Goal: Information Seeking & Learning: Learn about a topic

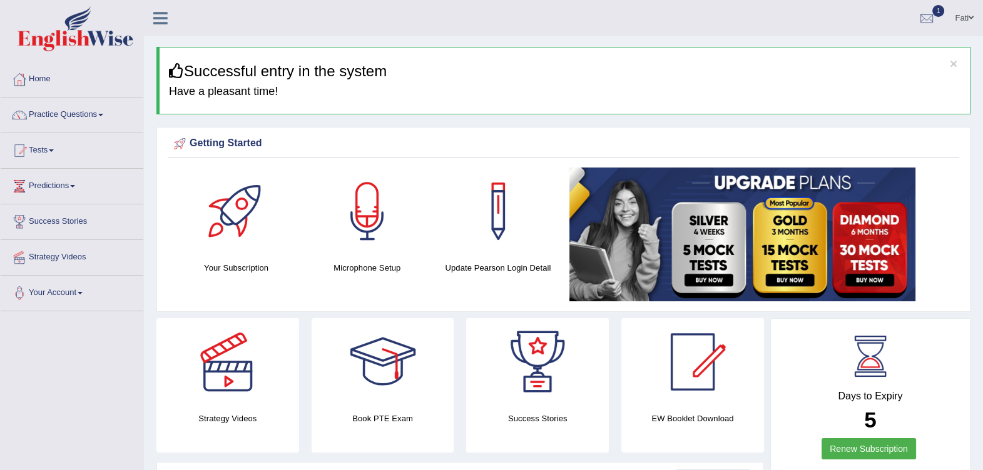
click at [49, 145] on link "Tests" at bounding box center [72, 148] width 143 height 31
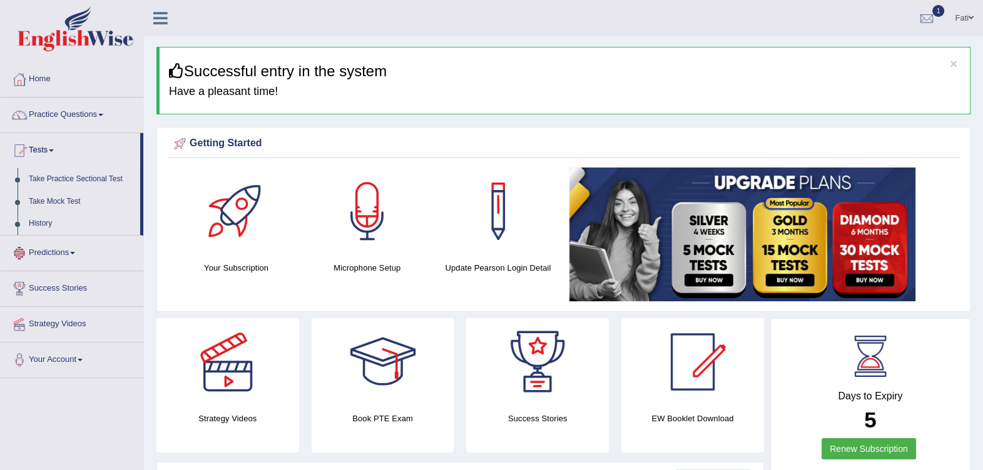
click at [53, 222] on link "History" at bounding box center [81, 224] width 117 height 23
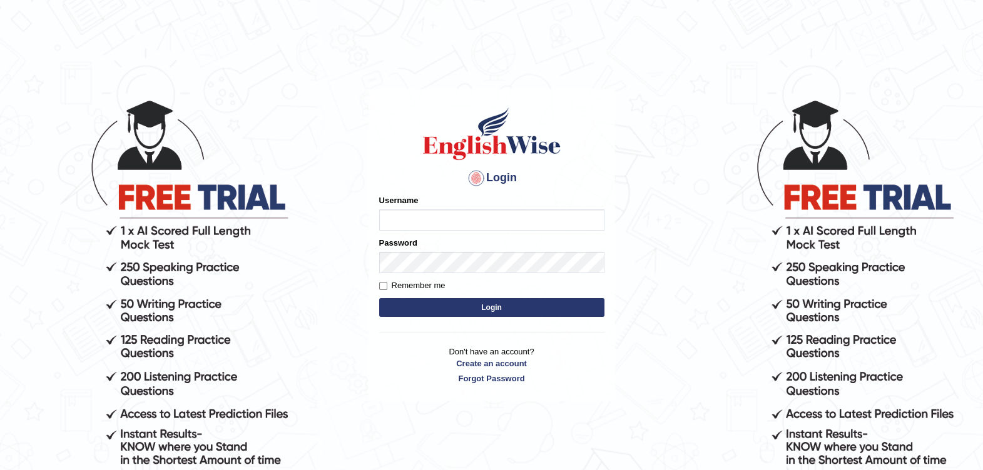
type input "Fatimah"
click at [519, 305] on button "Login" at bounding box center [491, 307] width 225 height 19
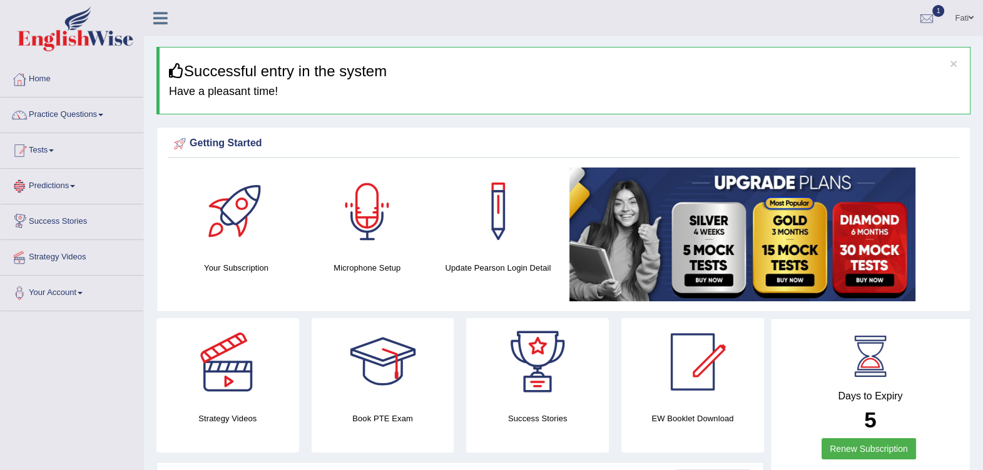
click at [51, 158] on link "Tests" at bounding box center [72, 148] width 143 height 31
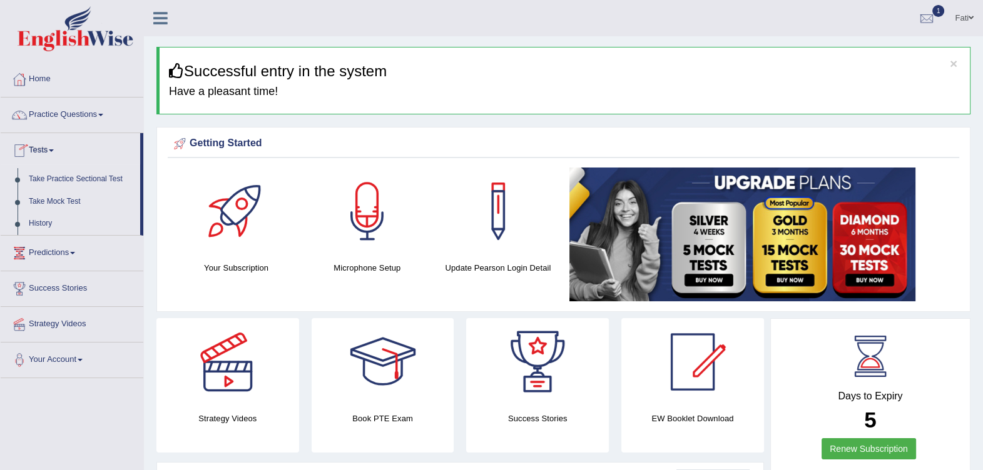
click at [54, 219] on link "History" at bounding box center [81, 224] width 117 height 23
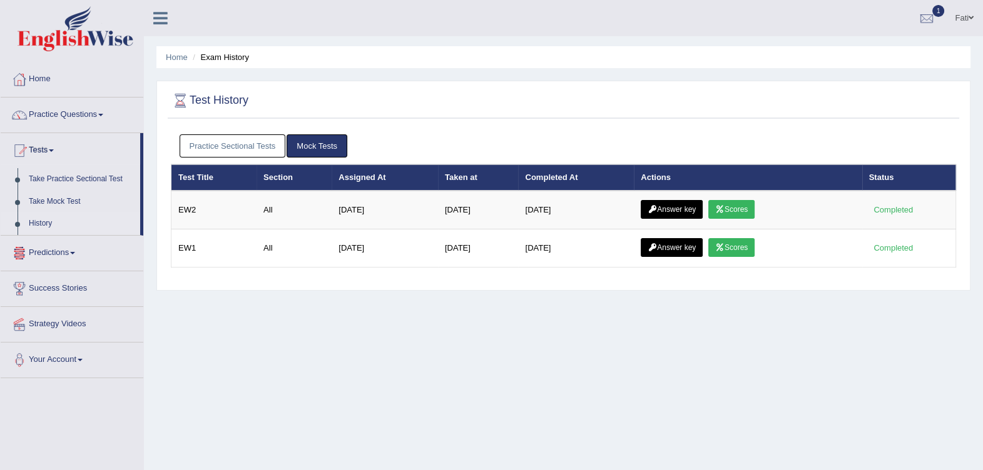
click at [723, 248] on icon at bounding box center [719, 248] width 9 height 8
click at [741, 211] on link "Scores" at bounding box center [731, 209] width 46 height 19
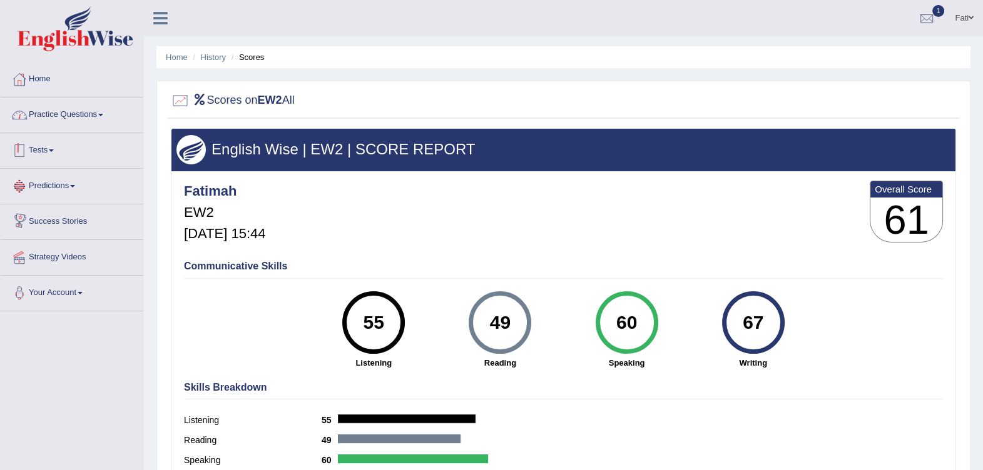
click at [66, 111] on link "Practice Questions" at bounding box center [72, 113] width 143 height 31
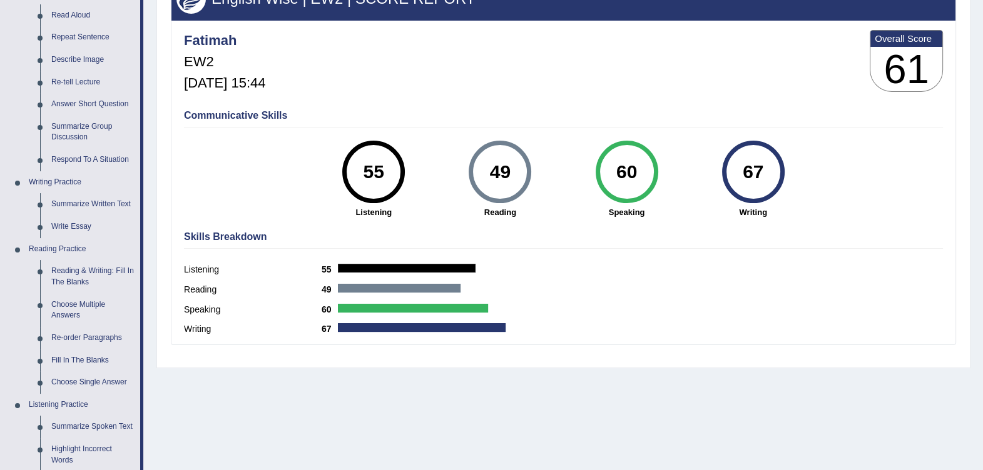
scroll to position [156, 0]
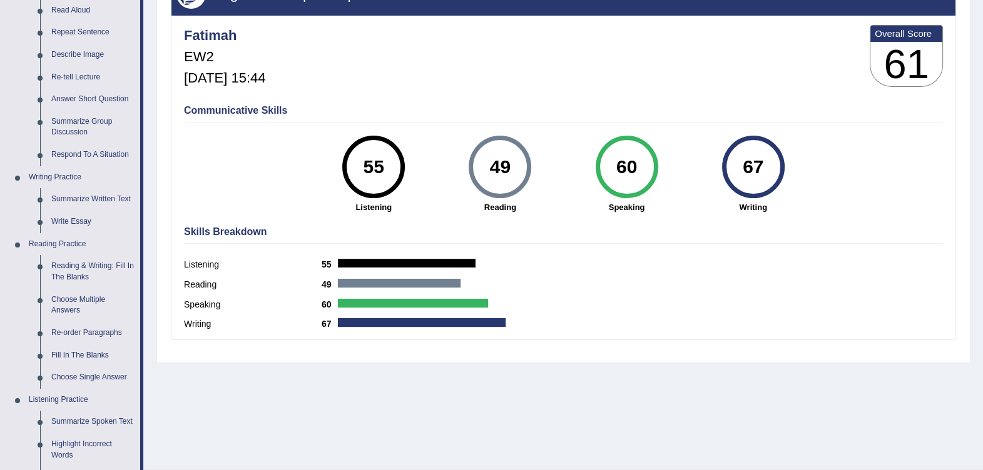
click at [86, 300] on link "Choose Multiple Answers" at bounding box center [93, 305] width 94 height 33
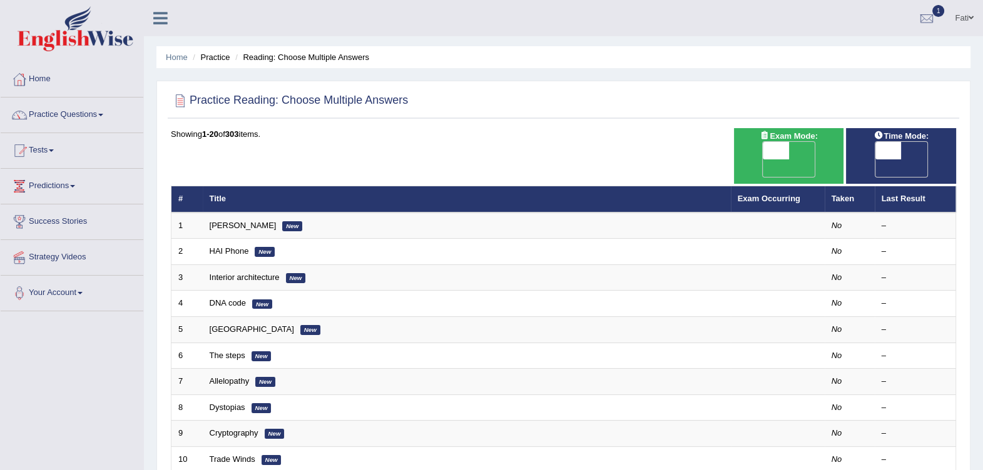
drag, startPoint x: 798, startPoint y: 150, endPoint x: 862, endPoint y: 153, distance: 63.9
click at [763, 160] on span "OFF" at bounding box center [750, 169] width 26 height 18
checkbox input "true"
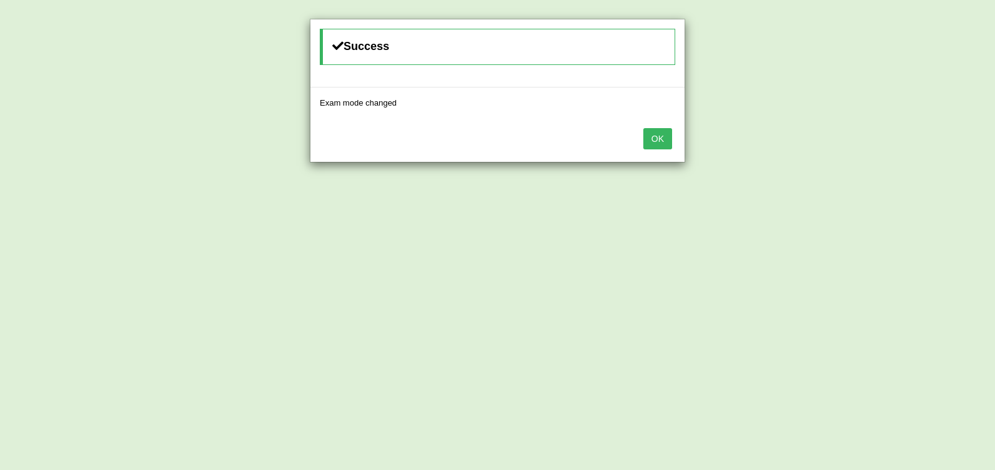
click at [669, 141] on button "OK" at bounding box center [657, 138] width 29 height 21
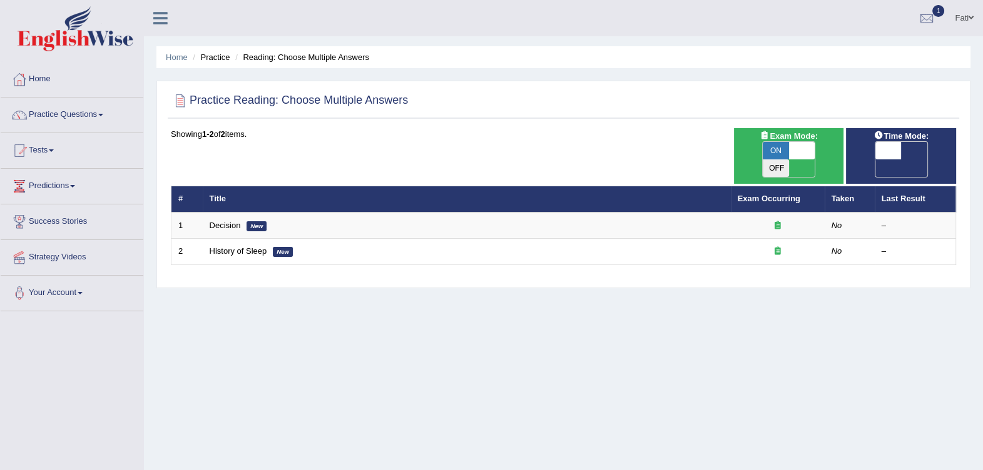
click at [875, 160] on span "OFF" at bounding box center [862, 169] width 26 height 18
checkbox input "true"
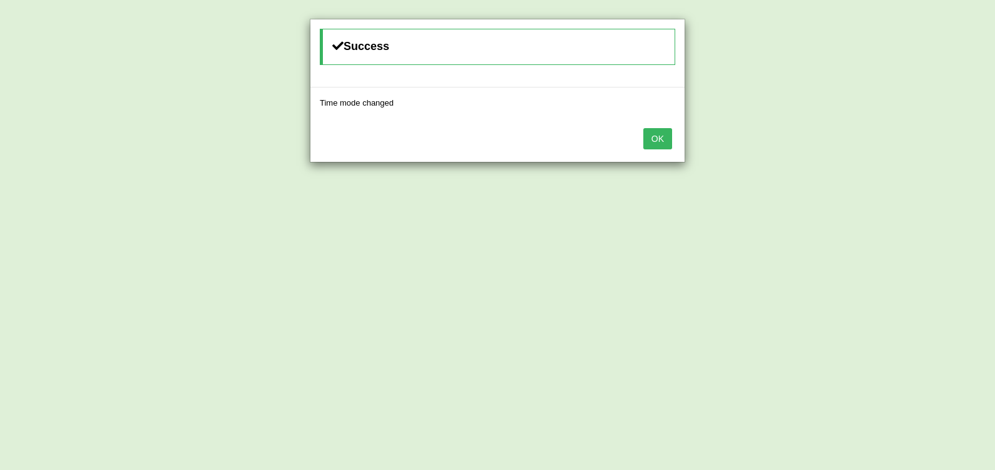
click at [650, 140] on button "OK" at bounding box center [657, 138] width 29 height 21
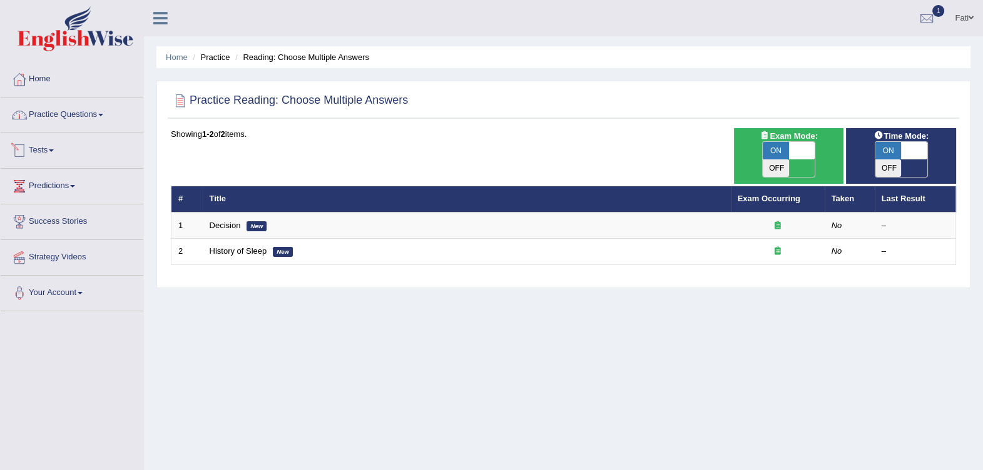
click at [82, 117] on link "Practice Questions" at bounding box center [72, 113] width 143 height 31
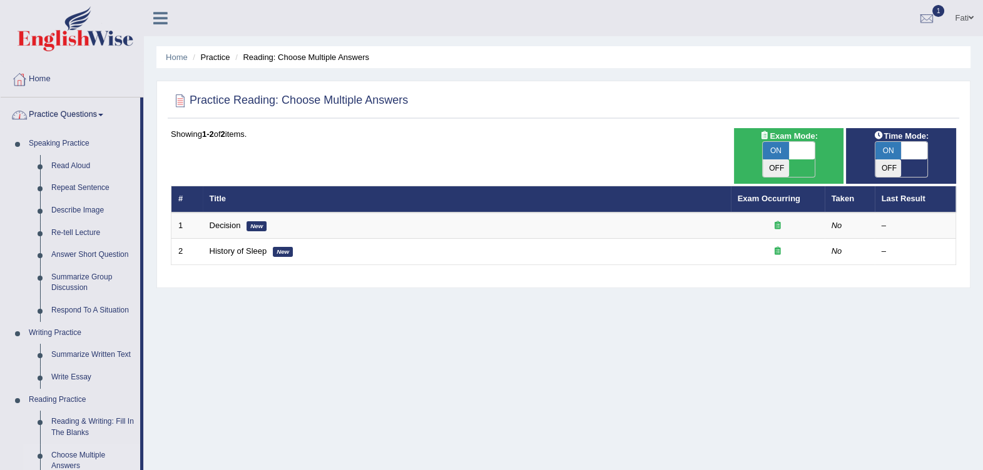
scroll to position [156, 0]
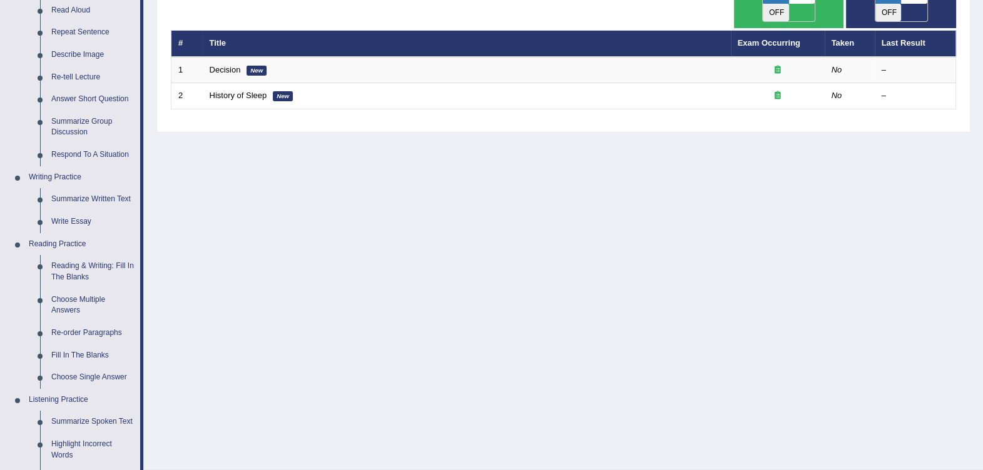
click at [81, 333] on link "Re-order Paragraphs" at bounding box center [93, 333] width 94 height 23
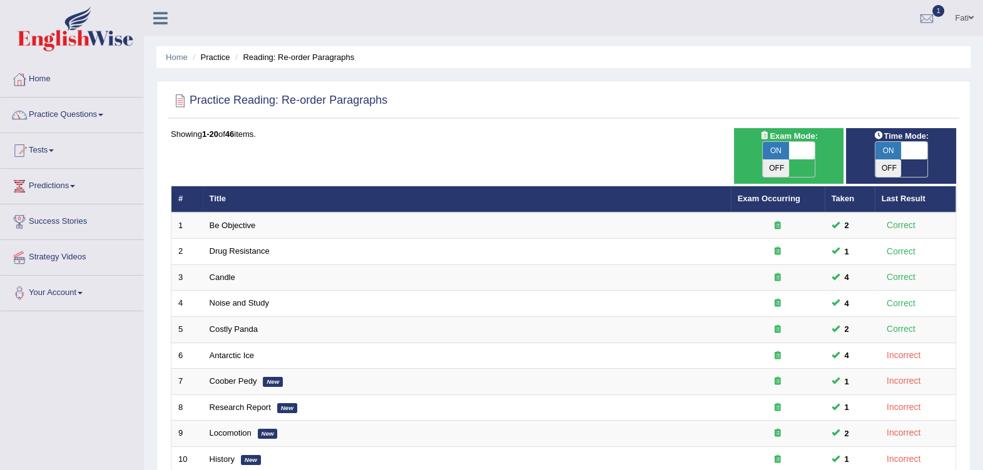
click at [813, 150] on span at bounding box center [802, 151] width 26 height 18
checkbox input "false"
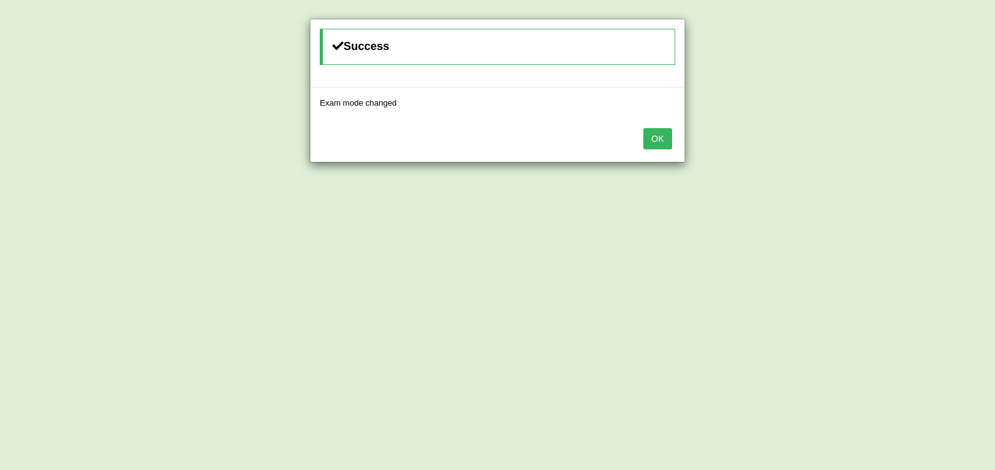
click at [654, 138] on button "OK" at bounding box center [657, 138] width 29 height 21
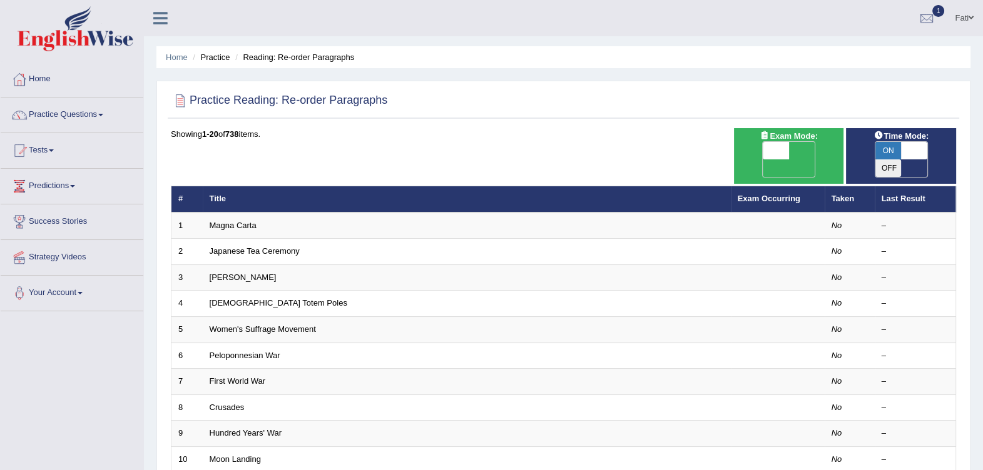
click at [763, 160] on span "OFF" at bounding box center [750, 169] width 26 height 18
checkbox input "true"
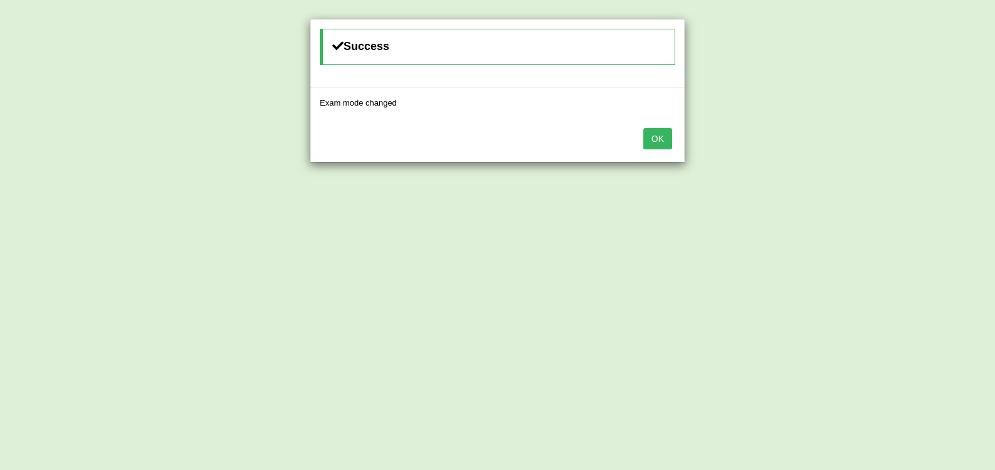
click at [649, 136] on button "OK" at bounding box center [657, 138] width 29 height 21
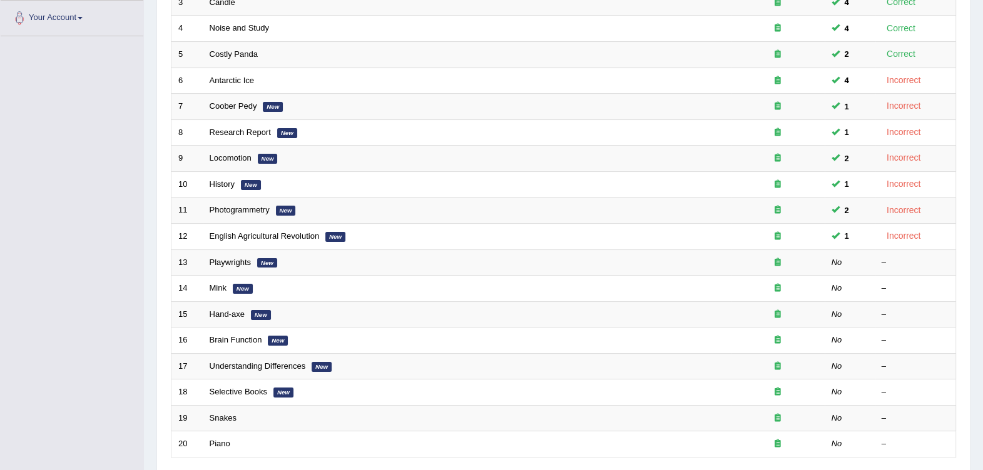
scroll to position [354, 0]
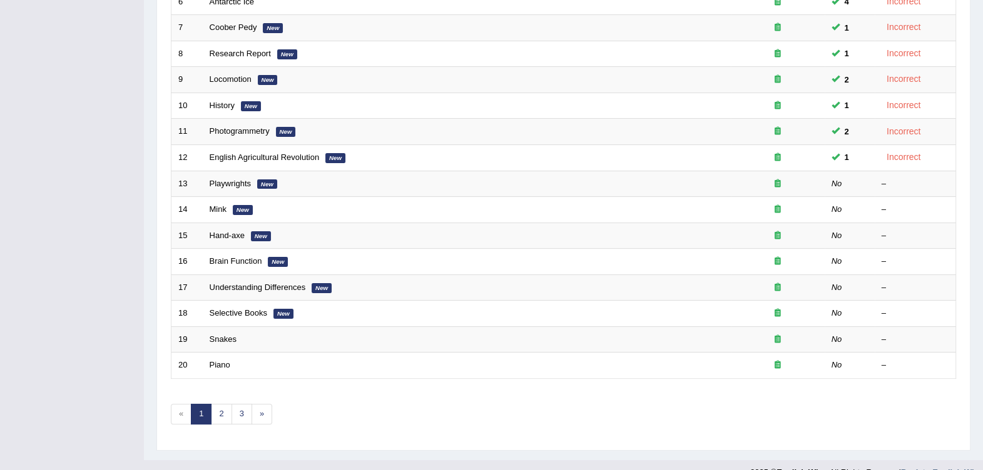
click at [242, 179] on link "Playwrights" at bounding box center [230, 183] width 41 height 9
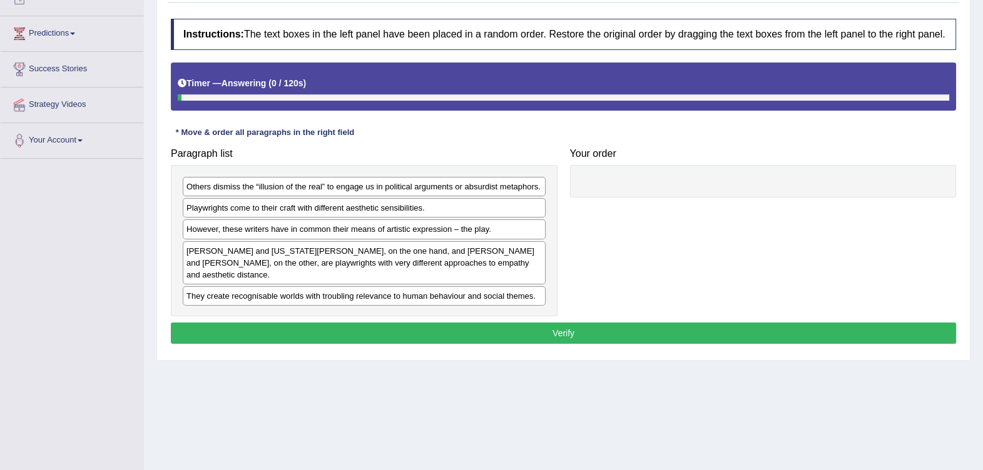
scroll to position [156, 0]
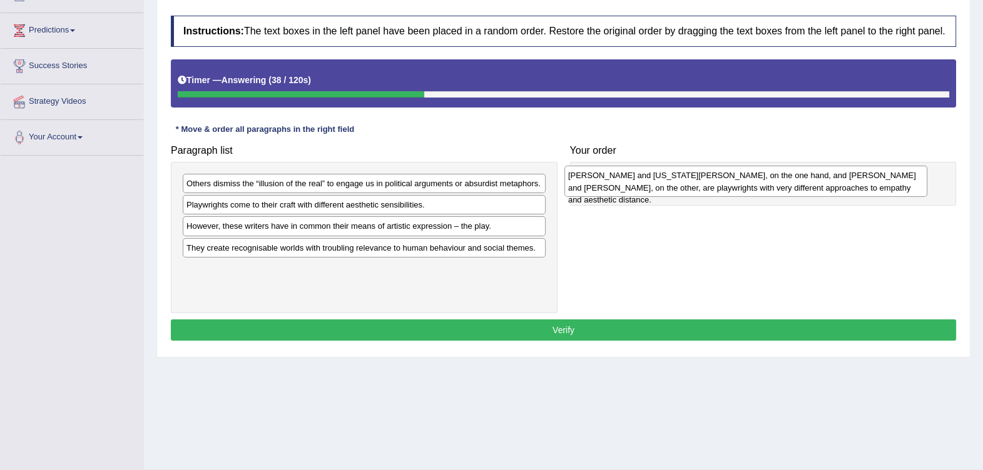
drag, startPoint x: 377, startPoint y: 269, endPoint x: 758, endPoint y: 186, distance: 389.9
click at [758, 186] on div "Thornton Wilder and Tennessee Williams, on the one hand, and Bertolt Brecht and…" at bounding box center [745, 181] width 363 height 31
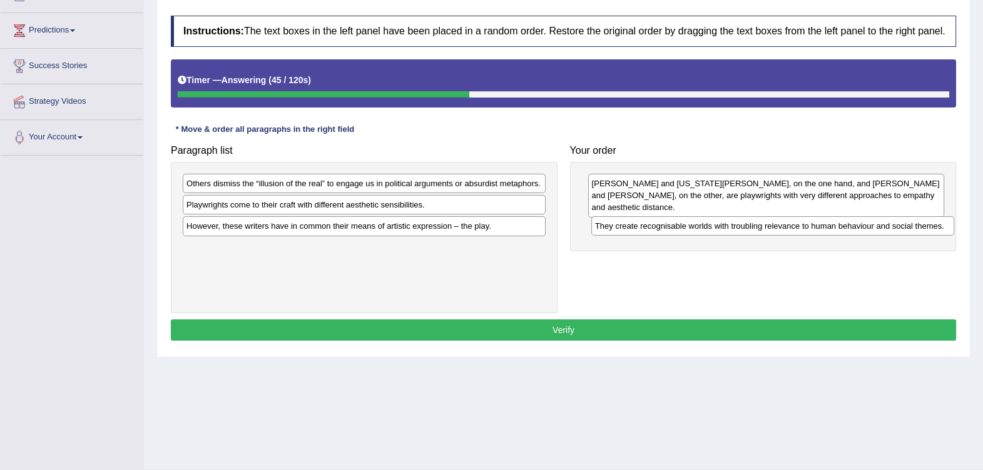
drag, startPoint x: 402, startPoint y: 260, endPoint x: 810, endPoint y: 227, distance: 409.8
click at [810, 227] on div "They create recognisable worlds with troubling relevance to human behaviour and…" at bounding box center [772, 225] width 363 height 19
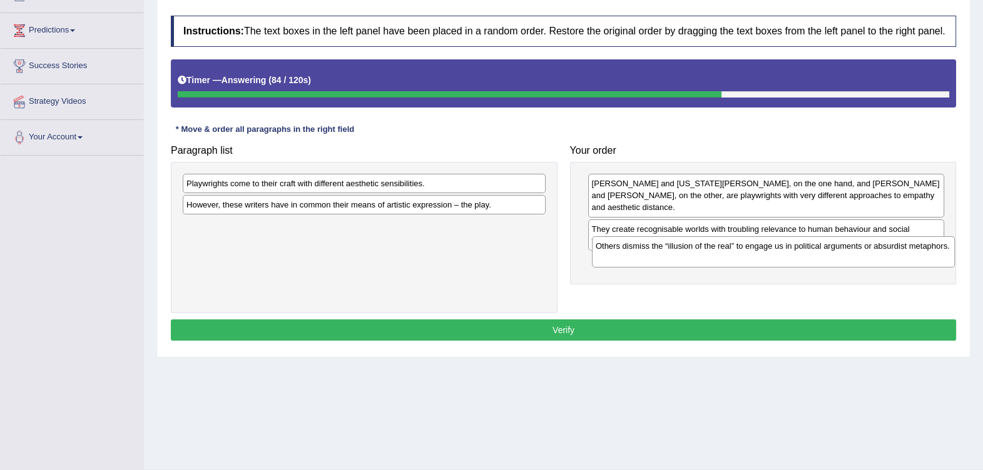
drag, startPoint x: 479, startPoint y: 194, endPoint x: 888, endPoint y: 256, distance: 413.8
click at [888, 256] on div "Others dismiss the “illusion of the real” to engage us in political arguments o…" at bounding box center [773, 251] width 363 height 31
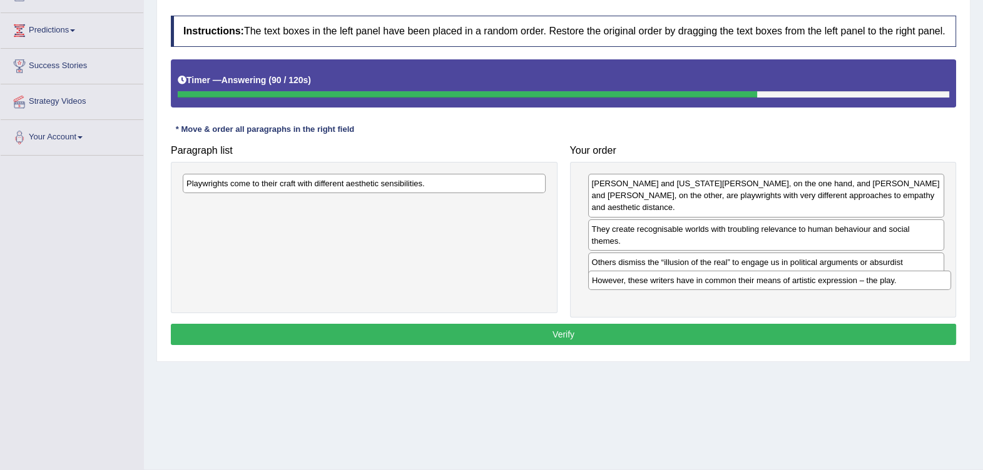
drag, startPoint x: 458, startPoint y: 208, endPoint x: 863, endPoint y: 285, distance: 412.5
click at [863, 285] on div "However, these writers have in common their means of artistic expression – the …" at bounding box center [769, 280] width 363 height 19
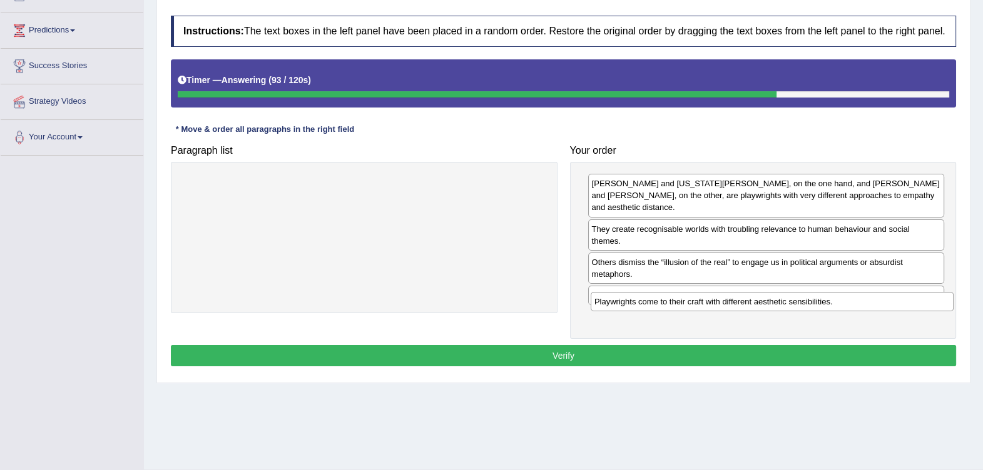
drag, startPoint x: 521, startPoint y: 181, endPoint x: 928, endPoint y: 300, distance: 424.0
click at [928, 300] on div "Playwrights come to their craft with different aesthetic sensibilities." at bounding box center [772, 301] width 363 height 19
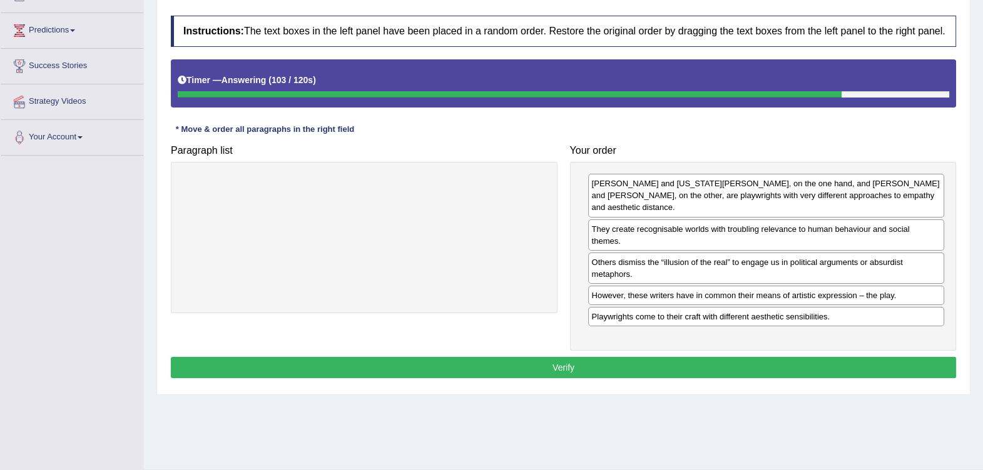
click at [672, 357] on button "Verify" at bounding box center [563, 367] width 785 height 21
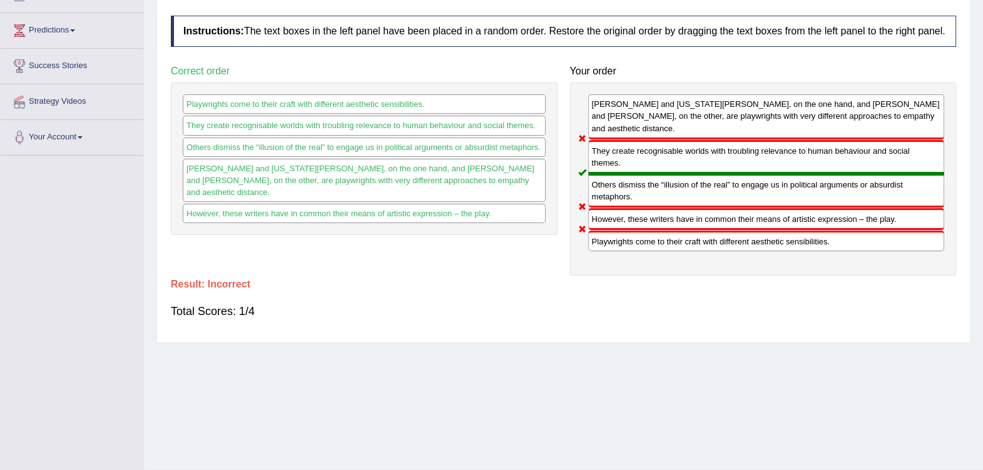
scroll to position [0, 0]
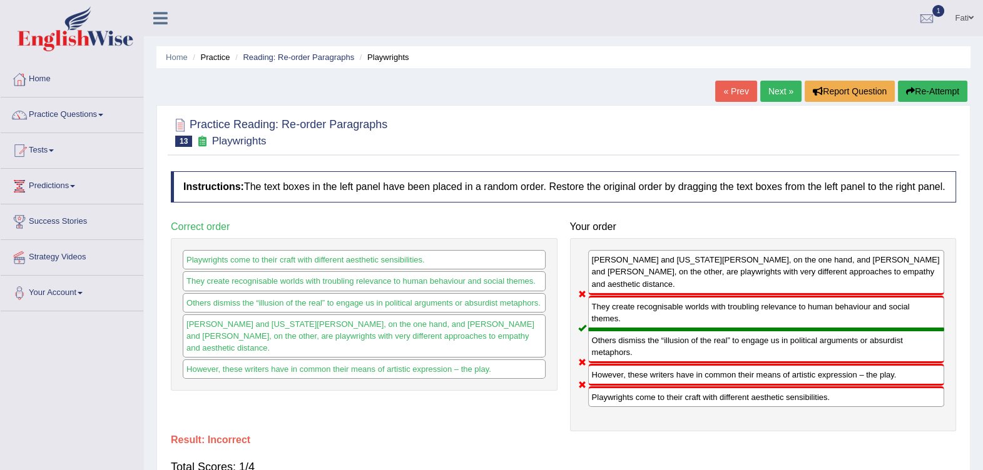
click at [769, 94] on link "Next »" at bounding box center [780, 91] width 41 height 21
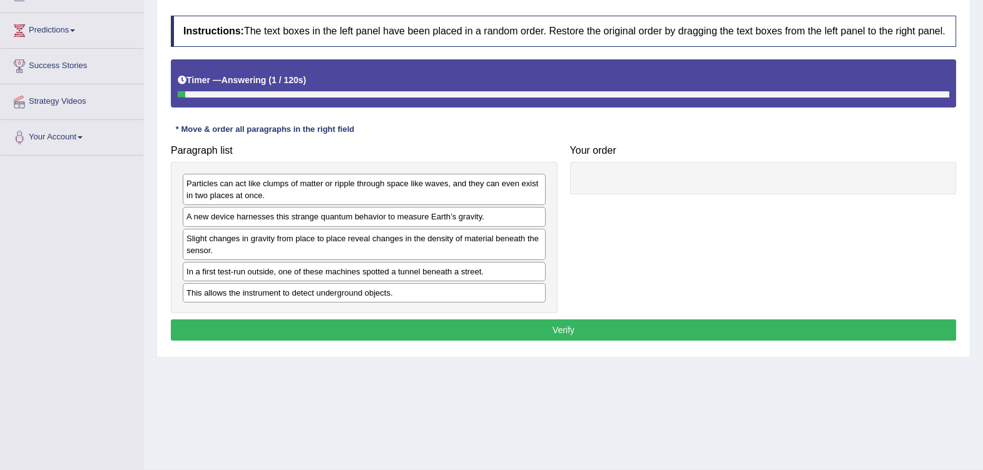
scroll to position [156, 0]
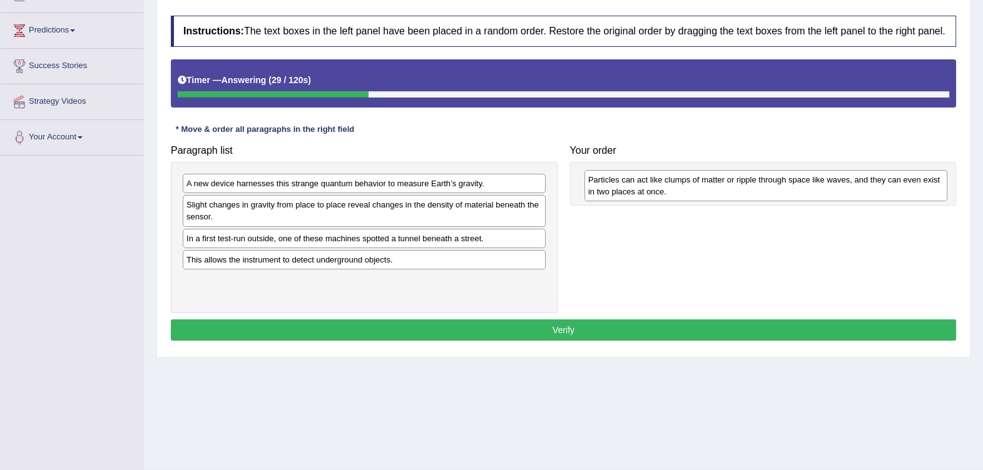
drag, startPoint x: 425, startPoint y: 196, endPoint x: 826, endPoint y: 192, distance: 400.4
click at [826, 192] on div "Particles can act like clumps of matter or ripple through space like waves, and…" at bounding box center [765, 185] width 363 height 31
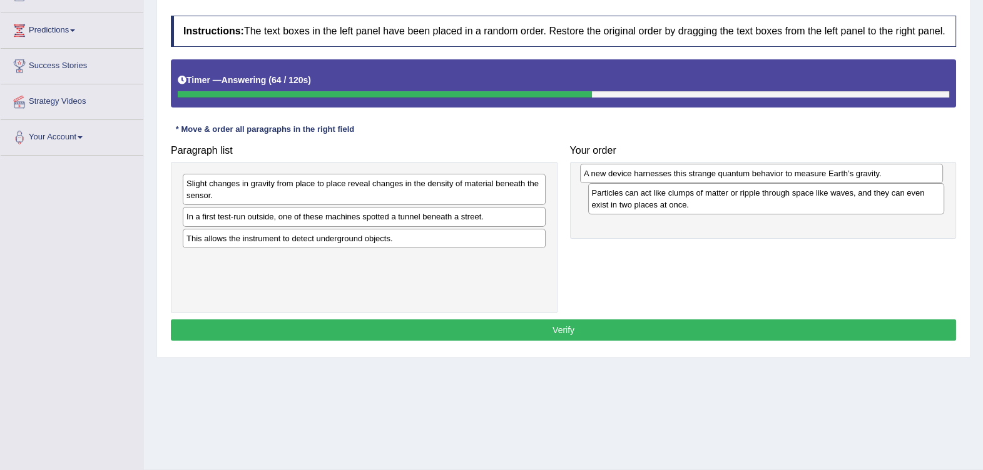
drag, startPoint x: 510, startPoint y: 187, endPoint x: 908, endPoint y: 177, distance: 397.3
click at [908, 177] on div "A new device harnesses this strange quantum behavior to measure Earth’s gravity." at bounding box center [761, 173] width 363 height 19
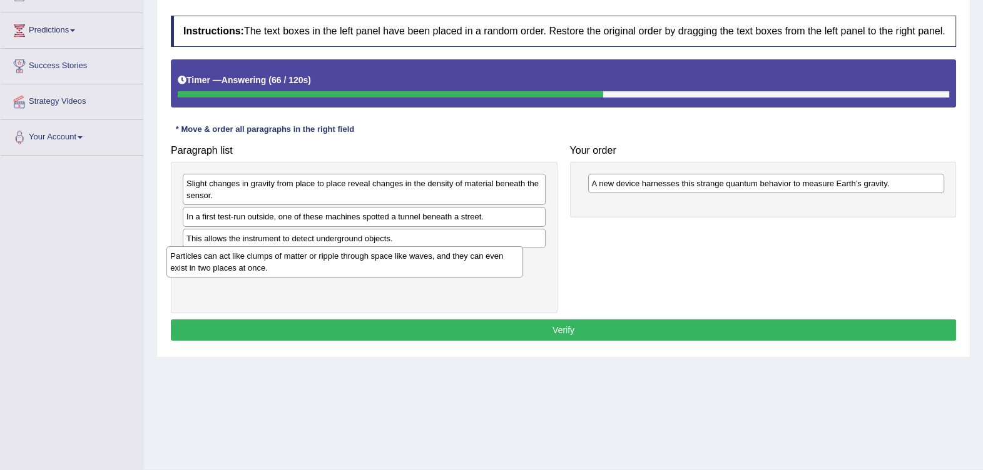
drag, startPoint x: 806, startPoint y: 210, endPoint x: 380, endPoint y: 260, distance: 428.2
click at [380, 260] on div "Particles can act like clumps of matter or ripple through space like waves, and…" at bounding box center [344, 261] width 357 height 31
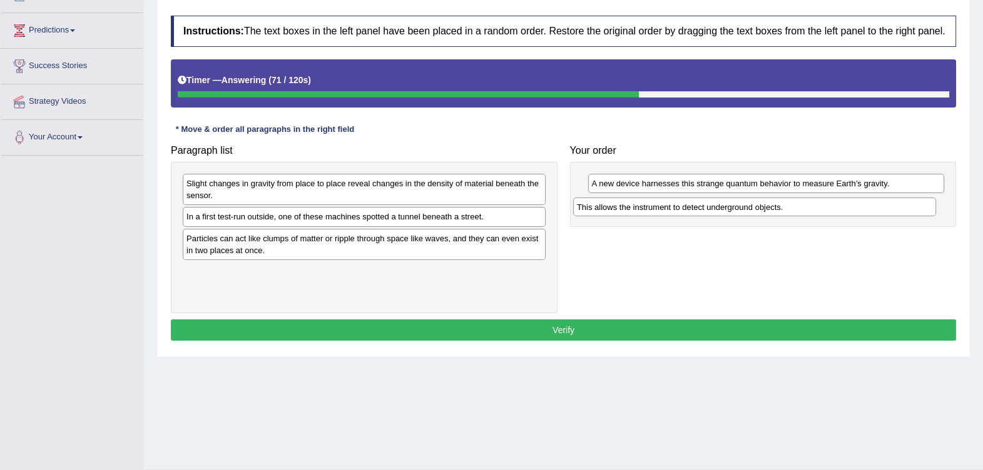
drag, startPoint x: 397, startPoint y: 241, endPoint x: 787, endPoint y: 210, distance: 391.5
click at [787, 210] on div "This allows the instrument to detect underground objects." at bounding box center [754, 207] width 363 height 19
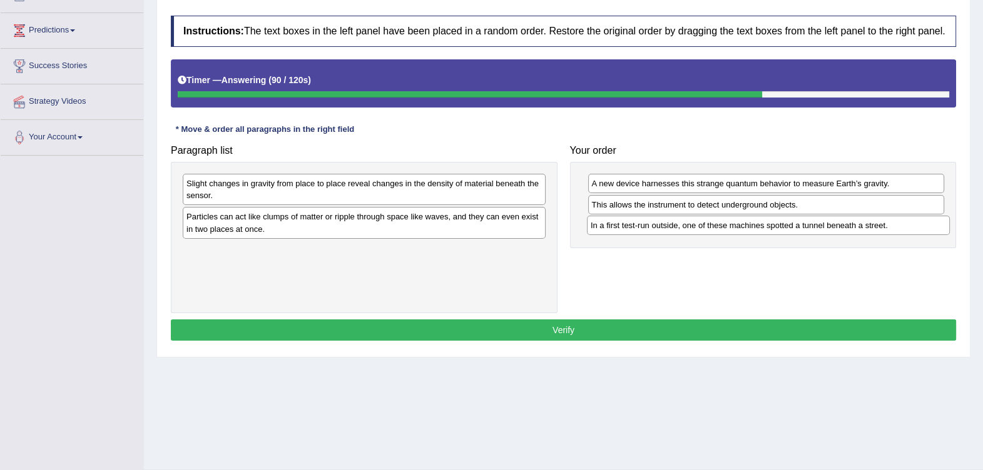
drag, startPoint x: 469, startPoint y: 219, endPoint x: 873, endPoint y: 228, distance: 404.2
click at [873, 228] on div "In a first test-run outside, one of these machines spotted a tunnel beneath a s…" at bounding box center [768, 225] width 363 height 19
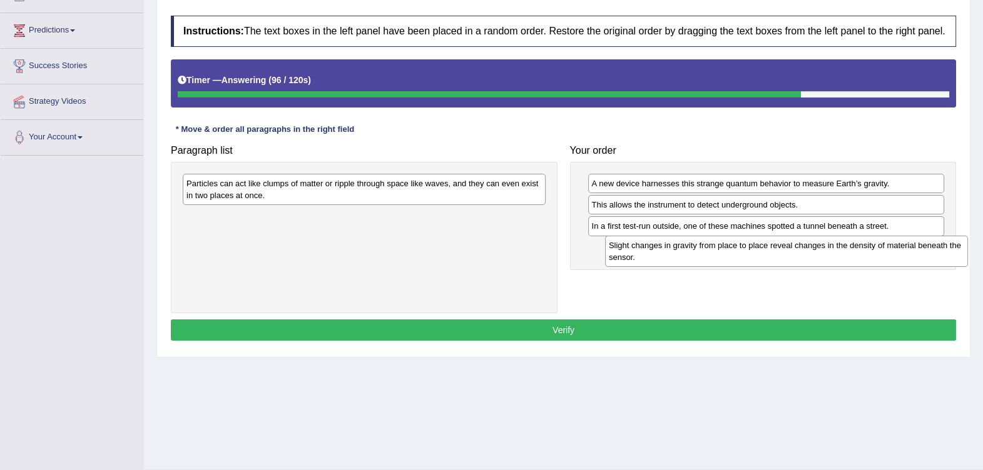
drag, startPoint x: 456, startPoint y: 191, endPoint x: 878, endPoint y: 253, distance: 426.1
click at [878, 253] on div "Slight changes in gravity from place to place reveal changes in the density of …" at bounding box center [786, 251] width 363 height 31
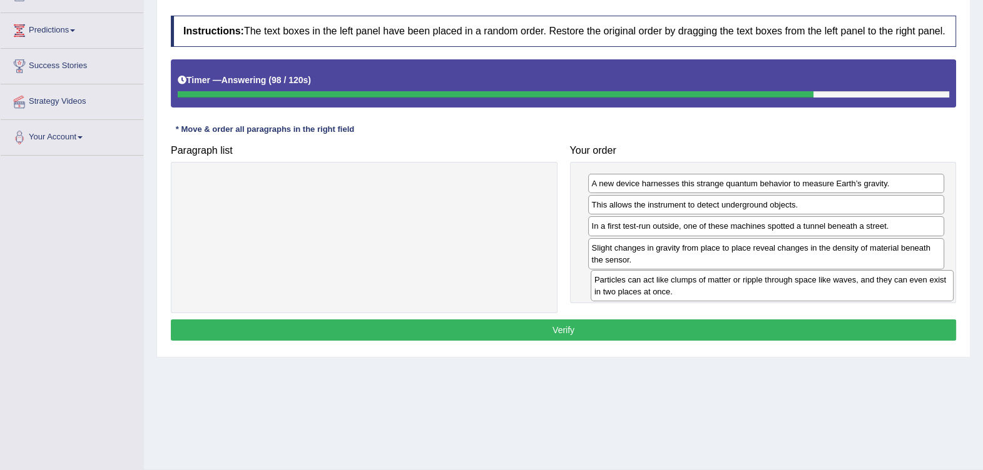
drag, startPoint x: 490, startPoint y: 188, endPoint x: 900, endPoint y: 283, distance: 420.6
click at [900, 283] on div "Particles can act like clumps of matter or ripple through space like waves, and…" at bounding box center [772, 285] width 363 height 31
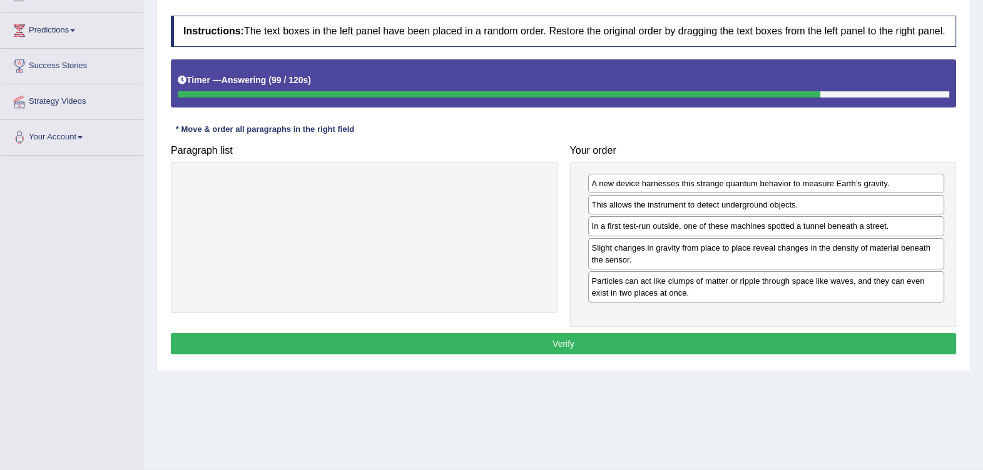
click at [796, 343] on button "Verify" at bounding box center [563, 343] width 785 height 21
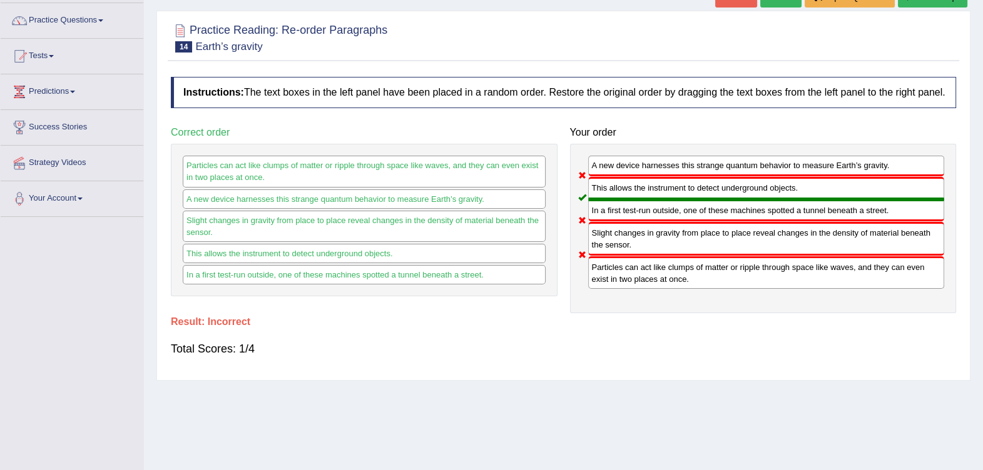
scroll to position [0, 0]
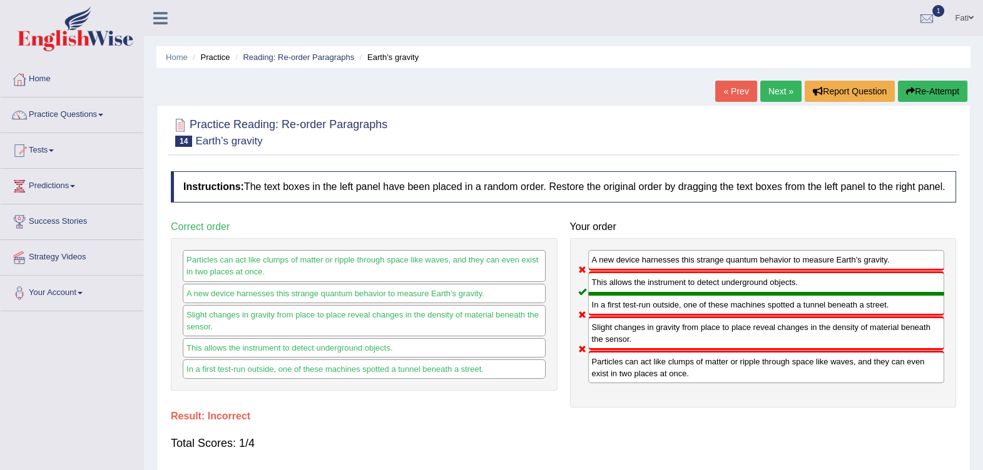
click at [288, 61] on link "Reading: Re-order Paragraphs" at bounding box center [298, 57] width 111 height 9
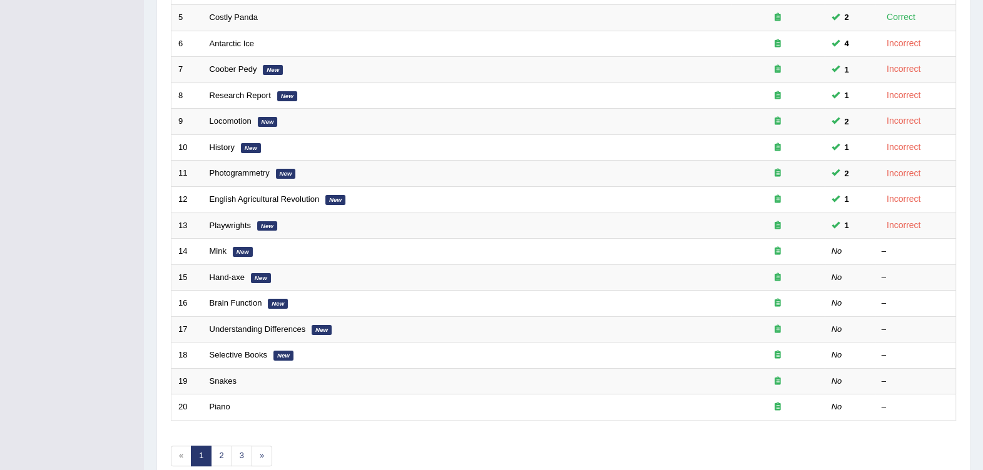
scroll to position [312, 0]
click at [242, 247] on em "New" at bounding box center [243, 252] width 20 height 10
click at [219, 246] on link "Mink" at bounding box center [218, 250] width 17 height 9
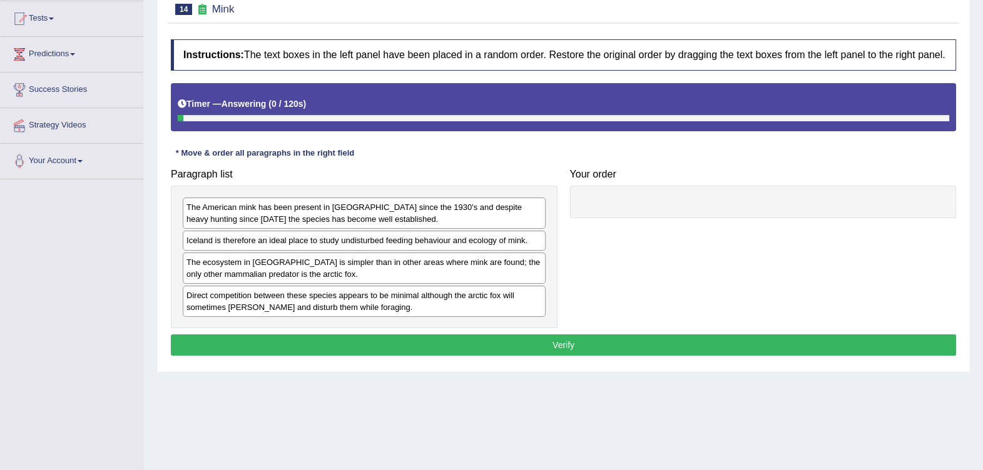
scroll to position [156, 0]
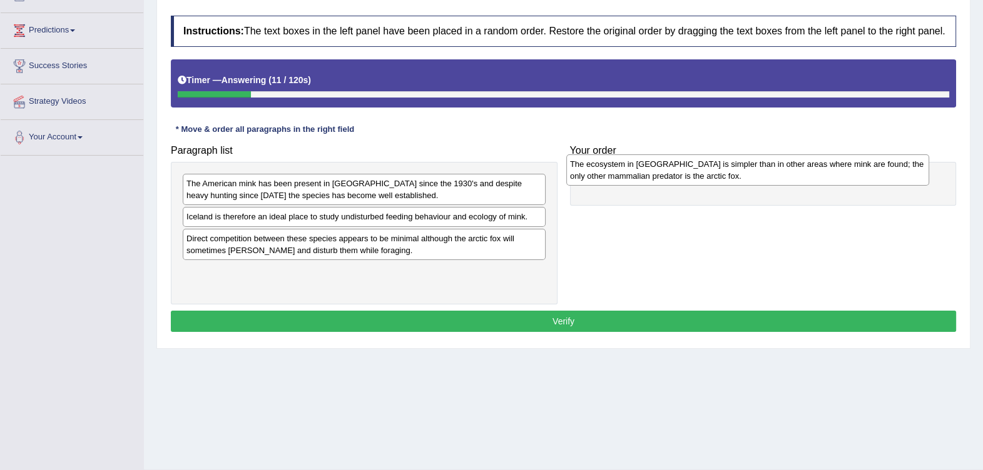
drag, startPoint x: 388, startPoint y: 253, endPoint x: 766, endPoint y: 179, distance: 385.0
click at [767, 179] on div "The ecosystem in [GEOGRAPHIC_DATA] is simpler than in other areas where mink ar…" at bounding box center [747, 170] width 363 height 31
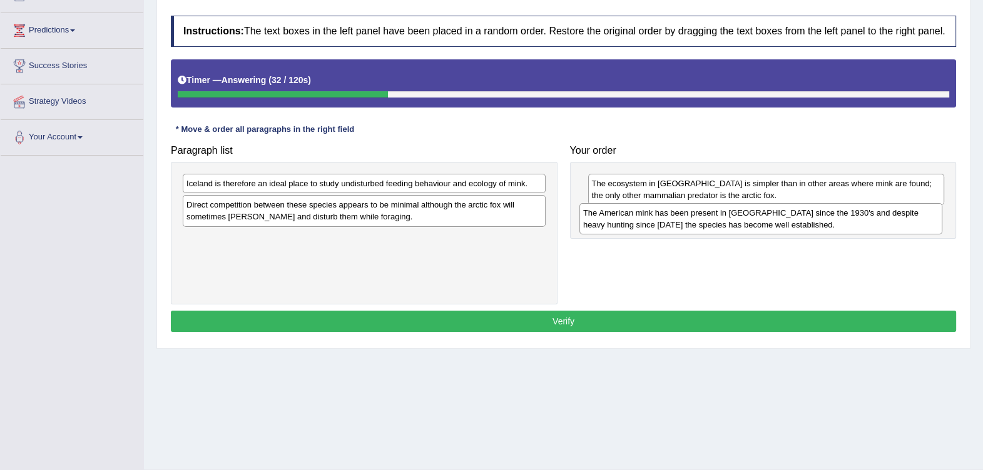
drag, startPoint x: 487, startPoint y: 193, endPoint x: 883, endPoint y: 222, distance: 397.7
click at [883, 222] on div "The American mink has been present in [GEOGRAPHIC_DATA] since the 1930's and de…" at bounding box center [760, 218] width 363 height 31
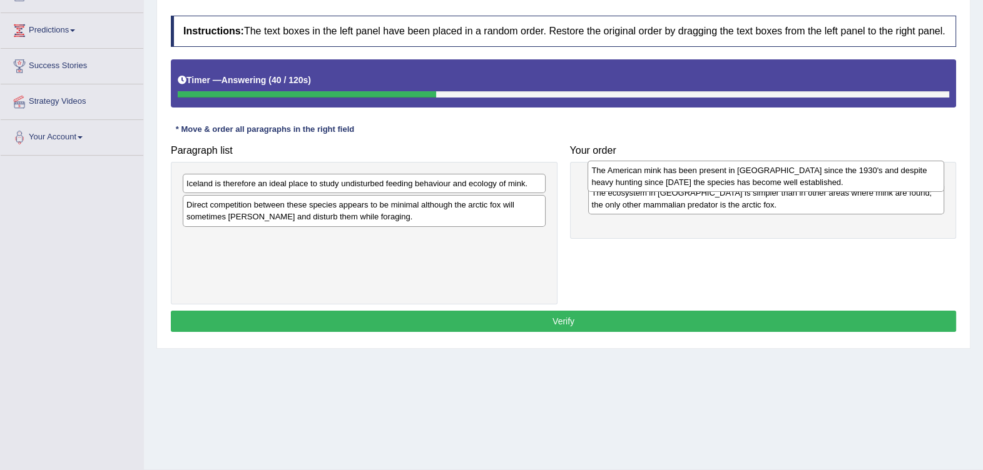
drag, startPoint x: 823, startPoint y: 230, endPoint x: 816, endPoint y: 185, distance: 45.5
click at [816, 185] on div "The American mink has been present in [GEOGRAPHIC_DATA] since the 1930's and de…" at bounding box center [765, 176] width 357 height 31
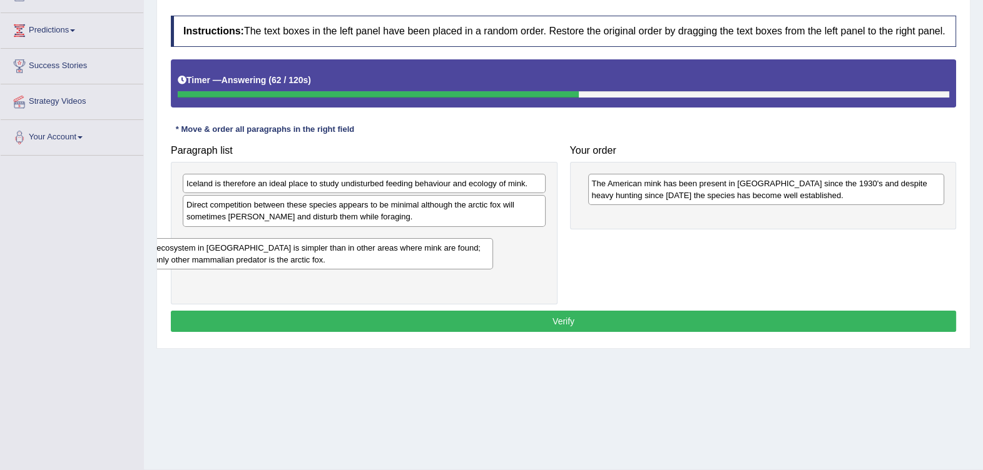
drag, startPoint x: 718, startPoint y: 228, endPoint x: 266, endPoint y: 260, distance: 452.1
click at [266, 260] on div "The ecosystem in [GEOGRAPHIC_DATA] is simpler than in other areas where mink ar…" at bounding box center [314, 253] width 357 height 31
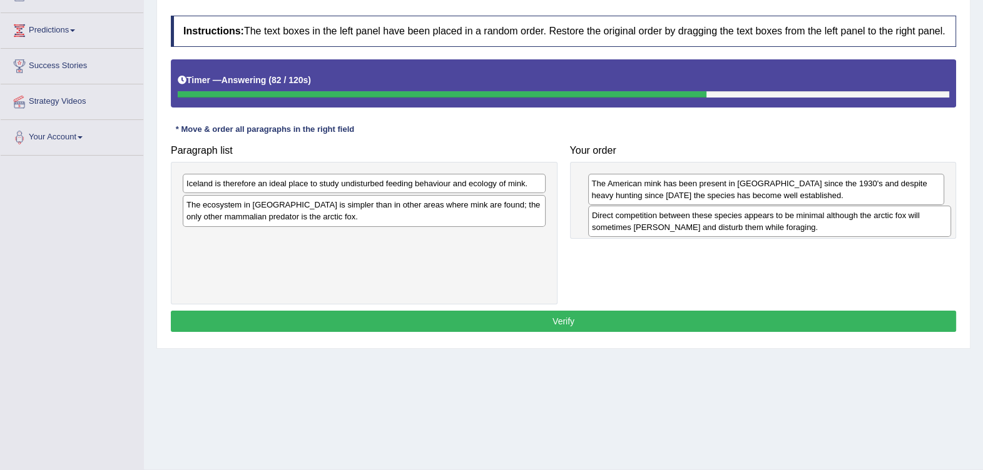
drag, startPoint x: 365, startPoint y: 214, endPoint x: 771, endPoint y: 225, distance: 405.5
click at [771, 225] on div "Direct competition between these species appears to be minimal although the arc…" at bounding box center [769, 221] width 363 height 31
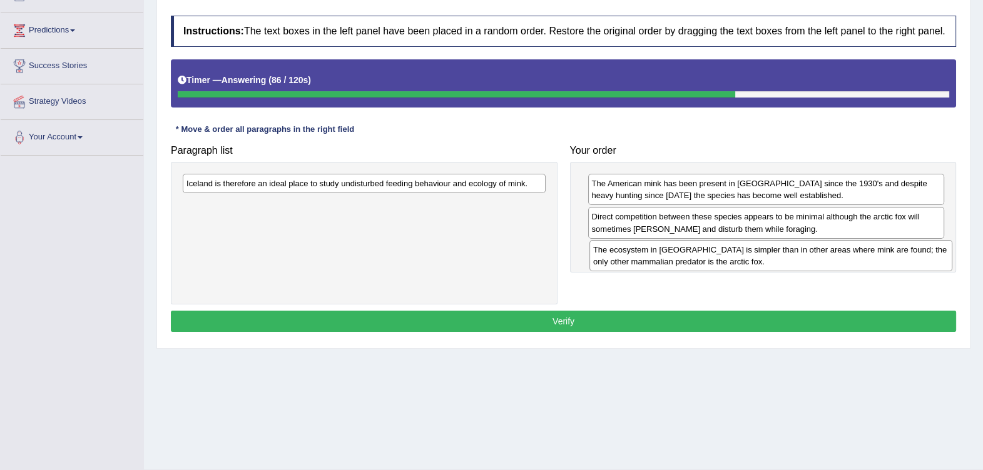
drag, startPoint x: 407, startPoint y: 225, endPoint x: 815, endPoint y: 270, distance: 410.3
click at [815, 270] on div "The ecosystem in [GEOGRAPHIC_DATA] is simpler than in other areas where mink ar…" at bounding box center [770, 255] width 363 height 31
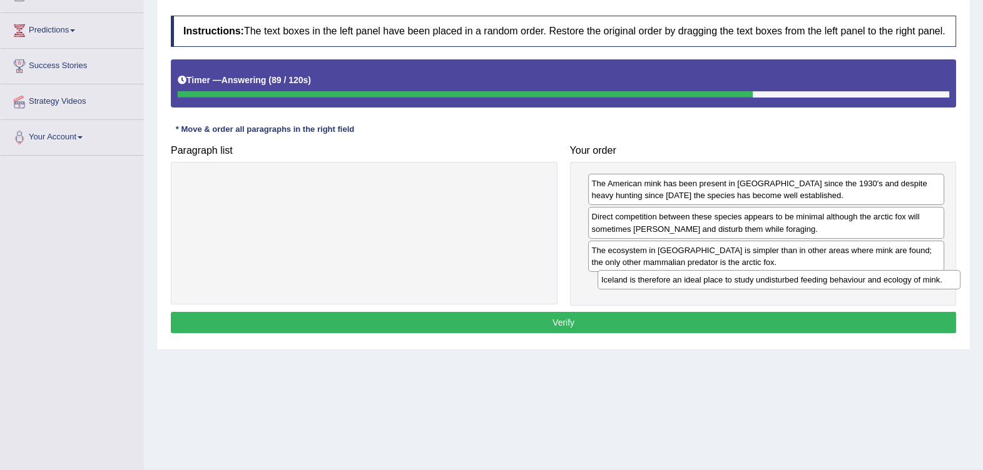
drag, startPoint x: 491, startPoint y: 191, endPoint x: 901, endPoint y: 286, distance: 421.2
click at [901, 286] on div "Iceland is therefore an ideal place to study undisturbed feeding behaviour and …" at bounding box center [778, 279] width 363 height 19
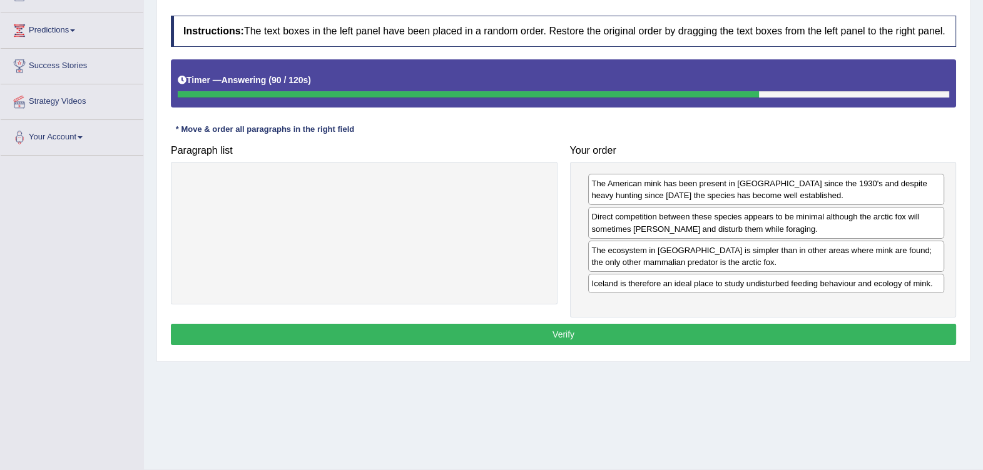
click at [761, 335] on button "Verify" at bounding box center [563, 334] width 785 height 21
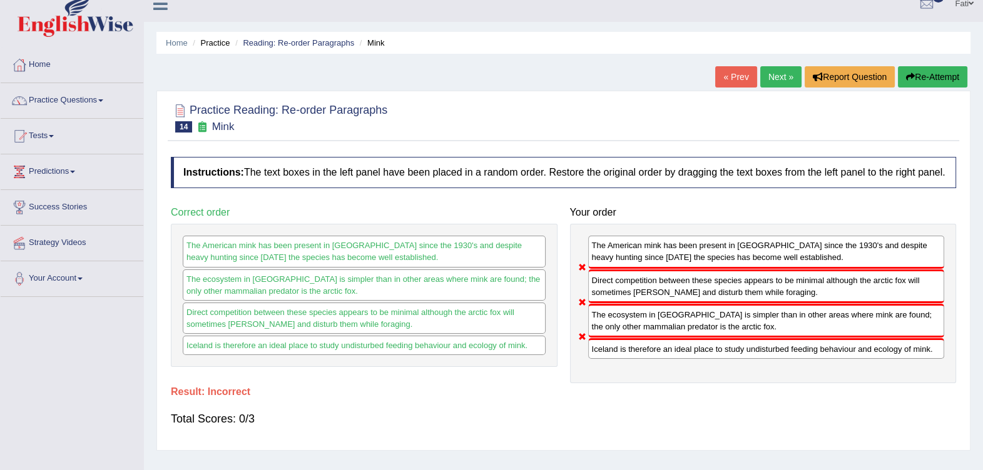
scroll to position [0, 0]
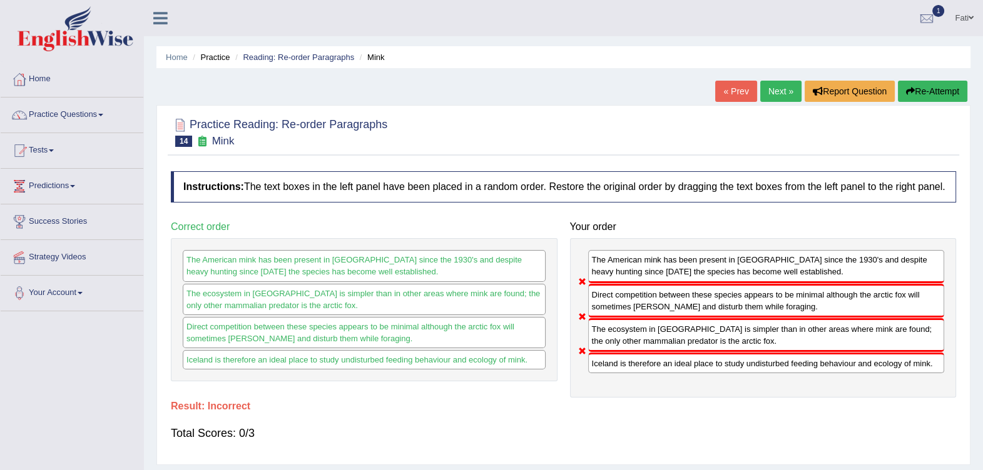
click at [920, 91] on button "Re-Attempt" at bounding box center [932, 91] width 69 height 21
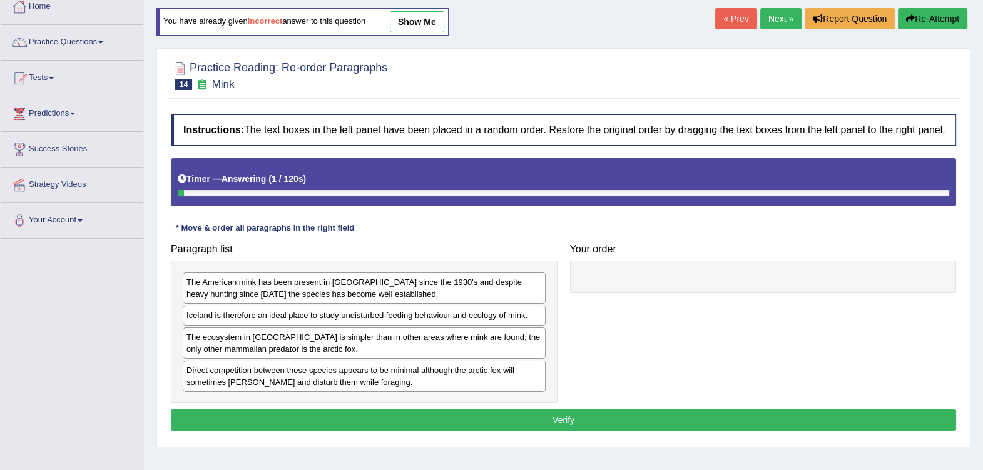
scroll to position [156, 0]
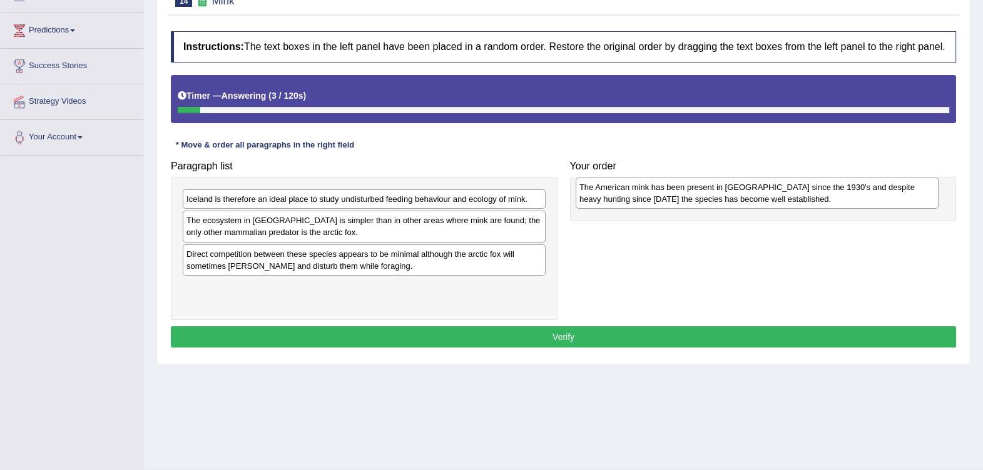
drag, startPoint x: 270, startPoint y: 208, endPoint x: 656, endPoint y: 197, distance: 386.1
click at [656, 197] on div "The American mink has been present in [GEOGRAPHIC_DATA] since the 1930's and de…" at bounding box center [757, 193] width 363 height 31
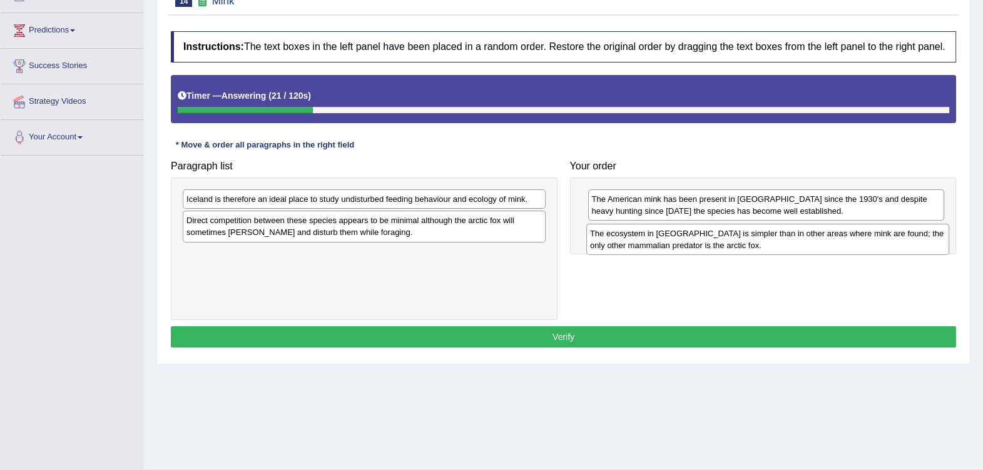
drag, startPoint x: 472, startPoint y: 233, endPoint x: 876, endPoint y: 246, distance: 403.7
click at [876, 246] on div "The ecosystem in [GEOGRAPHIC_DATA] is simpler than in other areas where mink ar…" at bounding box center [767, 239] width 363 height 31
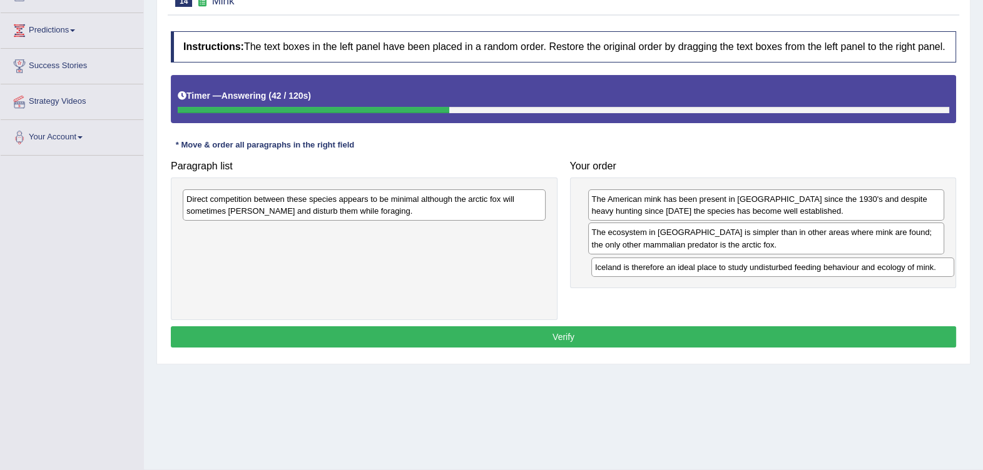
drag, startPoint x: 398, startPoint y: 201, endPoint x: 807, endPoint y: 270, distance: 414.1
click at [807, 270] on div "Iceland is therefore an ideal place to study undisturbed feeding behaviour and …" at bounding box center [772, 267] width 363 height 19
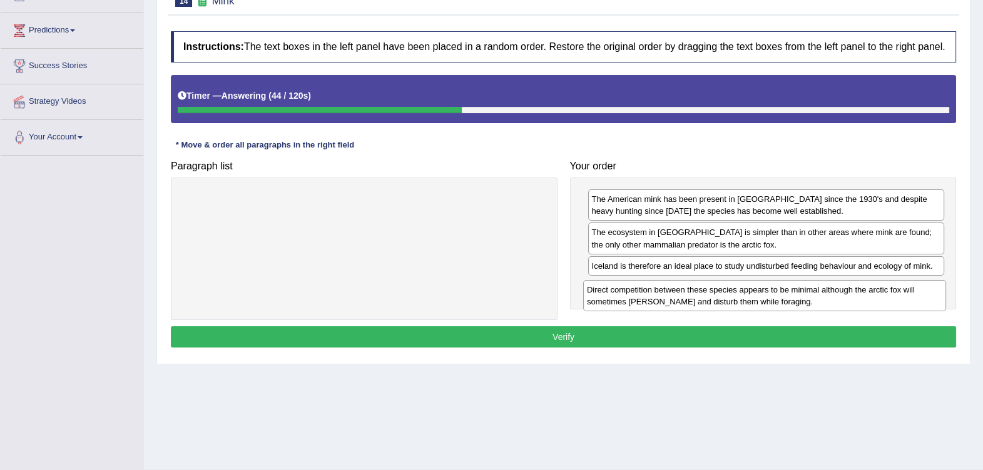
drag, startPoint x: 547, startPoint y: 222, endPoint x: 928, endPoint y: 294, distance: 387.1
click at [928, 294] on div "Direct competition between these species appears to be minimal although the arc…" at bounding box center [764, 295] width 363 height 31
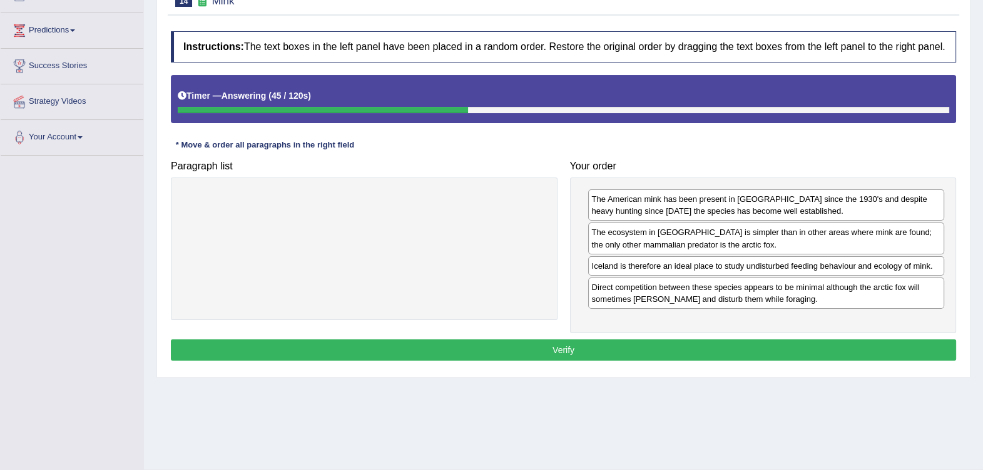
click at [760, 340] on button "Verify" at bounding box center [563, 350] width 785 height 21
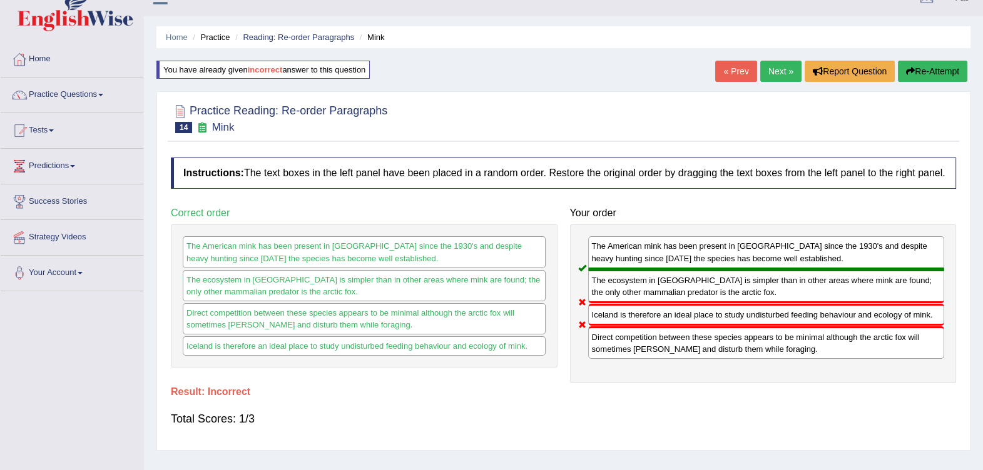
scroll to position [0, 0]
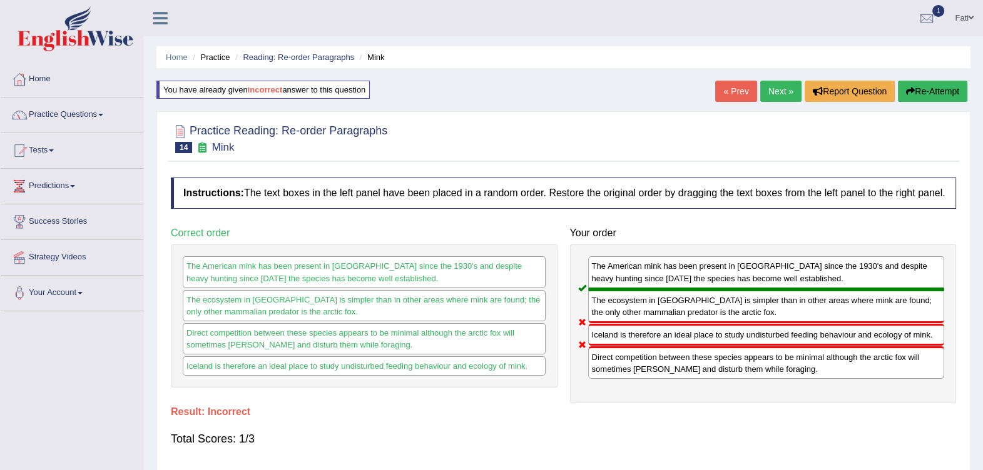
click at [291, 70] on div "Home Practice Reading: Re-order Paragraphs Mink You have already given incorrec…" at bounding box center [563, 313] width 839 height 626
click at [294, 45] on div "Home Practice Reading: Re-order Paragraphs Mink You have already given incorrec…" at bounding box center [563, 313] width 839 height 626
click at [292, 53] on link "Reading: Re-order Paragraphs" at bounding box center [298, 57] width 111 height 9
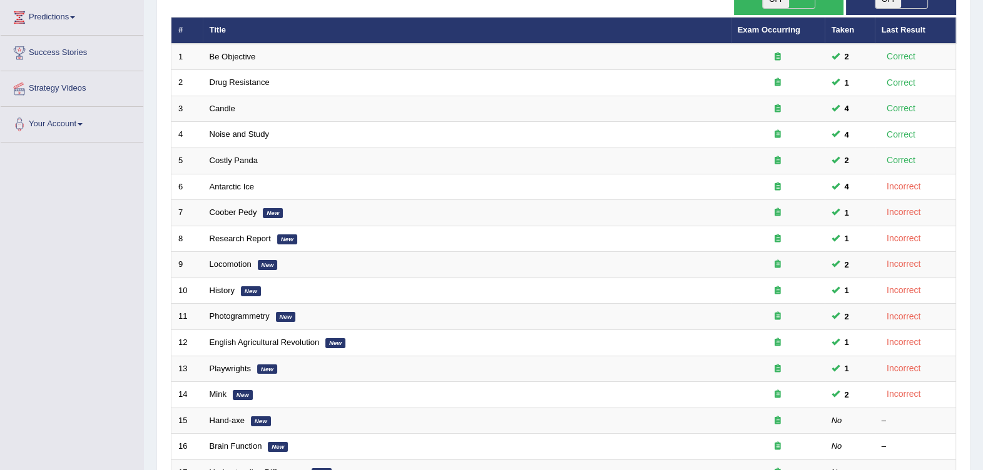
scroll to position [354, 0]
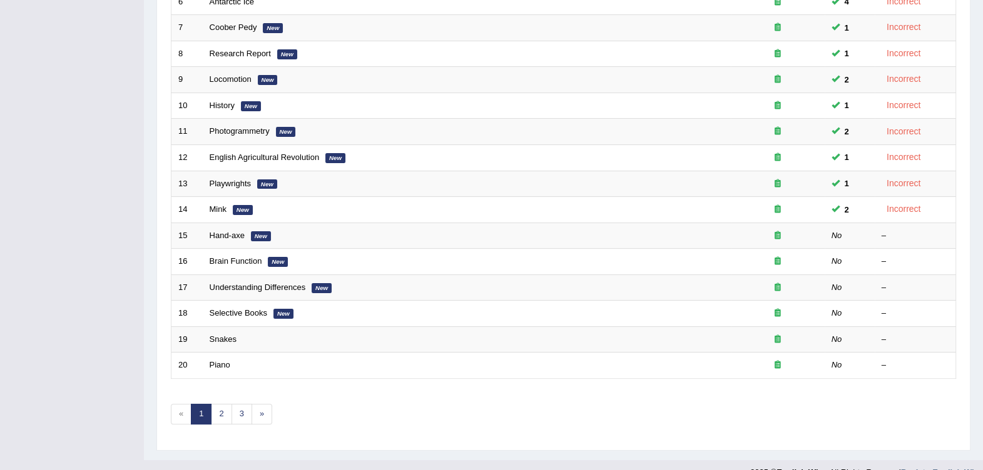
click at [239, 231] on link "Hand-axe" at bounding box center [227, 235] width 35 height 9
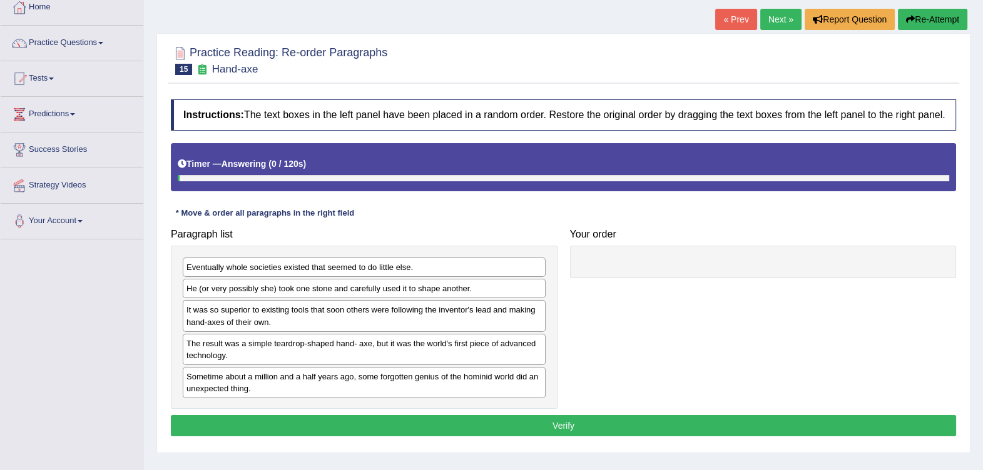
scroll to position [156, 0]
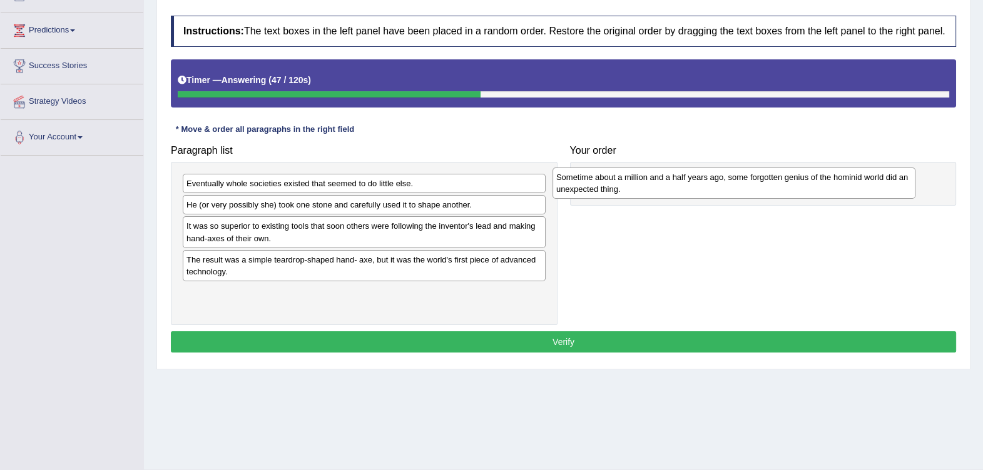
drag, startPoint x: 437, startPoint y: 305, endPoint x: 807, endPoint y: 190, distance: 387.0
click at [807, 190] on div "Sometime about a million and a half years ago, some forgotten genius of the hom…" at bounding box center [733, 183] width 363 height 31
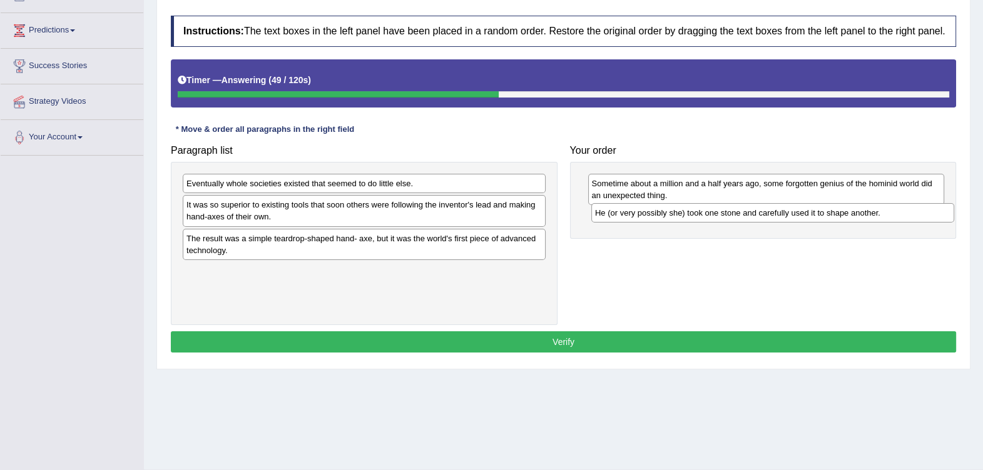
drag, startPoint x: 448, startPoint y: 203, endPoint x: 856, endPoint y: 211, distance: 408.6
click at [856, 211] on div "He (or very possibly she) took one stone and carefully used it to shape another." at bounding box center [772, 212] width 363 height 19
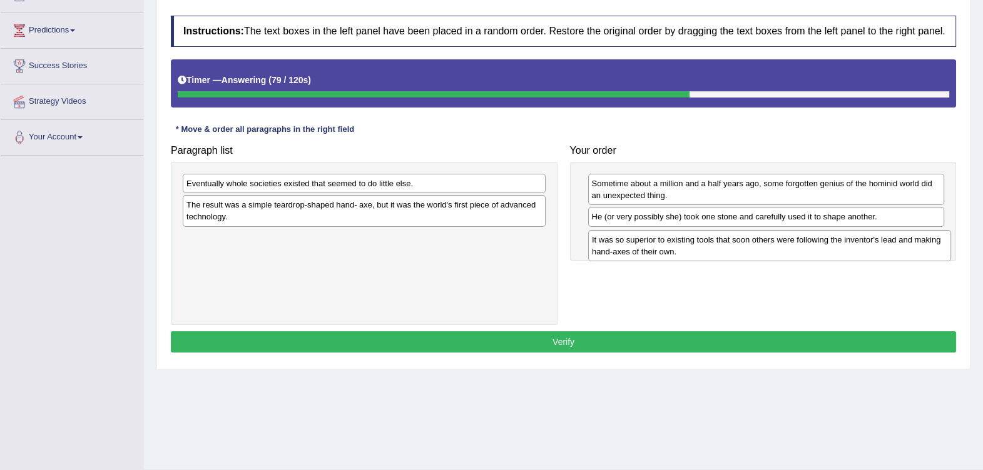
drag, startPoint x: 481, startPoint y: 217, endPoint x: 886, endPoint y: 250, distance: 406.7
click at [886, 250] on div "It was so superior to existing tools that soon others were following the invent…" at bounding box center [769, 245] width 363 height 31
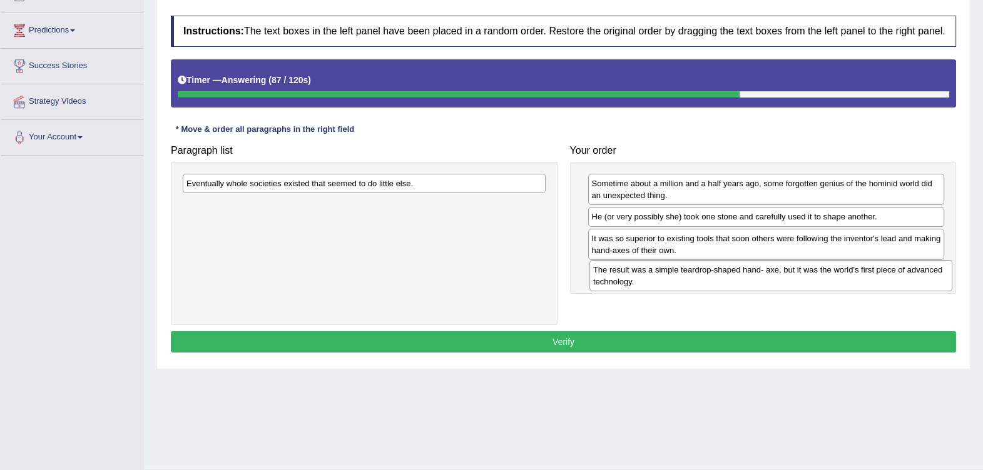
drag, startPoint x: 425, startPoint y: 211, endPoint x: 832, endPoint y: 276, distance: 411.7
click at [832, 276] on div "The result was a simple teardrop-shaped hand- axe, but it was the world's first…" at bounding box center [770, 275] width 363 height 31
drag, startPoint x: 794, startPoint y: 251, endPoint x: 808, endPoint y: 281, distance: 33.6
click at [808, 281] on div "It was so superior to existing tools that soon others were following the invent…" at bounding box center [782, 278] width 357 height 31
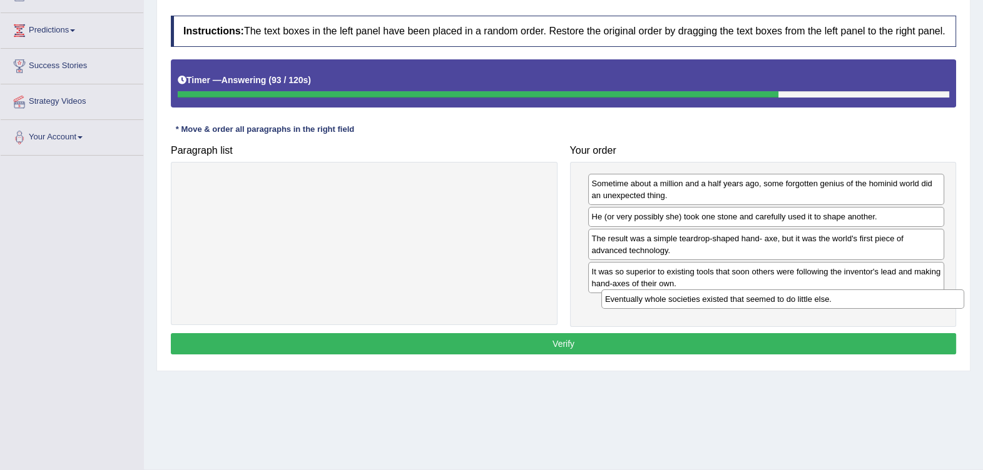
drag, startPoint x: 489, startPoint y: 186, endPoint x: 907, endPoint y: 302, distance: 434.0
click at [907, 302] on div "Eventually whole societies existed that seemed to do little else." at bounding box center [782, 299] width 363 height 19
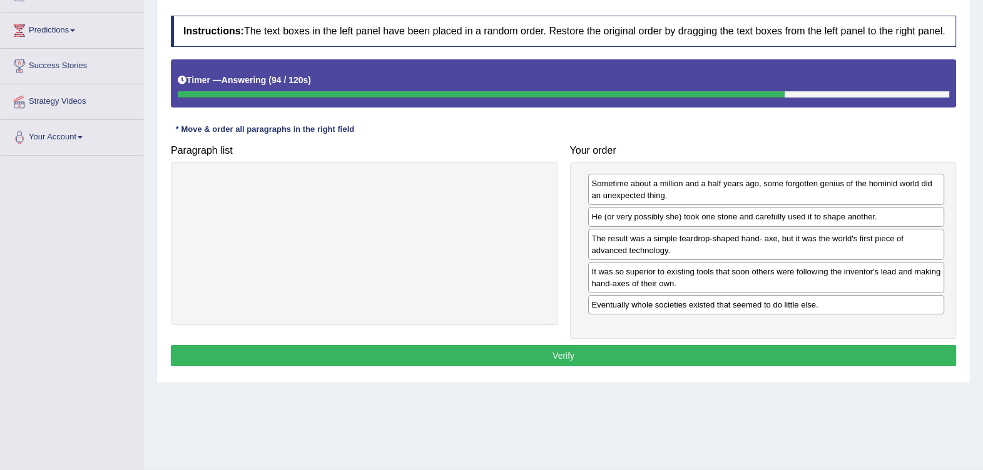
click at [848, 360] on button "Verify" at bounding box center [563, 355] width 785 height 21
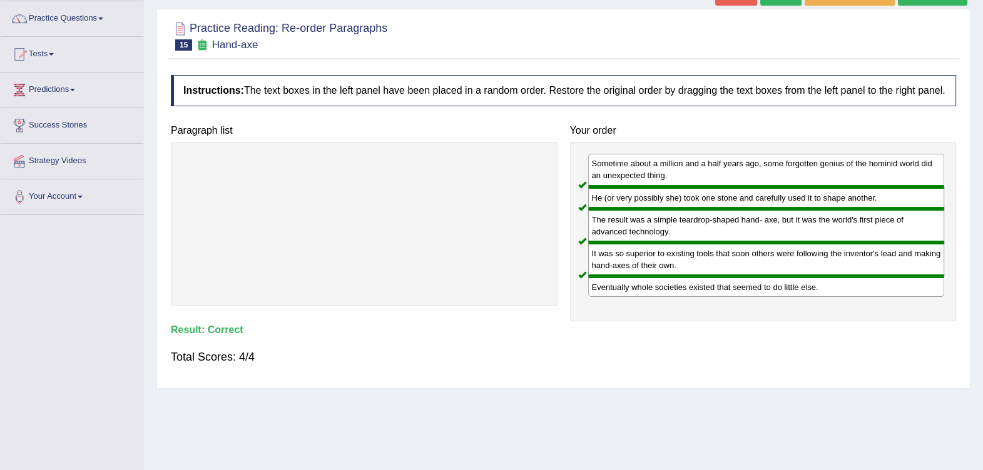
scroll to position [0, 0]
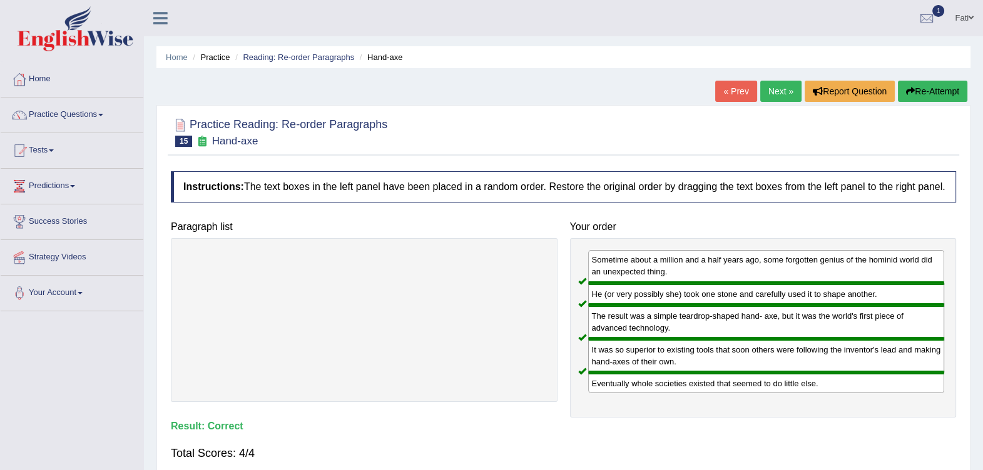
click at [317, 53] on link "Reading: Re-order Paragraphs" at bounding box center [298, 57] width 111 height 9
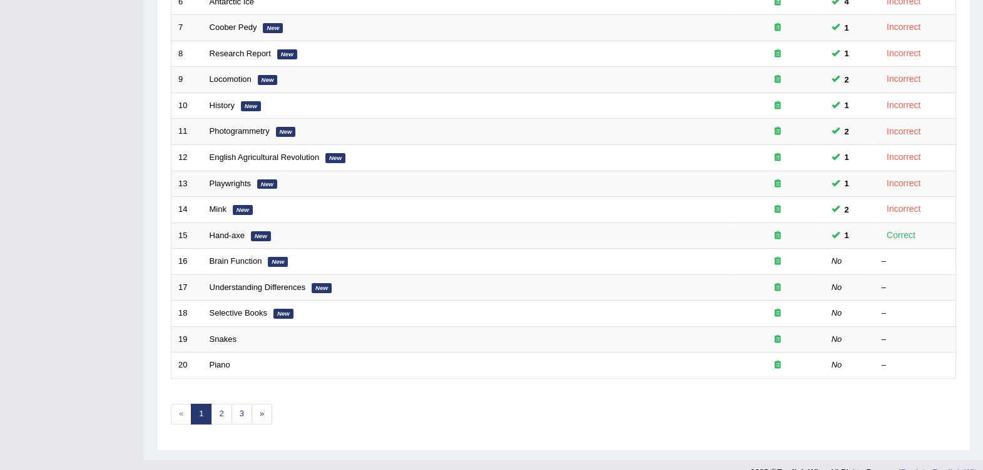
click at [228, 256] on link "Brain Function" at bounding box center [236, 260] width 53 height 9
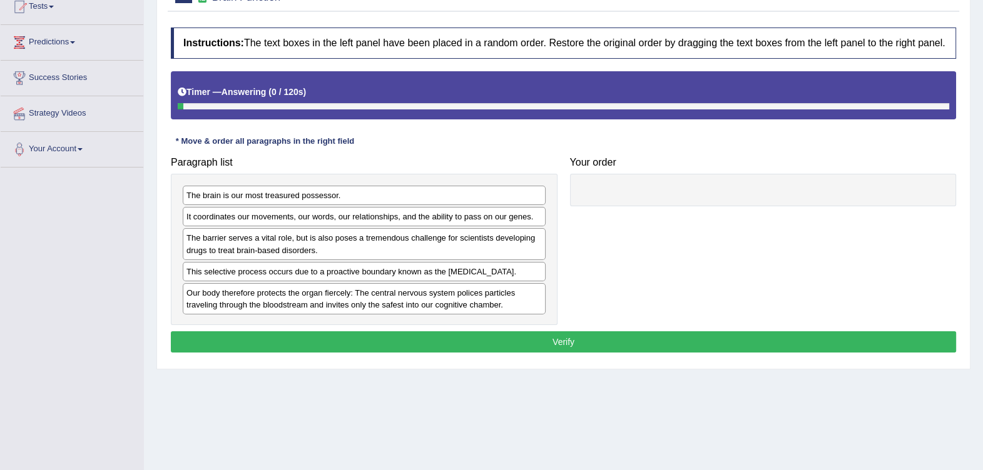
scroll to position [156, 0]
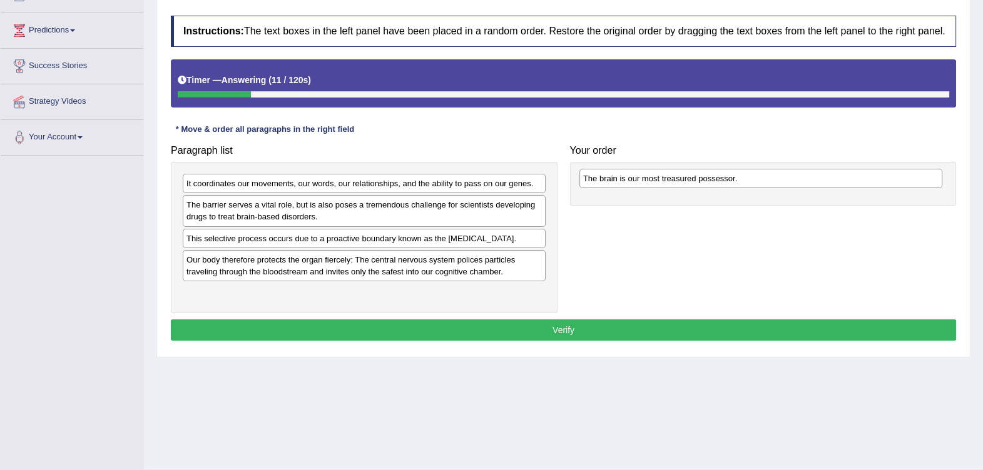
drag, startPoint x: 363, startPoint y: 185, endPoint x: 760, endPoint y: 179, distance: 396.6
click at [760, 179] on div "The brain is our most treasured possessor." at bounding box center [760, 178] width 363 height 19
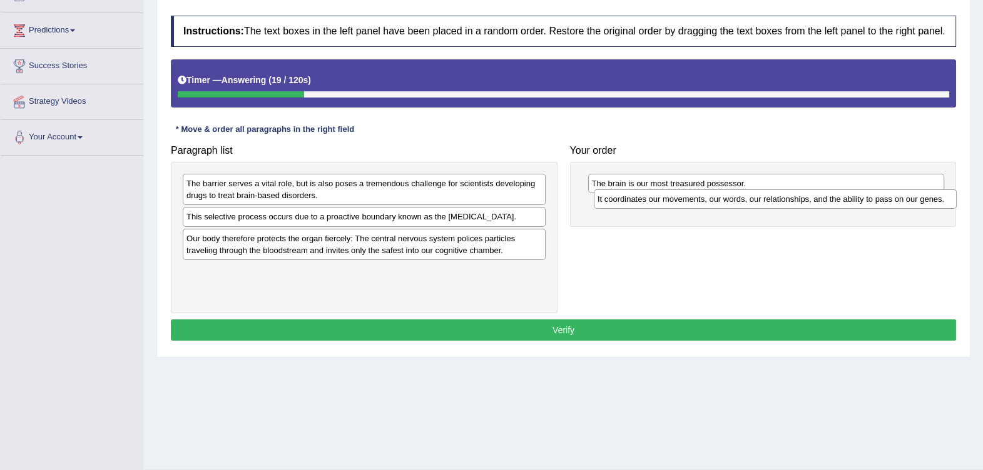
drag, startPoint x: 449, startPoint y: 185, endPoint x: 860, endPoint y: 200, distance: 411.9
click at [860, 200] on div "It coordinates our movements, our words, our relationships, and the ability to …" at bounding box center [775, 199] width 363 height 19
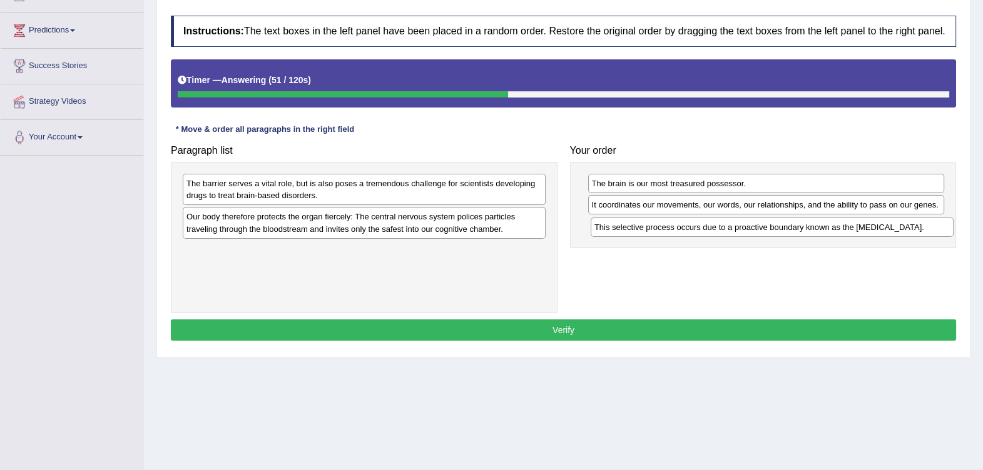
drag, startPoint x: 463, startPoint y: 220, endPoint x: 871, endPoint y: 230, distance: 408.0
click at [871, 230] on div "This selective process occurs due to a proactive boundary known as the blood-br…" at bounding box center [772, 227] width 363 height 19
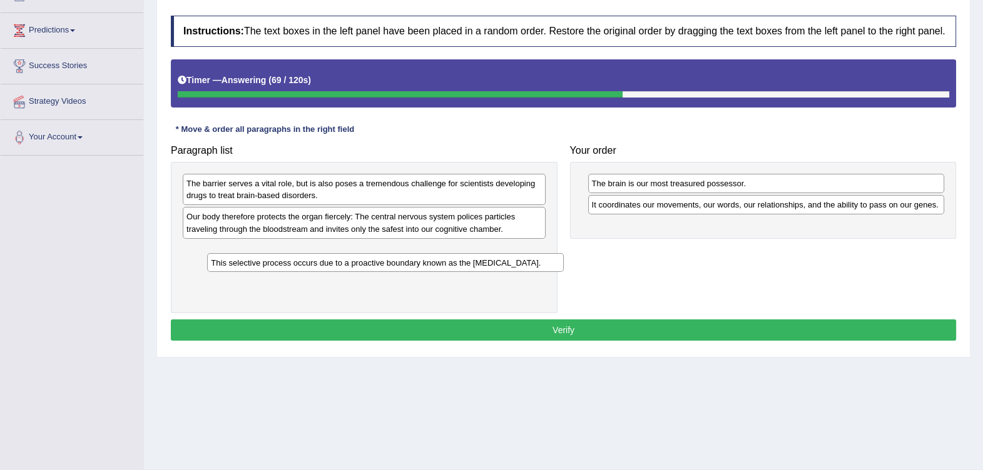
drag, startPoint x: 639, startPoint y: 228, endPoint x: 259, endPoint y: 265, distance: 382.1
click at [259, 265] on div "This selective process occurs due to a proactive boundary known as the blood-br…" at bounding box center [385, 262] width 357 height 19
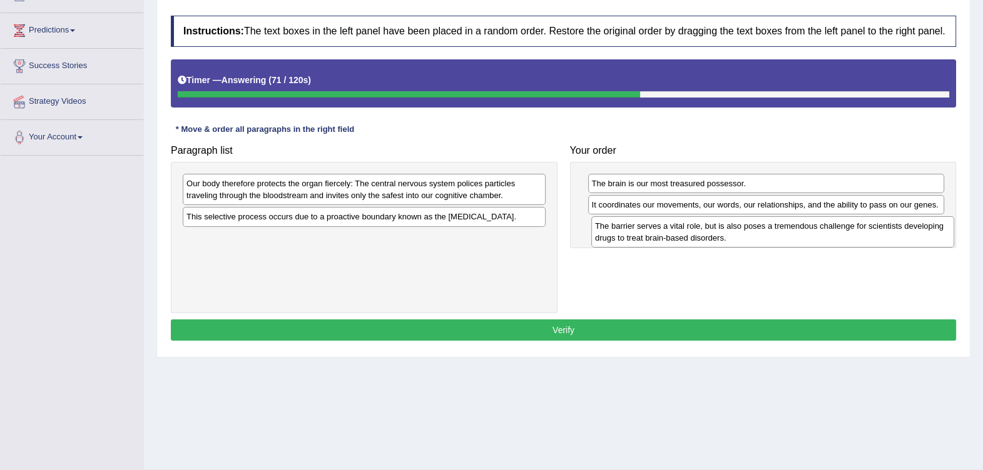
drag, startPoint x: 303, startPoint y: 192, endPoint x: 706, endPoint y: 234, distance: 405.0
click at [706, 234] on div "The barrier serves a vital role, but is also poses a tremendous challenge for s…" at bounding box center [772, 231] width 363 height 31
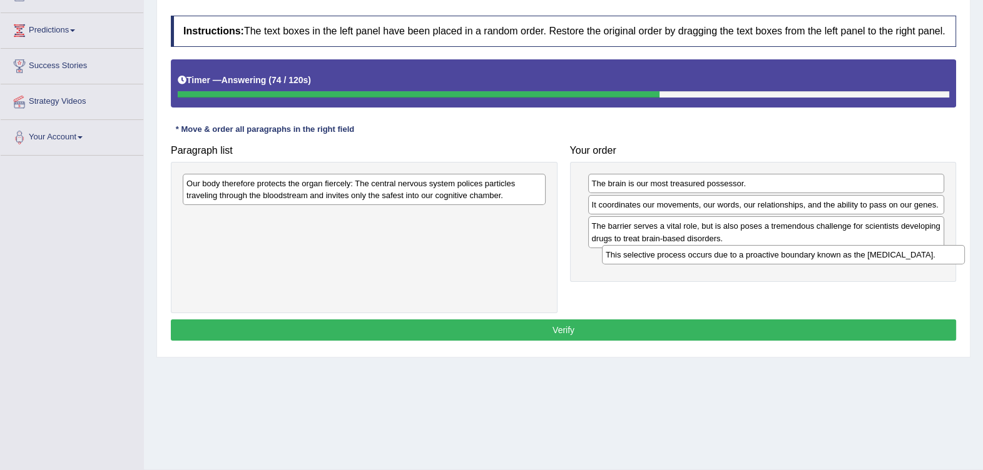
drag, startPoint x: 467, startPoint y: 216, endPoint x: 886, endPoint y: 255, distance: 420.9
click at [886, 255] on div "This selective process occurs due to a proactive boundary known as the blood-br…" at bounding box center [783, 254] width 363 height 19
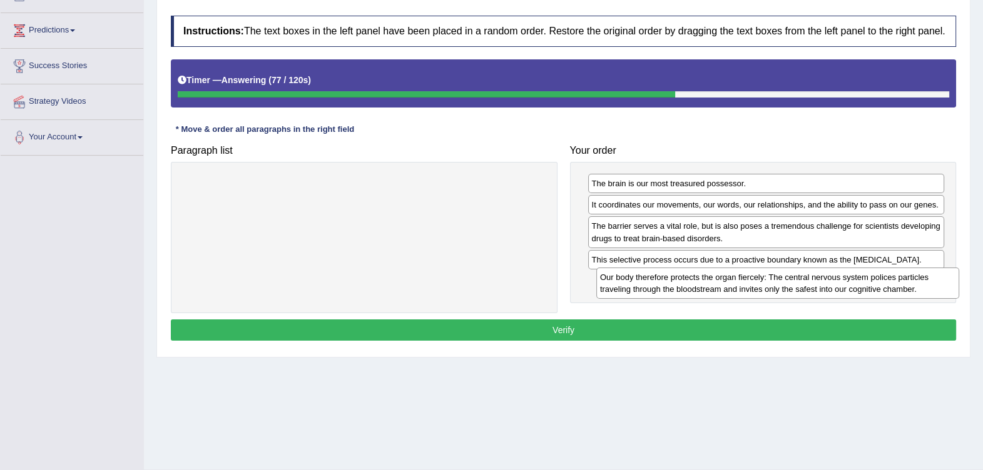
drag, startPoint x: 531, startPoint y: 196, endPoint x: 941, endPoint y: 292, distance: 421.2
click at [941, 292] on div "Our body therefore protects the organ fiercely: The central nervous system poli…" at bounding box center [777, 283] width 363 height 31
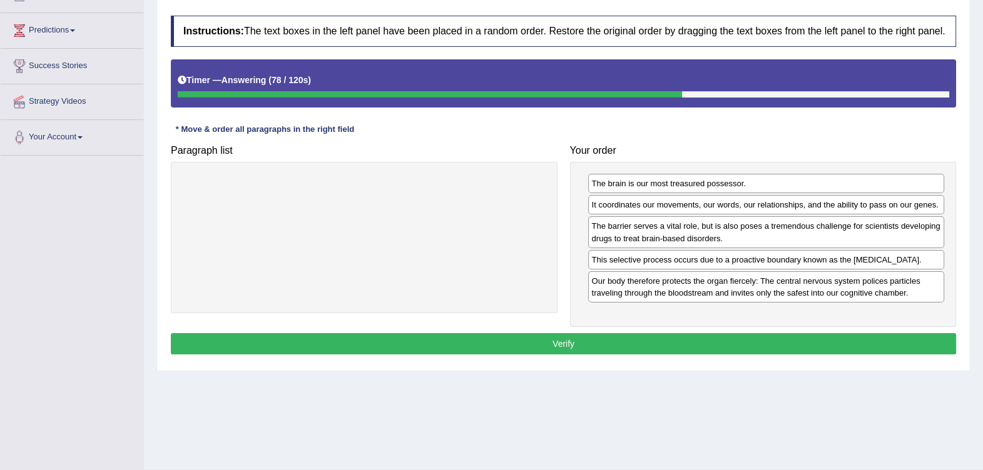
click at [682, 335] on button "Verify" at bounding box center [563, 343] width 785 height 21
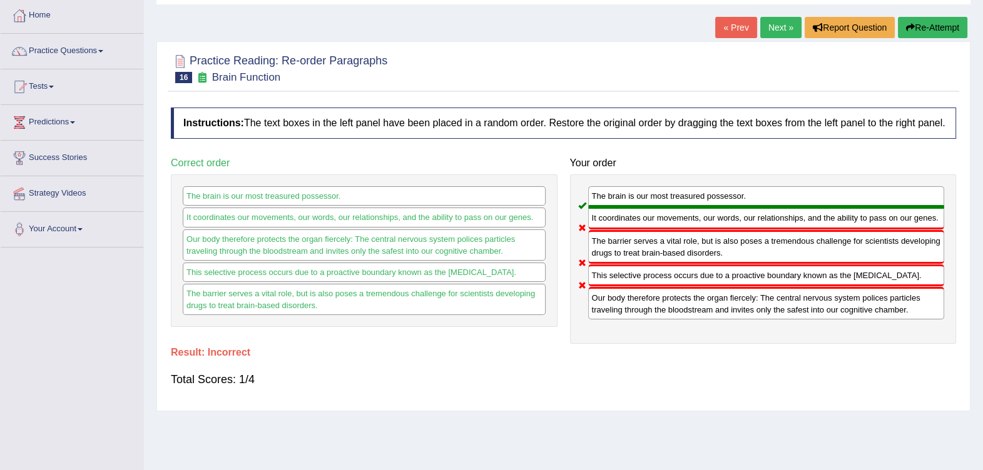
scroll to position [0, 0]
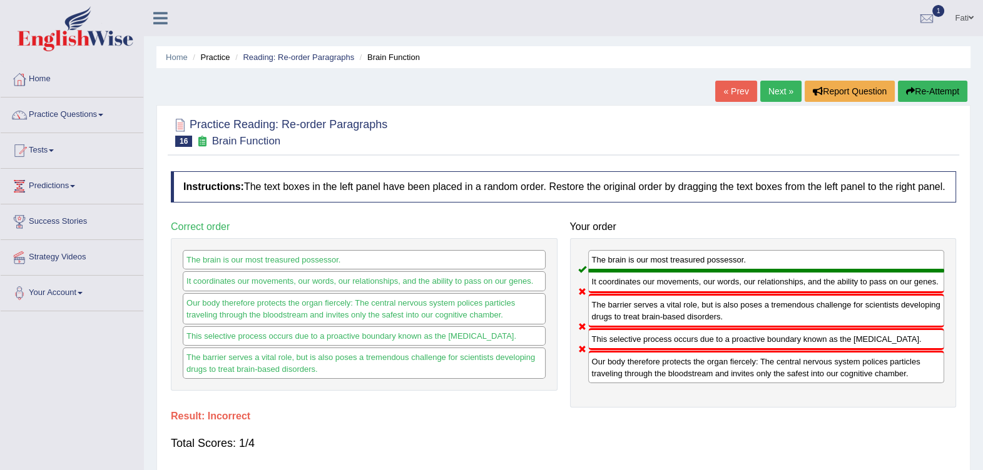
click at [929, 88] on button "Re-Attempt" at bounding box center [932, 91] width 69 height 21
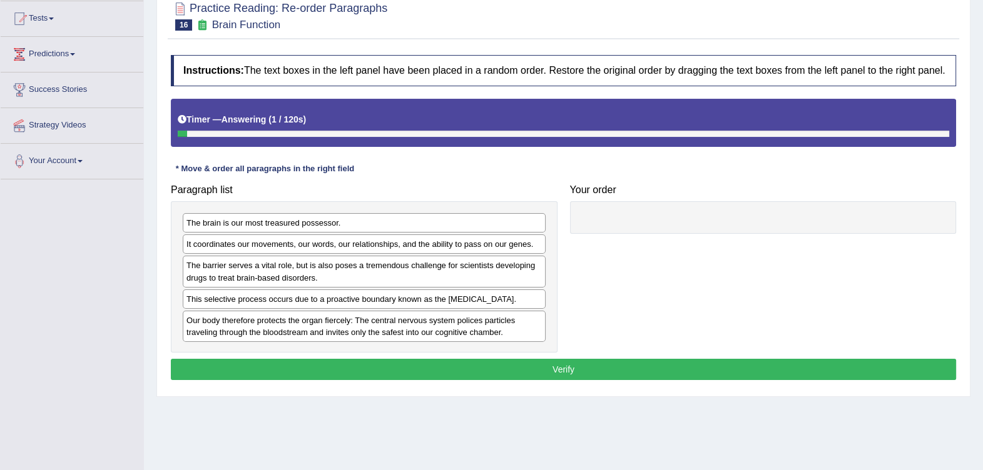
scroll to position [156, 0]
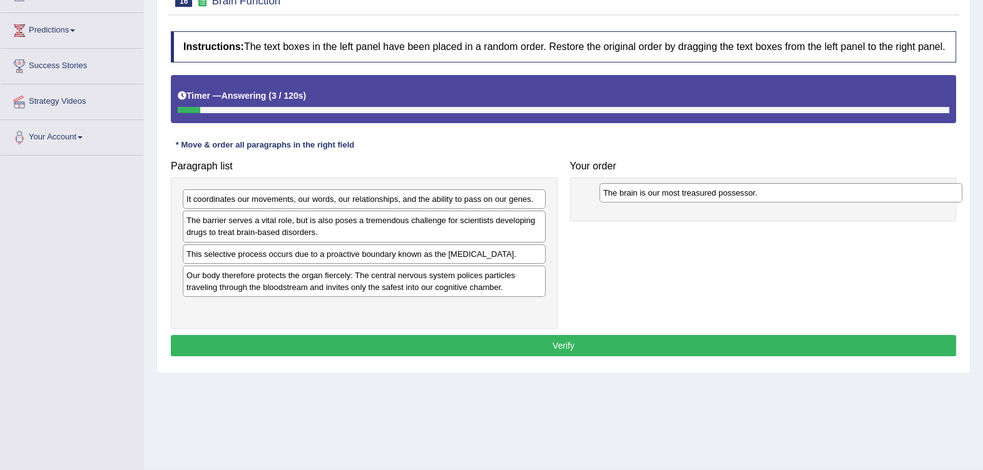
drag, startPoint x: 385, startPoint y: 197, endPoint x: 801, endPoint y: 190, distance: 416.7
click at [801, 190] on div "The brain is our most treasured possessor." at bounding box center [780, 192] width 363 height 19
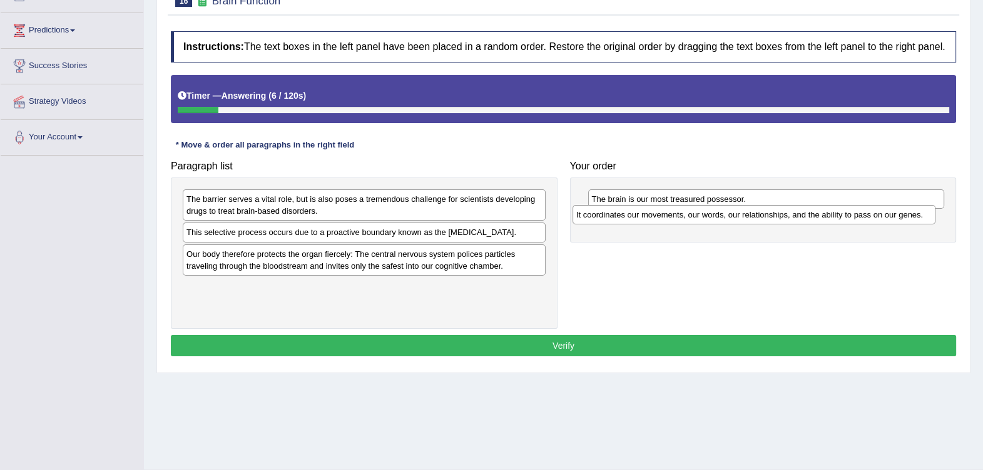
drag, startPoint x: 517, startPoint y: 205, endPoint x: 904, endPoint y: 222, distance: 387.0
click at [904, 221] on div "It coordinates our movements, our words, our relationships, and the ability to …" at bounding box center [753, 214] width 363 height 19
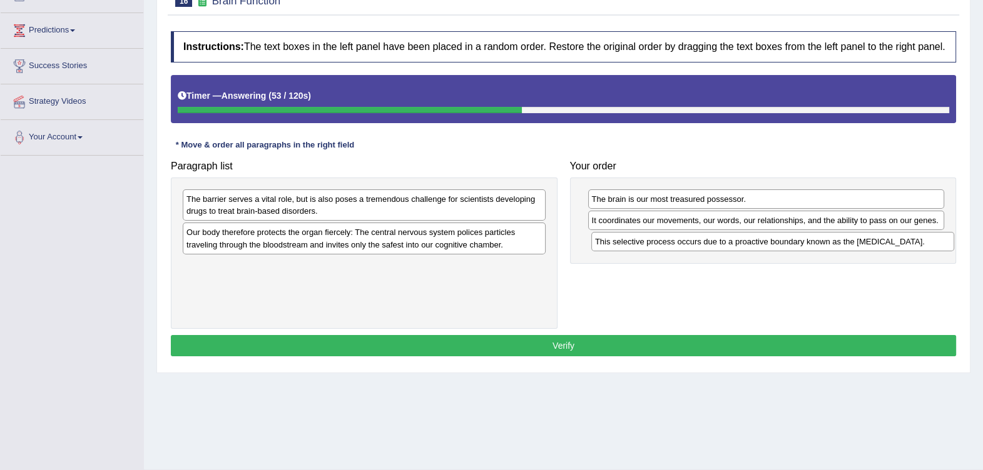
drag, startPoint x: 430, startPoint y: 235, endPoint x: 838, endPoint y: 244, distance: 408.6
click at [838, 244] on div "This selective process occurs due to a proactive boundary known as the blood-br…" at bounding box center [772, 241] width 363 height 19
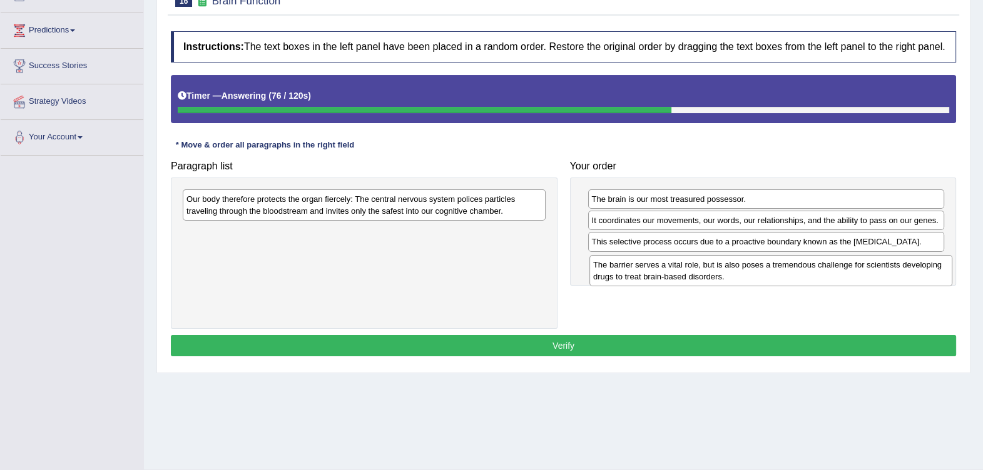
drag, startPoint x: 499, startPoint y: 211, endPoint x: 906, endPoint y: 276, distance: 411.9
click at [906, 276] on div "The barrier serves a vital role, but is also poses a tremendous challenge for s…" at bounding box center [770, 270] width 363 height 31
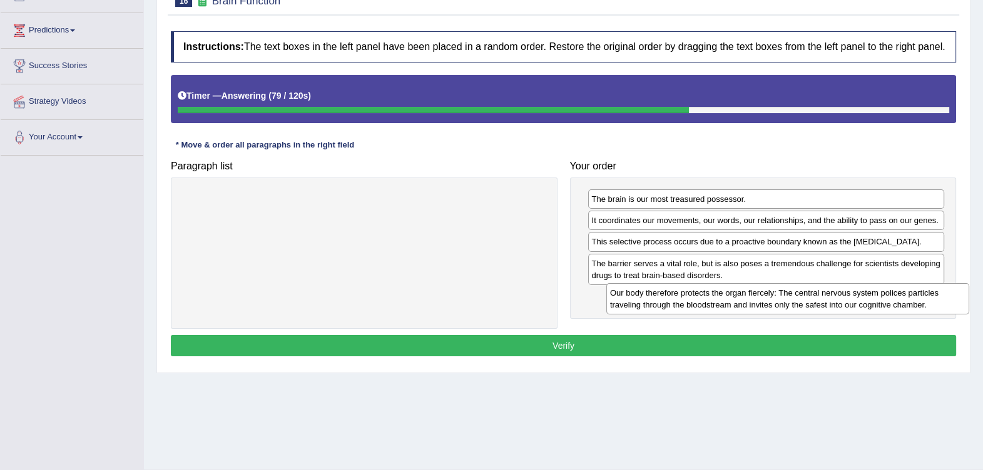
drag, startPoint x: 518, startPoint y: 209, endPoint x: 941, endPoint y: 303, distance: 433.9
click at [941, 303] on div "Our body therefore protects the organ fiercely: The central nervous system poli…" at bounding box center [787, 298] width 363 height 31
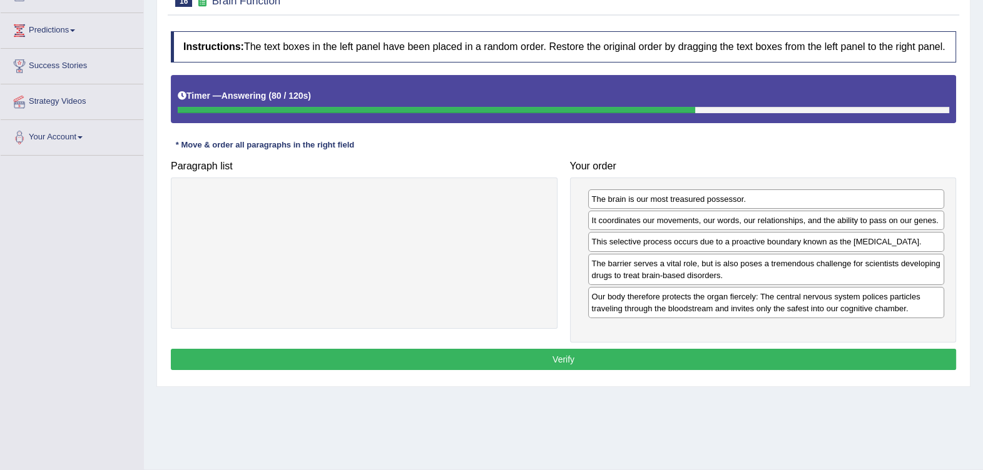
click at [686, 356] on button "Verify" at bounding box center [563, 359] width 785 height 21
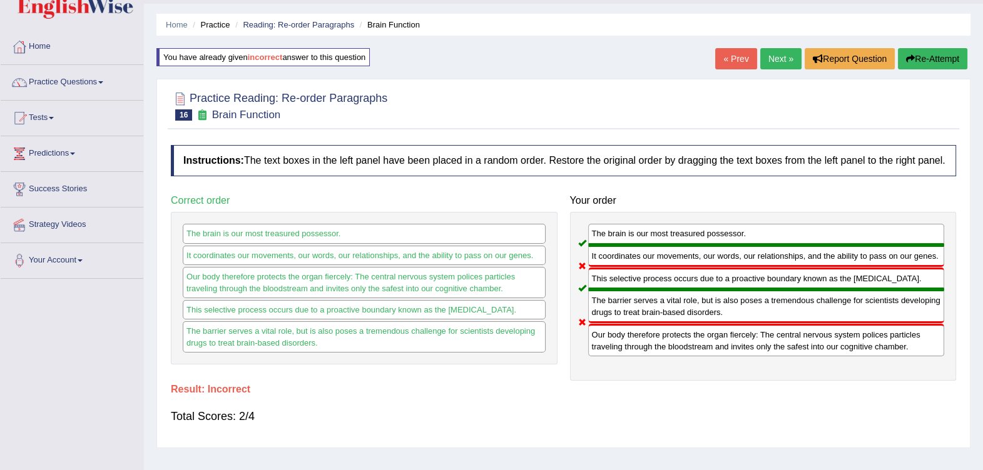
scroll to position [0, 0]
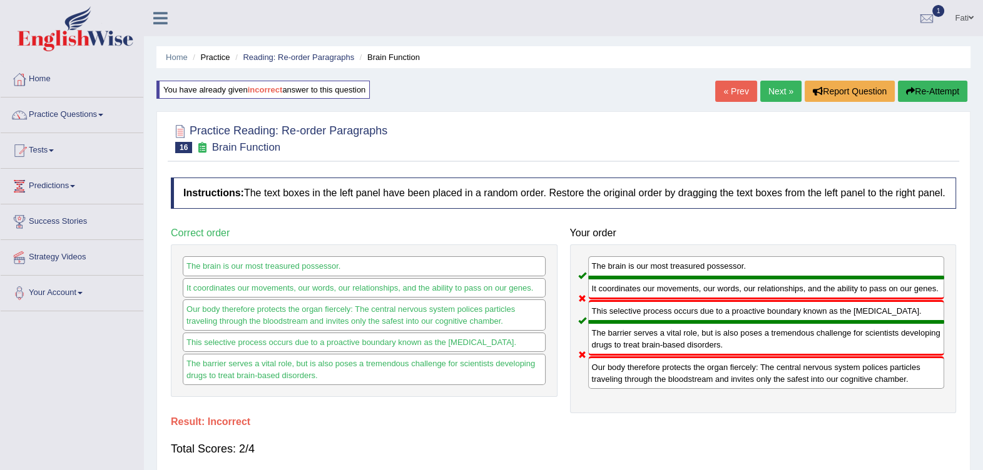
click at [271, 63] on li "Reading: Re-order Paragraphs" at bounding box center [293, 57] width 122 height 12
click at [289, 56] on link "Reading: Re-order Paragraphs" at bounding box center [298, 57] width 111 height 9
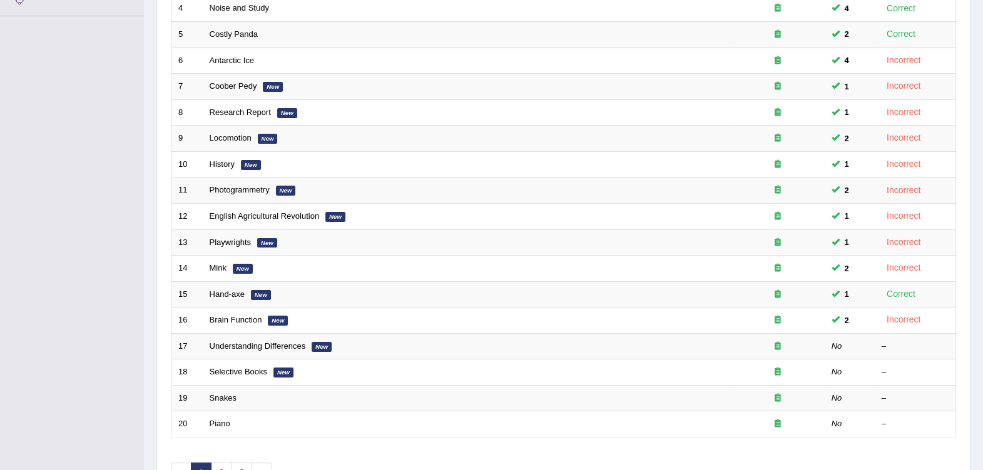
scroll to position [354, 0]
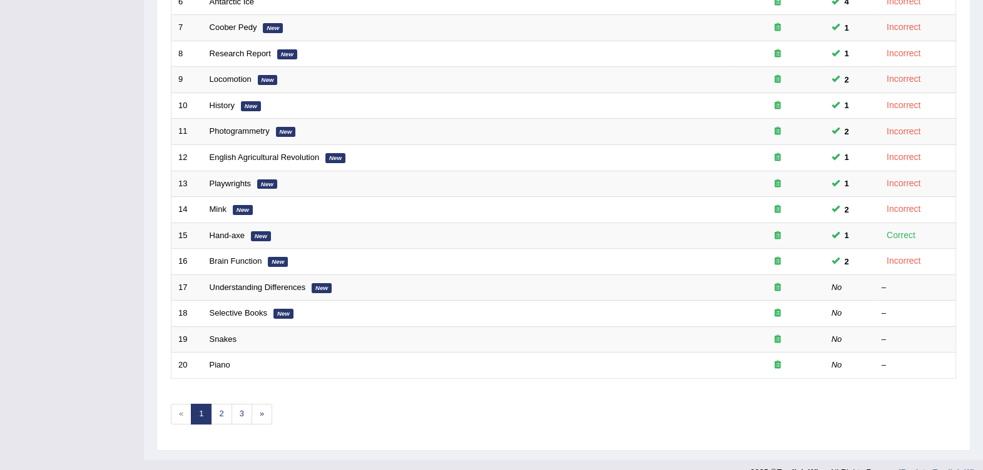
click at [231, 283] on link "Understanding Differences" at bounding box center [258, 287] width 96 height 9
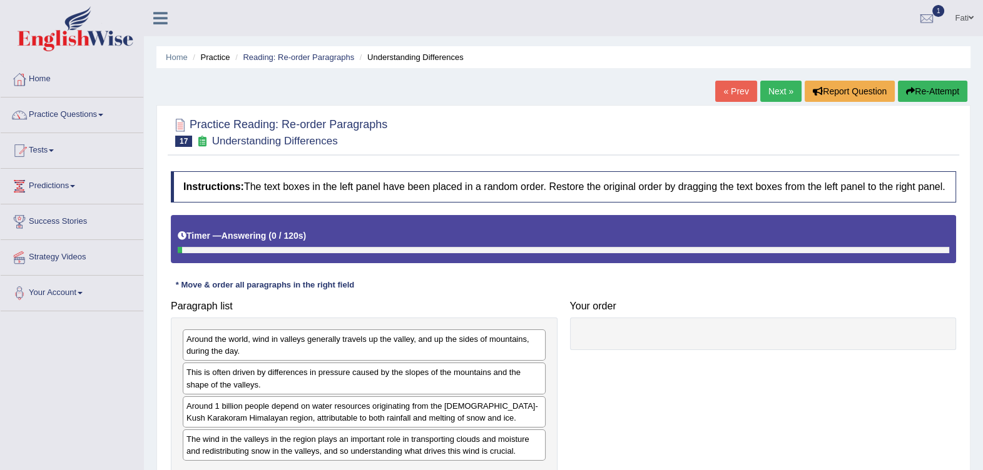
scroll to position [156, 0]
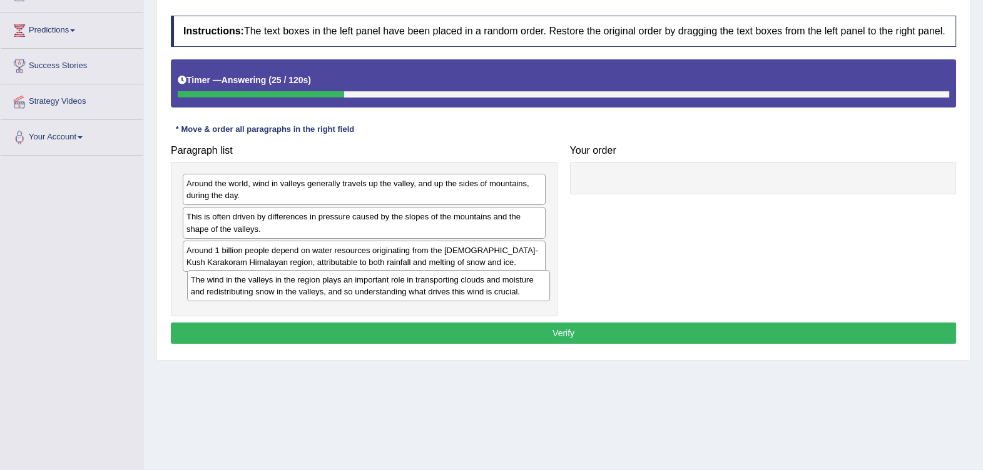
click at [512, 295] on div "The wind in the valleys in the region plays an important role in transporting c…" at bounding box center [368, 285] width 363 height 31
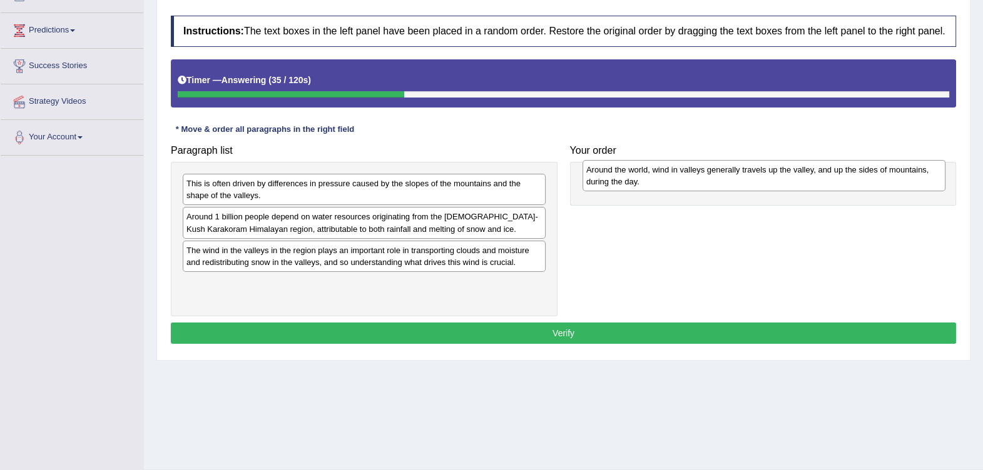
drag, startPoint x: 481, startPoint y: 193, endPoint x: 881, endPoint y: 180, distance: 400.0
click at [881, 180] on div "Around the world, wind in valleys generally travels up the valley, and up the s…" at bounding box center [763, 175] width 363 height 31
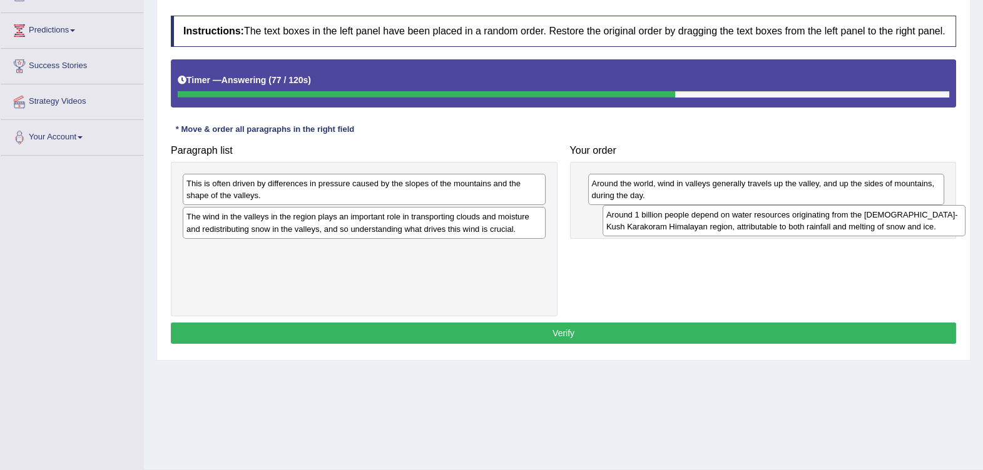
drag, startPoint x: 507, startPoint y: 230, endPoint x: 926, endPoint y: 228, distance: 419.7
click at [926, 228] on div "Around 1 billion people depend on water resources originating from the Hindu-Ku…" at bounding box center [783, 220] width 363 height 31
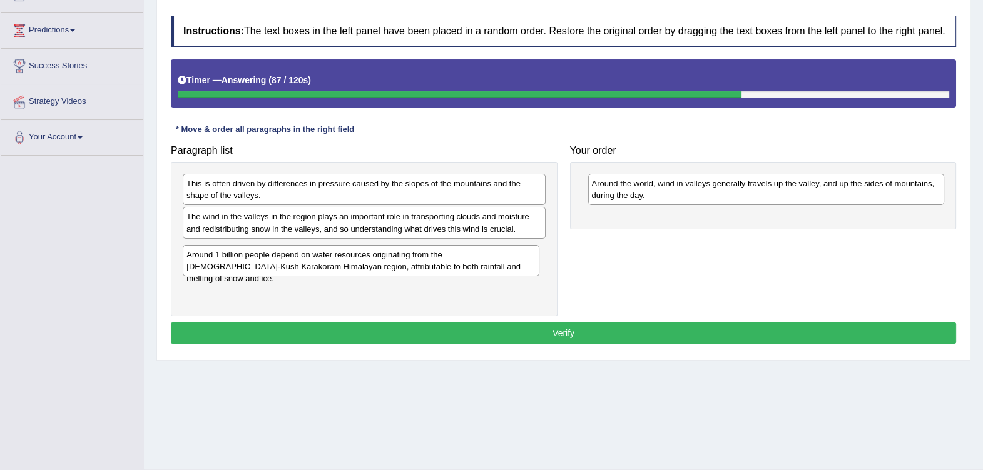
drag, startPoint x: 874, startPoint y: 227, endPoint x: 469, endPoint y: 265, distance: 406.5
click at [469, 265] on div "Around 1 billion people depend on water resources originating from the Hindu-Ku…" at bounding box center [361, 260] width 357 height 31
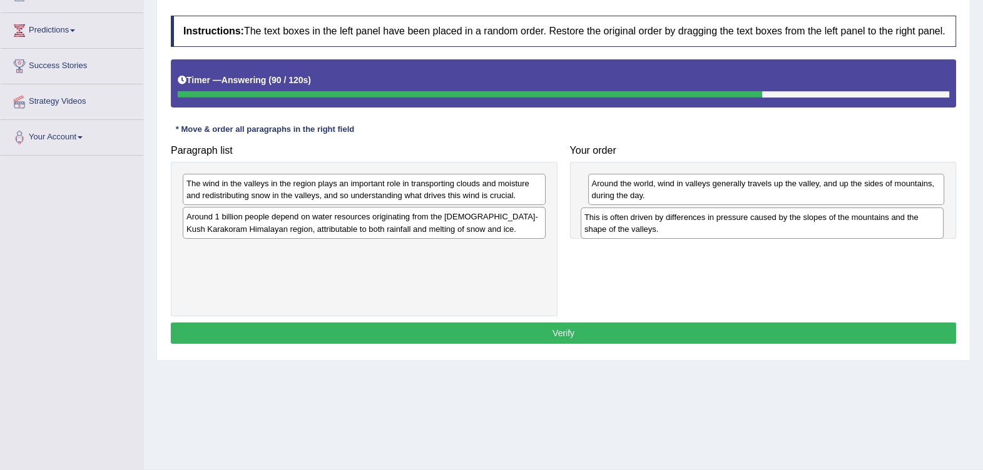
drag, startPoint x: 477, startPoint y: 193, endPoint x: 875, endPoint y: 226, distance: 399.2
click at [875, 226] on div "This is often driven by differences in pressure caused by the slopes of the mou…" at bounding box center [762, 223] width 363 height 31
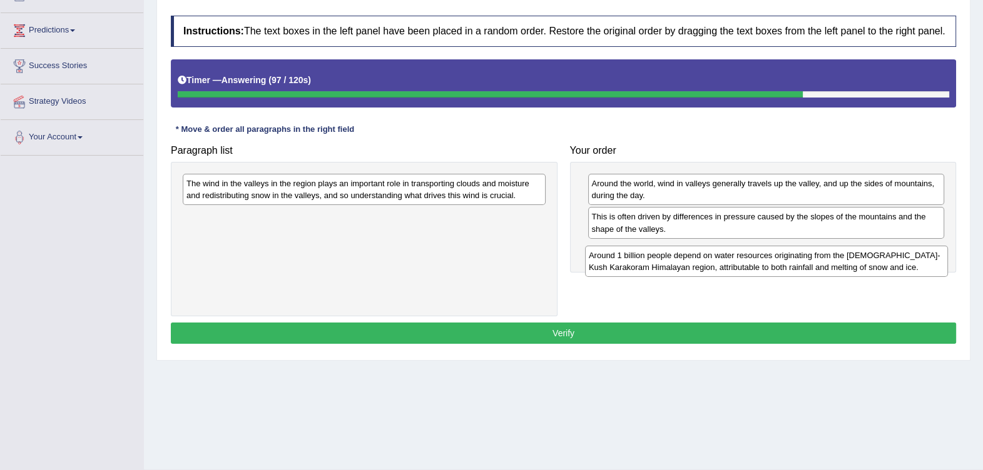
drag, startPoint x: 372, startPoint y: 225, endPoint x: 774, endPoint y: 263, distance: 404.0
click at [774, 263] on div "Around 1 billion people depend on water resources originating from the Hindu-Ku…" at bounding box center [766, 261] width 363 height 31
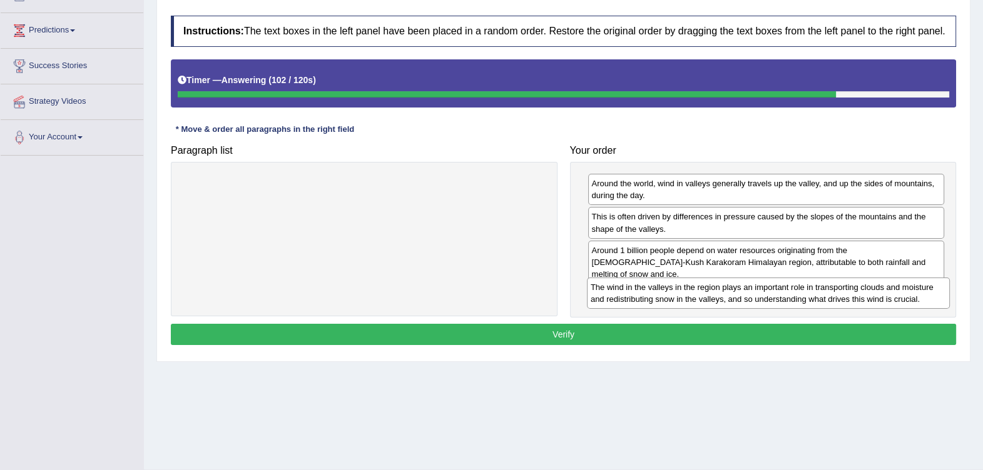
drag, startPoint x: 408, startPoint y: 197, endPoint x: 809, endPoint y: 300, distance: 414.7
click at [809, 300] on div "The wind in the valleys in the region plays an important role in transporting c…" at bounding box center [768, 293] width 363 height 31
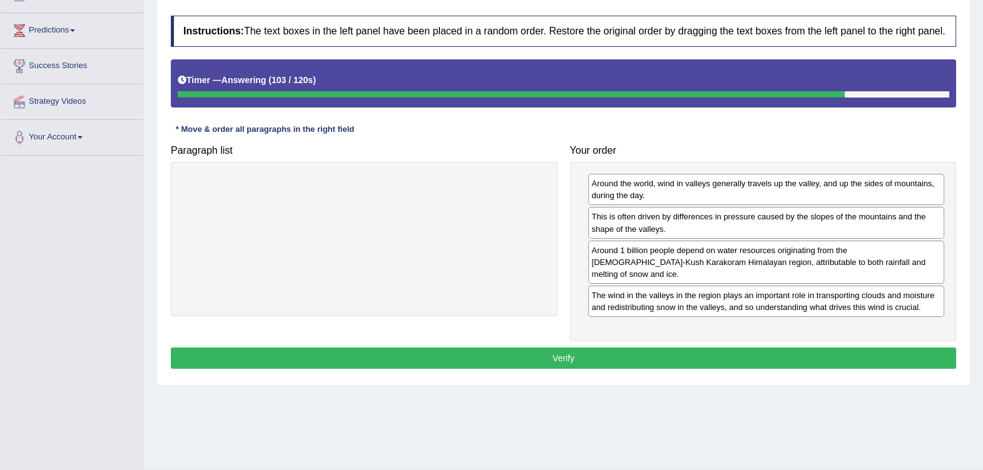
click at [651, 350] on button "Verify" at bounding box center [563, 358] width 785 height 21
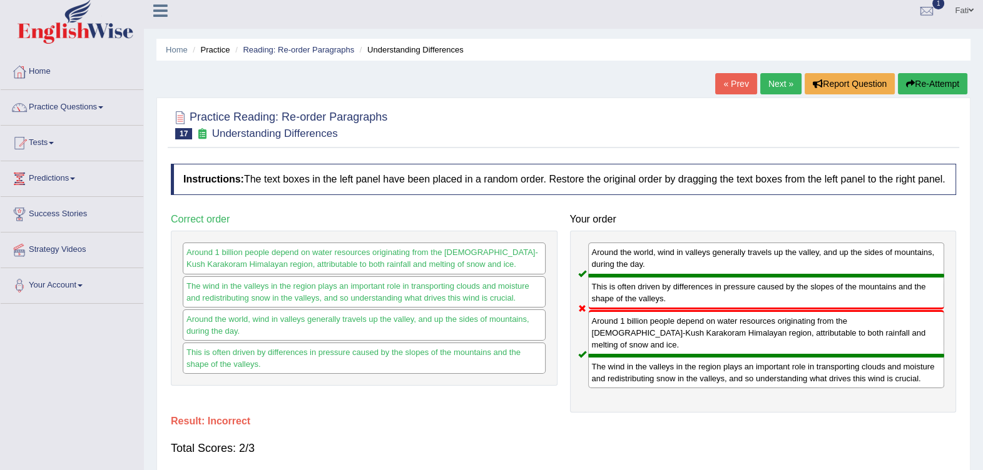
scroll to position [0, 0]
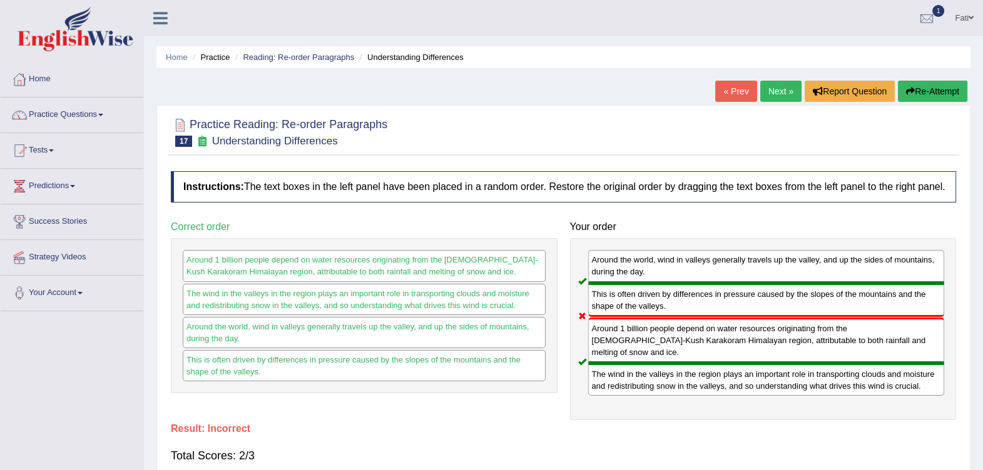
click at [296, 58] on link "Reading: Re-order Paragraphs" at bounding box center [298, 57] width 111 height 9
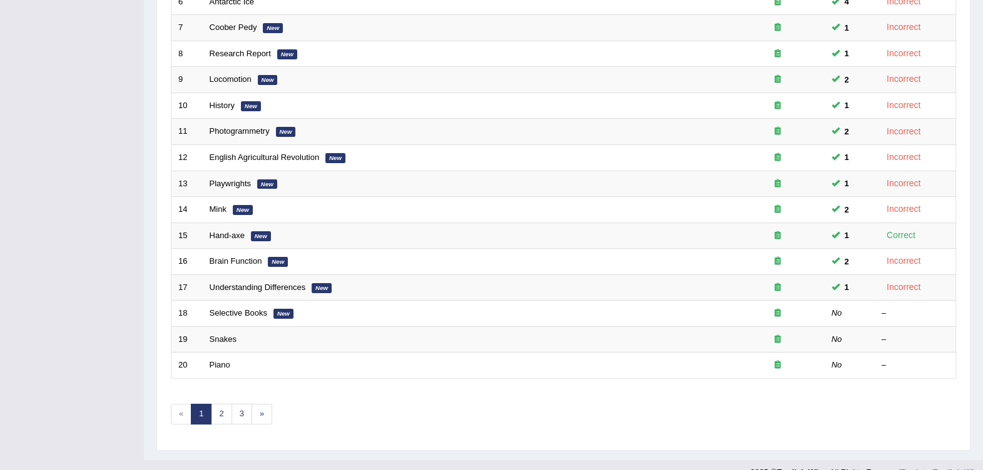
click at [260, 308] on link "Selective Books" at bounding box center [239, 312] width 58 height 9
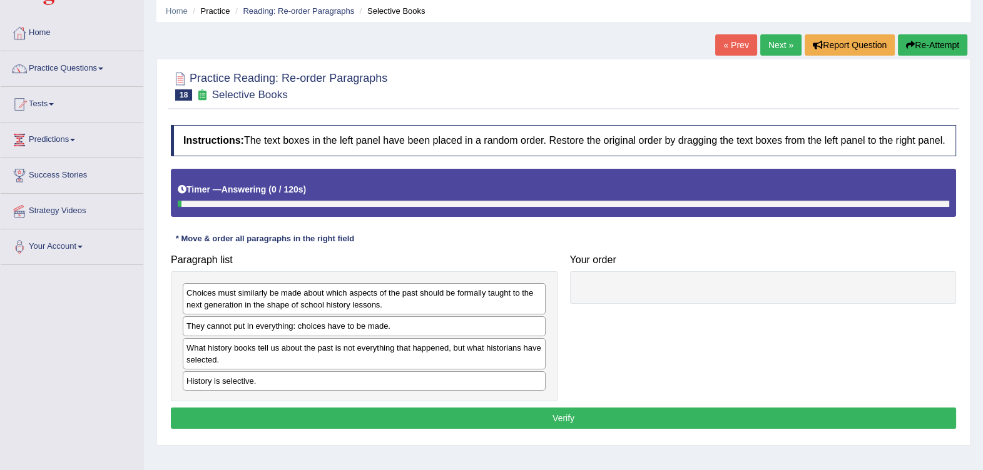
scroll to position [78, 0]
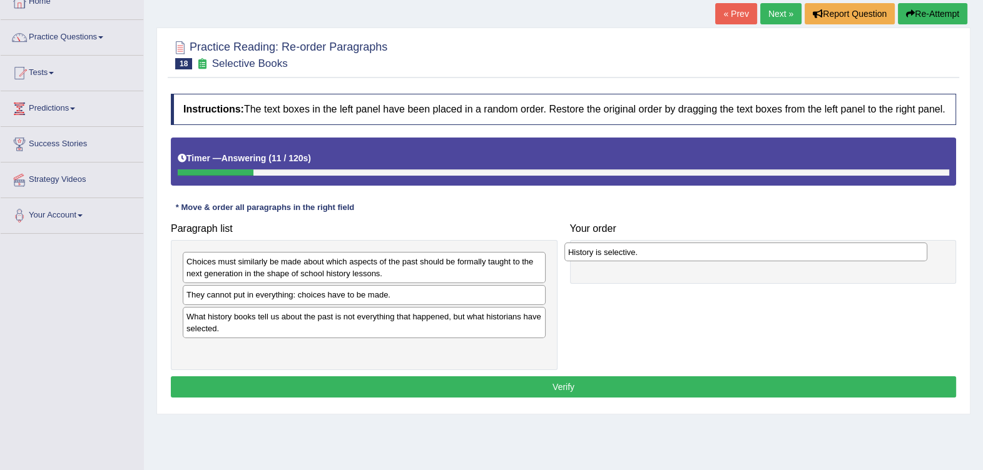
drag, startPoint x: 317, startPoint y: 353, endPoint x: 698, endPoint y: 256, distance: 393.7
click at [698, 256] on div "History is selective." at bounding box center [745, 252] width 363 height 19
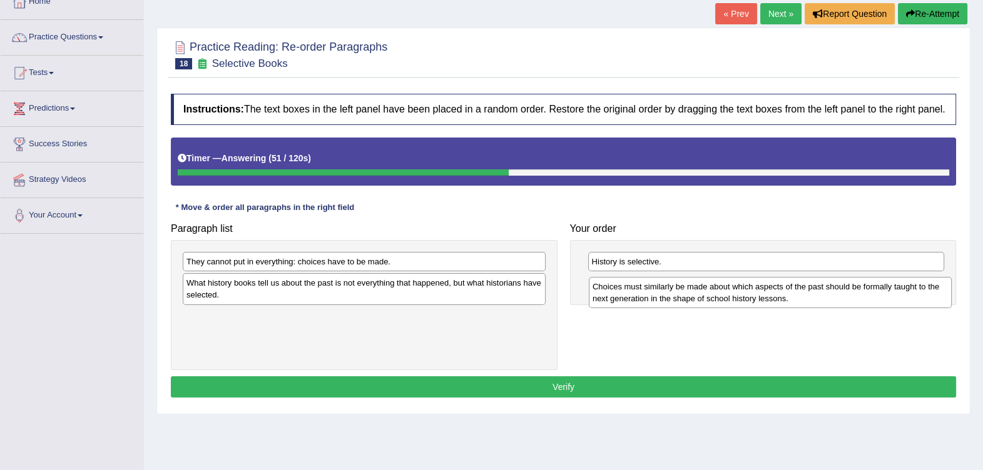
drag, startPoint x: 394, startPoint y: 275, endPoint x: 800, endPoint y: 300, distance: 406.8
click at [800, 300] on div "Choices must similarly be made about which aspects of the past should be formal…" at bounding box center [770, 292] width 363 height 31
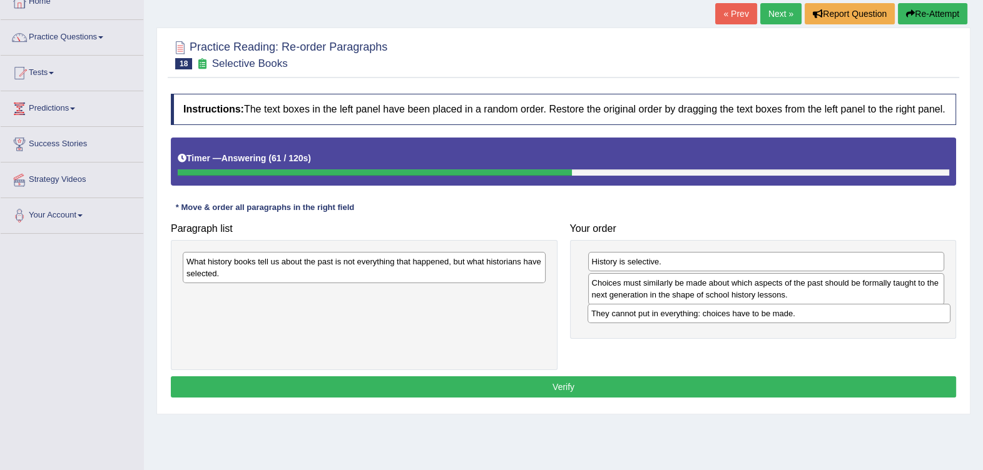
drag, startPoint x: 382, startPoint y: 260, endPoint x: 787, endPoint y: 313, distance: 408.1
click at [787, 313] on div "They cannot put in everything: choices have to be made." at bounding box center [768, 313] width 363 height 19
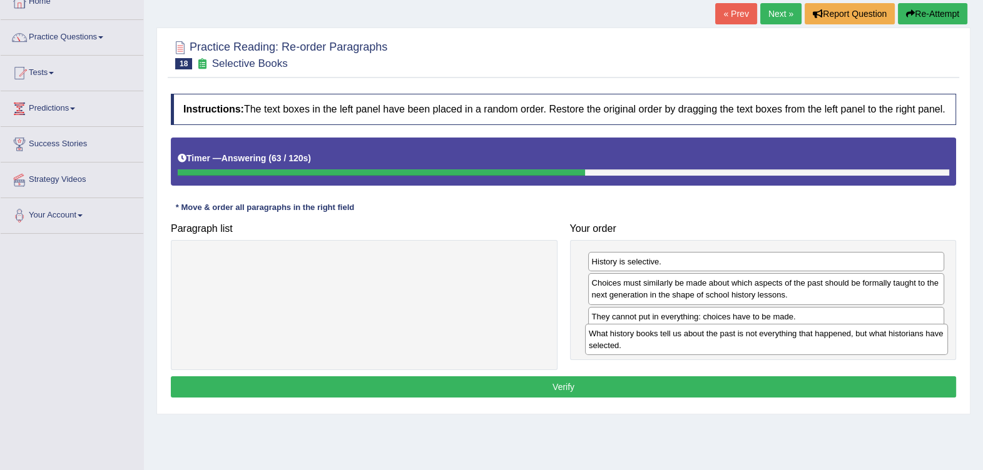
drag, startPoint x: 529, startPoint y: 273, endPoint x: 923, endPoint y: 344, distance: 401.1
click at [923, 344] on div "What history books tell us about the past is not everything that happened, but …" at bounding box center [766, 339] width 363 height 31
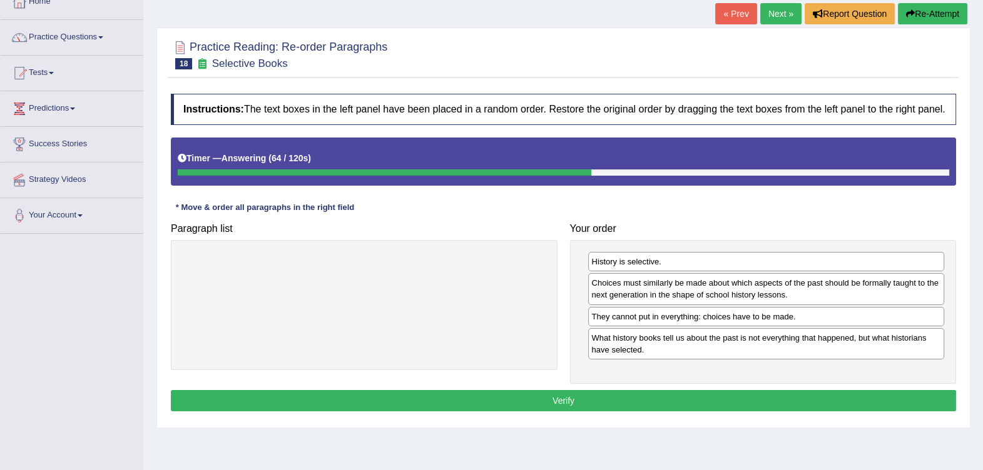
click at [709, 399] on button "Verify" at bounding box center [563, 400] width 785 height 21
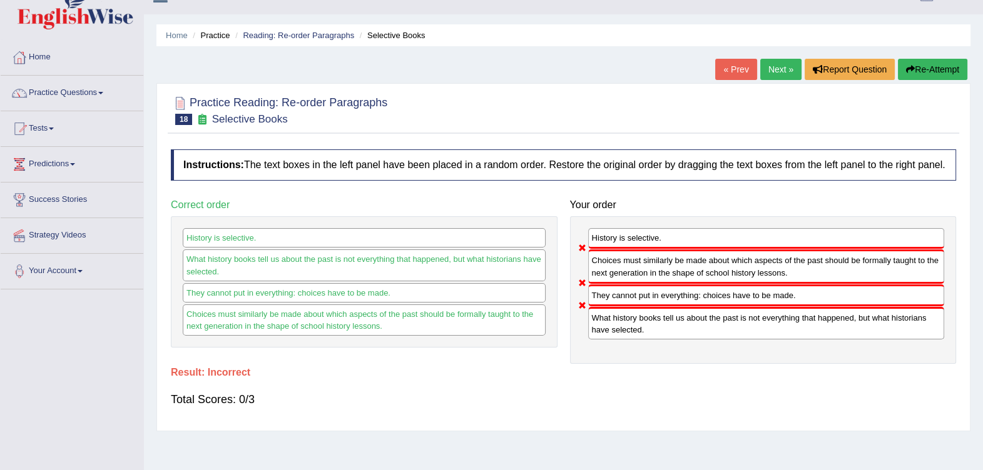
scroll to position [0, 0]
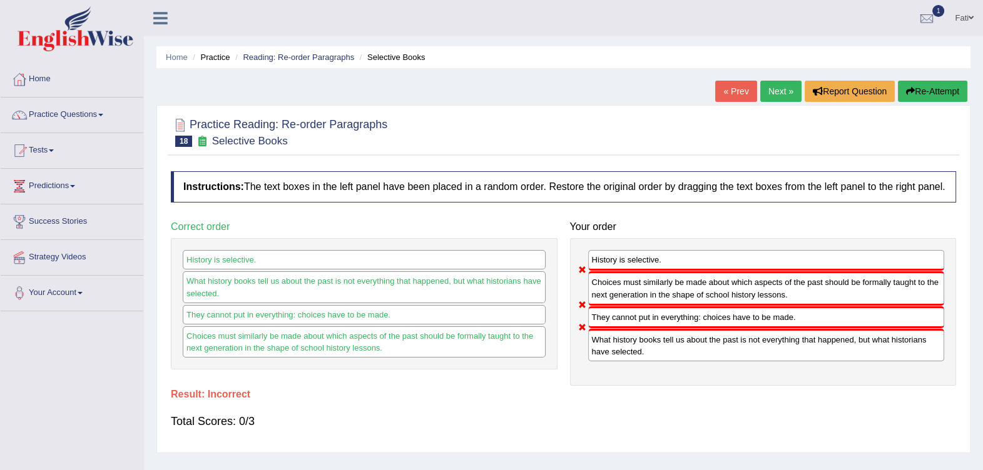
click at [932, 92] on button "Re-Attempt" at bounding box center [932, 91] width 69 height 21
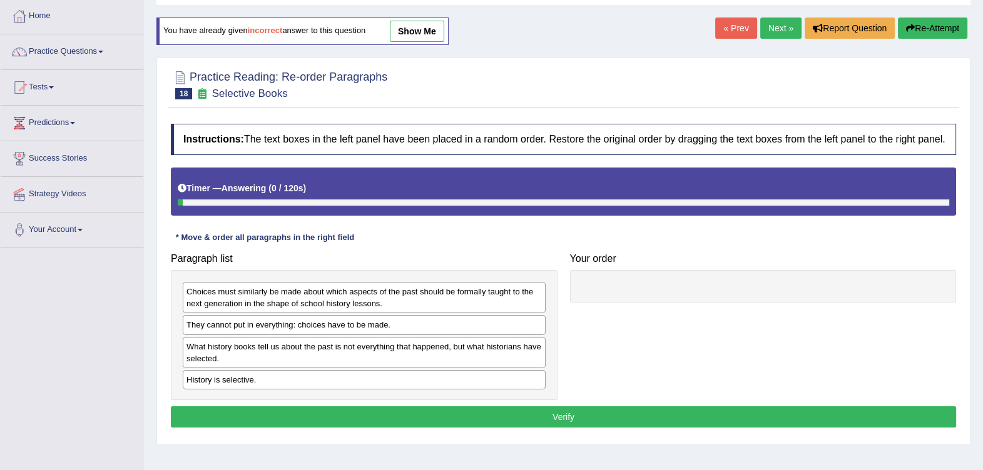
scroll to position [156, 0]
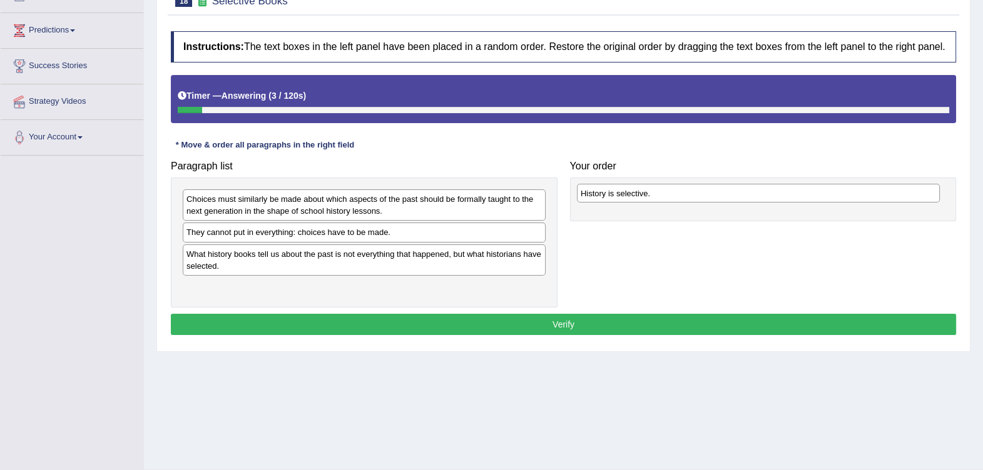
drag, startPoint x: 360, startPoint y: 281, endPoint x: 754, endPoint y: 188, distance: 405.1
click at [754, 188] on div "History is selective." at bounding box center [758, 193] width 363 height 19
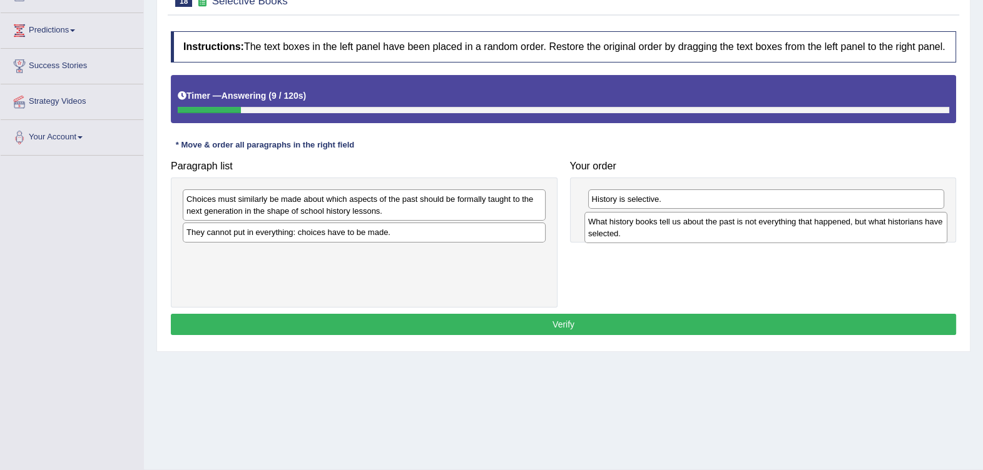
drag, startPoint x: 430, startPoint y: 267, endPoint x: 833, endPoint y: 235, distance: 404.1
click at [833, 235] on div "What history books tell us about the past is not everything that happened, but …" at bounding box center [765, 227] width 363 height 31
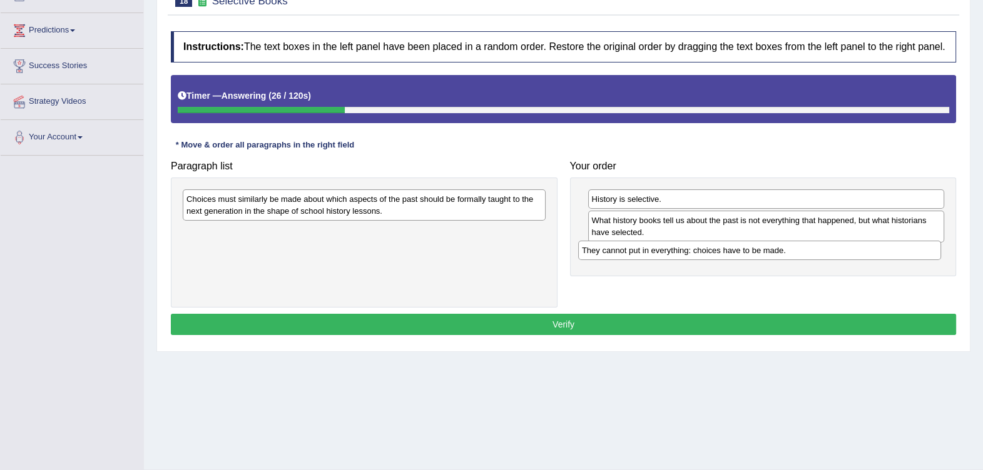
drag, startPoint x: 459, startPoint y: 232, endPoint x: 854, endPoint y: 250, distance: 395.8
click at [854, 250] on div "They cannot put in everything: choices have to be made." at bounding box center [759, 250] width 363 height 19
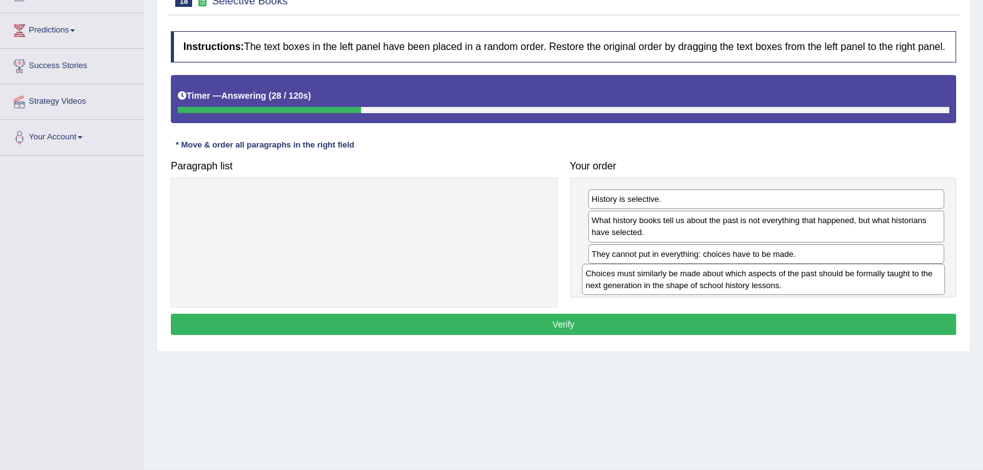
drag, startPoint x: 498, startPoint y: 203, endPoint x: 895, endPoint y: 276, distance: 403.4
click at [895, 276] on div "Choices must similarly be made about which aspects of the past should be formal…" at bounding box center [763, 279] width 363 height 31
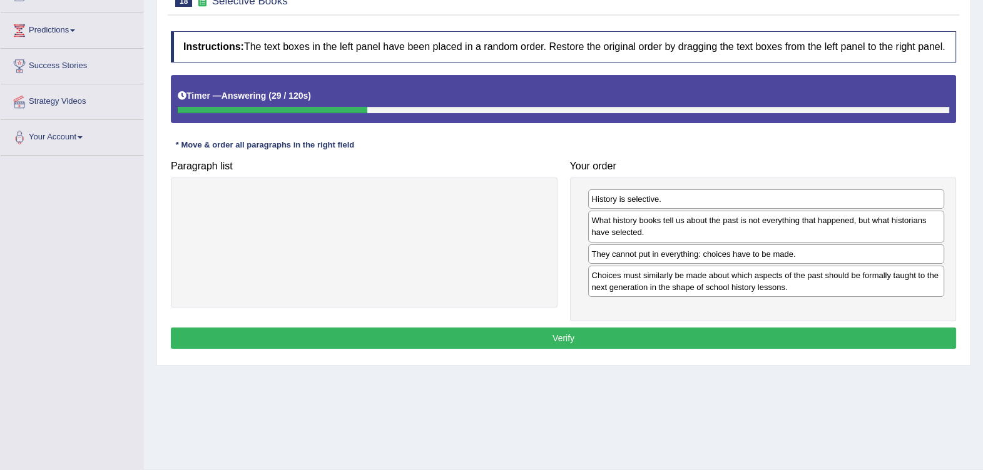
click at [662, 328] on button "Verify" at bounding box center [563, 338] width 785 height 21
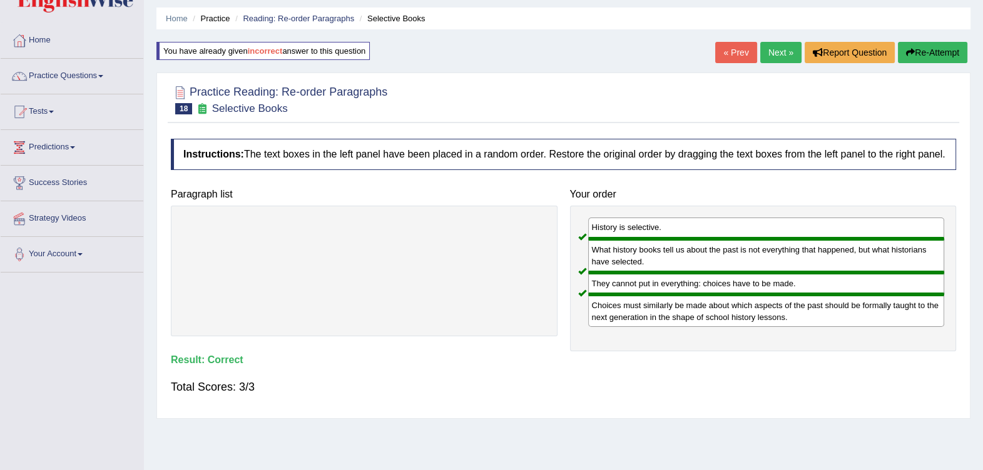
scroll to position [0, 0]
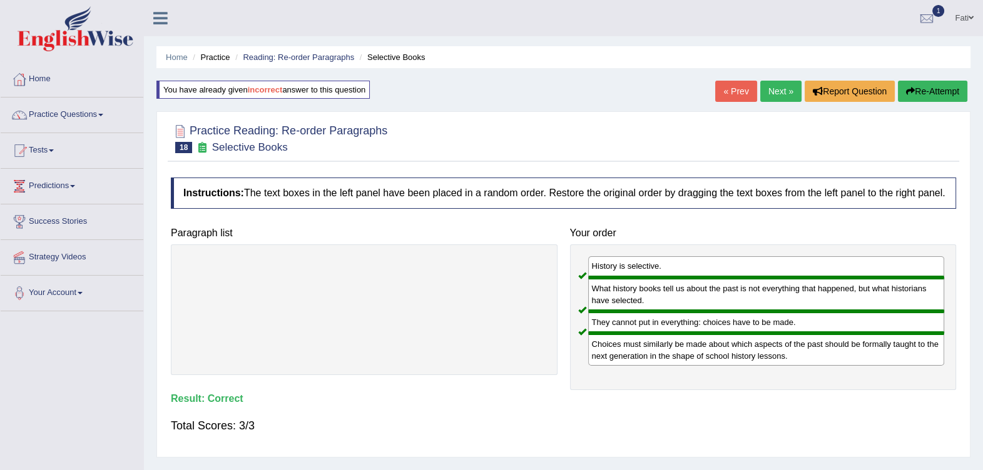
click at [287, 55] on link "Reading: Re-order Paragraphs" at bounding box center [298, 57] width 111 height 9
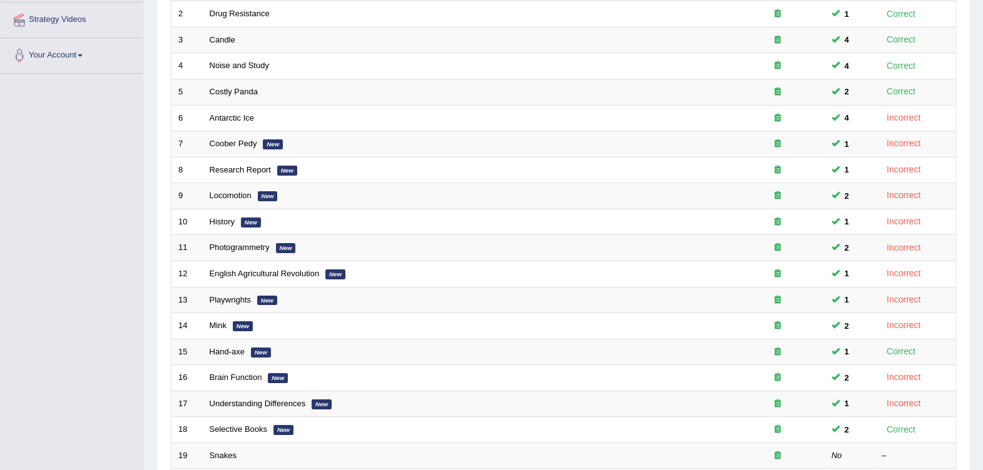
scroll to position [354, 0]
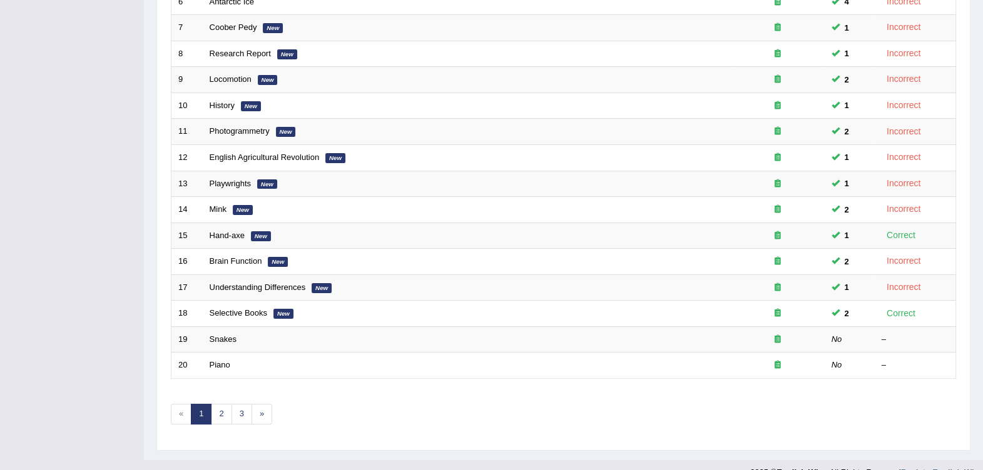
click at [228, 335] on link "Snakes" at bounding box center [223, 339] width 27 height 9
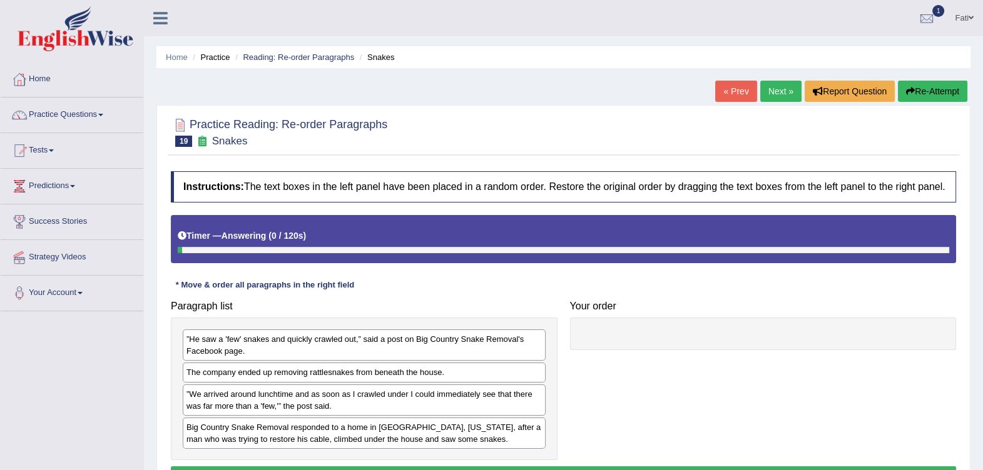
scroll to position [78, 0]
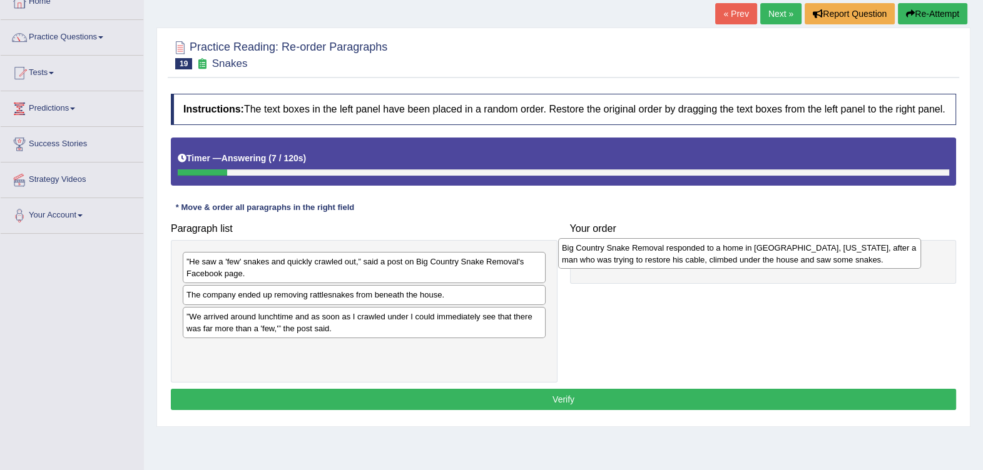
drag, startPoint x: 363, startPoint y: 353, endPoint x: 738, endPoint y: 251, distance: 388.8
click at [738, 251] on div "Big Country Snake Removal responded to a home in Albany, Texas, after a man who…" at bounding box center [739, 253] width 363 height 31
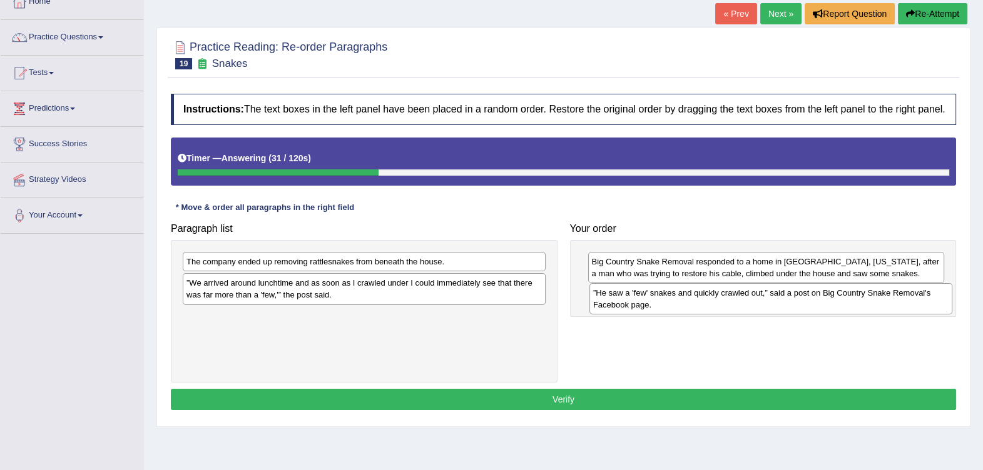
drag, startPoint x: 344, startPoint y: 267, endPoint x: 751, endPoint y: 299, distance: 407.9
click at [751, 299] on div "”He saw a 'few' snakes and quickly crawled out,” said a post on Big Country Sna…" at bounding box center [770, 298] width 363 height 31
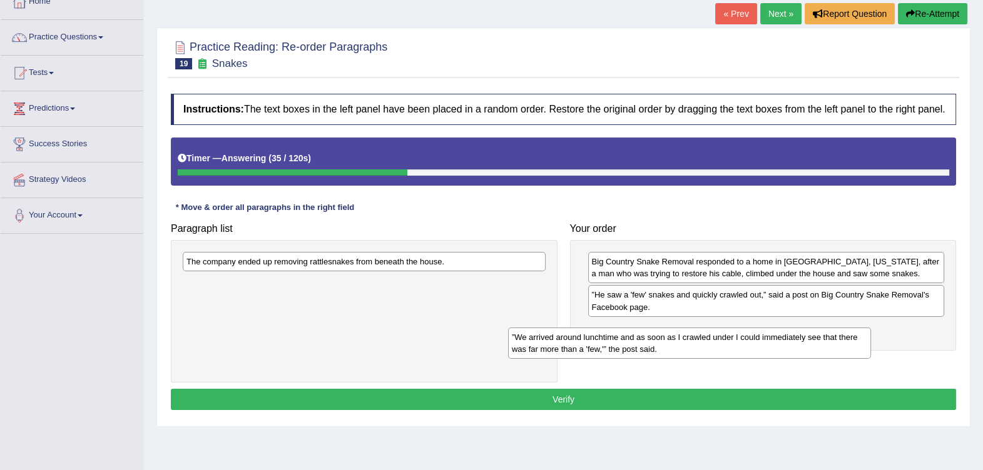
drag, startPoint x: 407, startPoint y: 300, endPoint x: 741, endPoint y: 353, distance: 338.3
click at [734, 355] on div "”We arrived around lunchtime and as soon as I crawled under I could immediately…" at bounding box center [689, 343] width 363 height 31
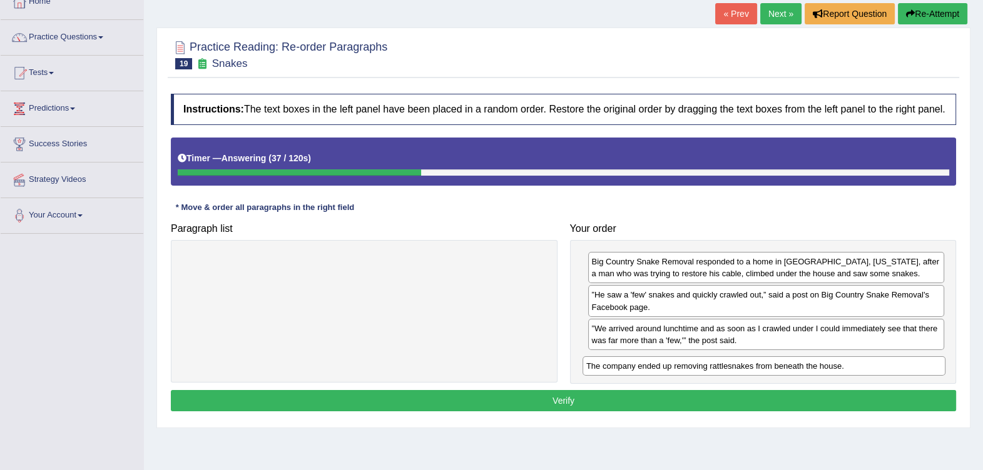
drag, startPoint x: 502, startPoint y: 261, endPoint x: 901, endPoint y: 365, distance: 411.8
click at [901, 365] on div "The company ended up removing rattlesnakes from beneath the house." at bounding box center [763, 366] width 363 height 19
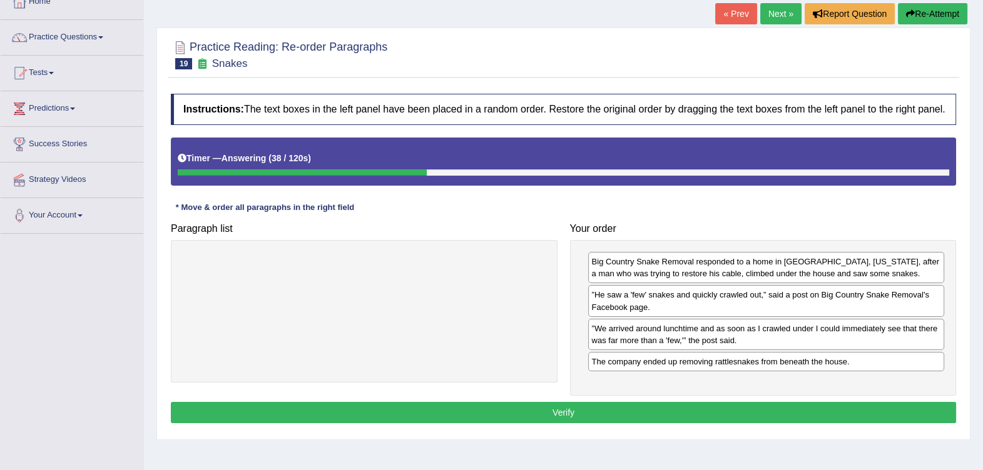
click at [746, 408] on button "Verify" at bounding box center [563, 412] width 785 height 21
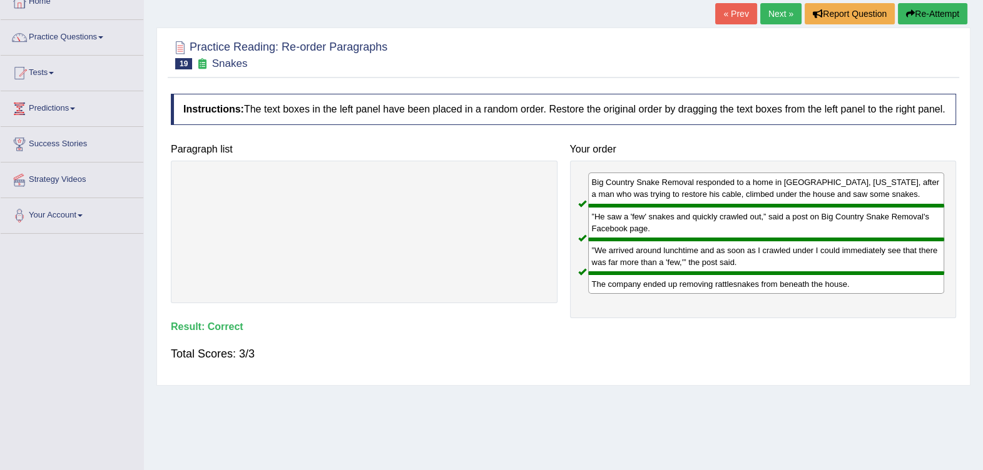
scroll to position [0, 0]
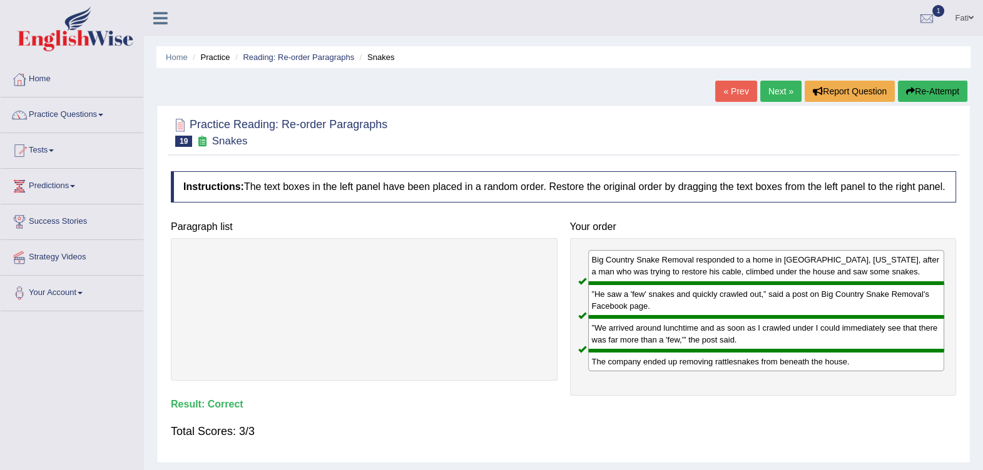
click at [267, 59] on link "Reading: Re-order Paragraphs" at bounding box center [298, 57] width 111 height 9
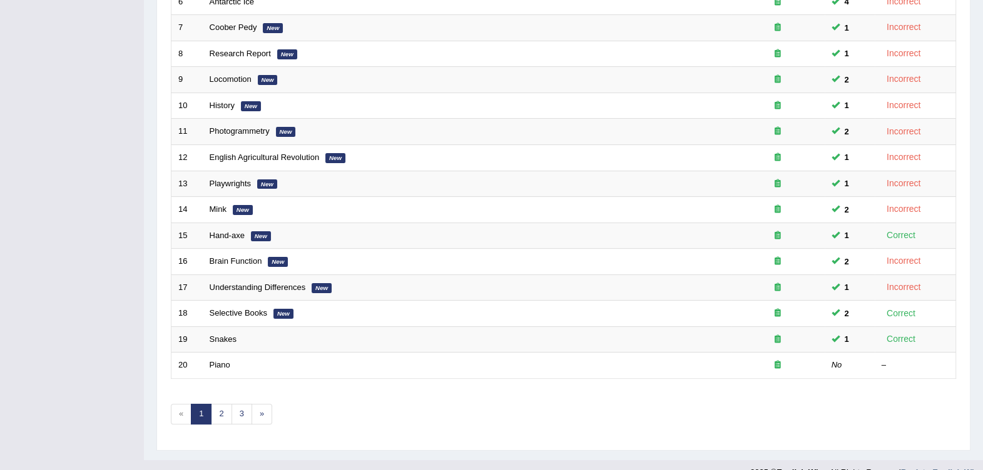
click at [226, 360] on link "Piano" at bounding box center [220, 364] width 21 height 9
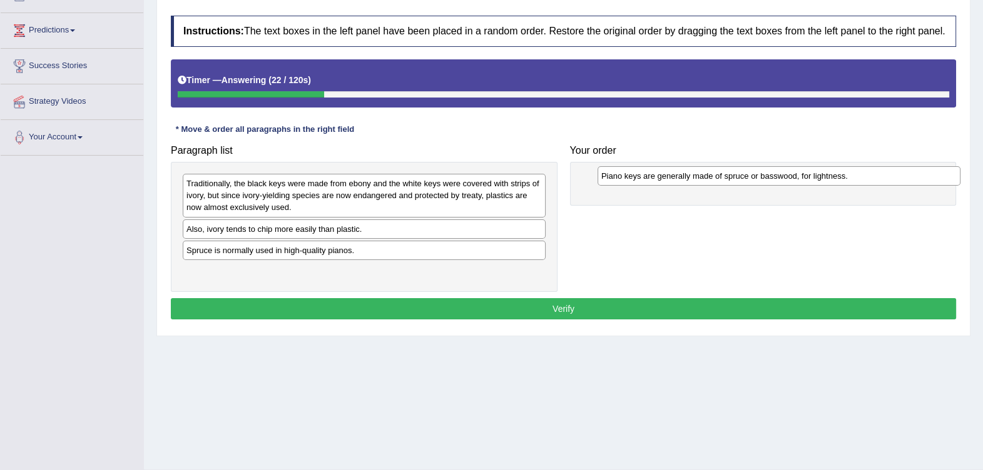
drag, startPoint x: 433, startPoint y: 252, endPoint x: 848, endPoint y: 178, distance: 421.3
click at [848, 178] on div "Piano keys are generally made of spruce or basswood, for lightness." at bounding box center [778, 175] width 363 height 19
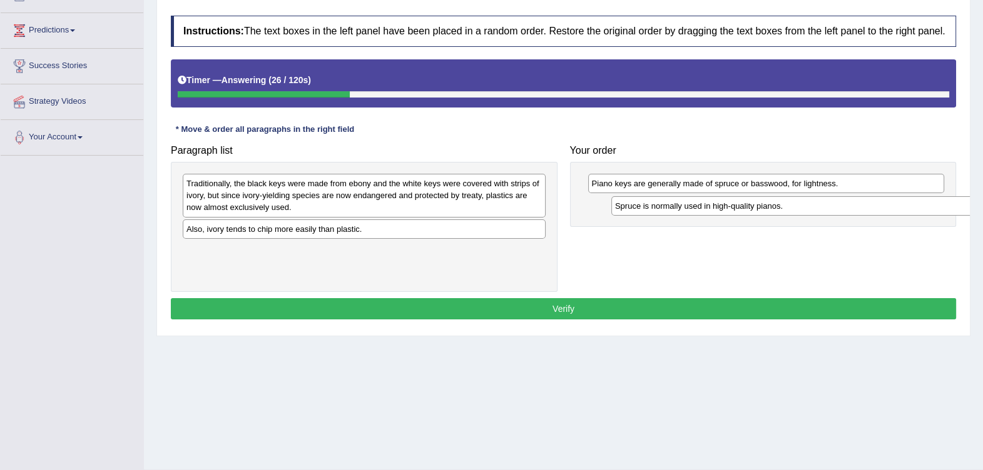
drag, startPoint x: 475, startPoint y: 252, endPoint x: 903, endPoint y: 208, distance: 430.7
click at [903, 208] on div "Spruce is normally used in high-quality pianos." at bounding box center [792, 205] width 363 height 19
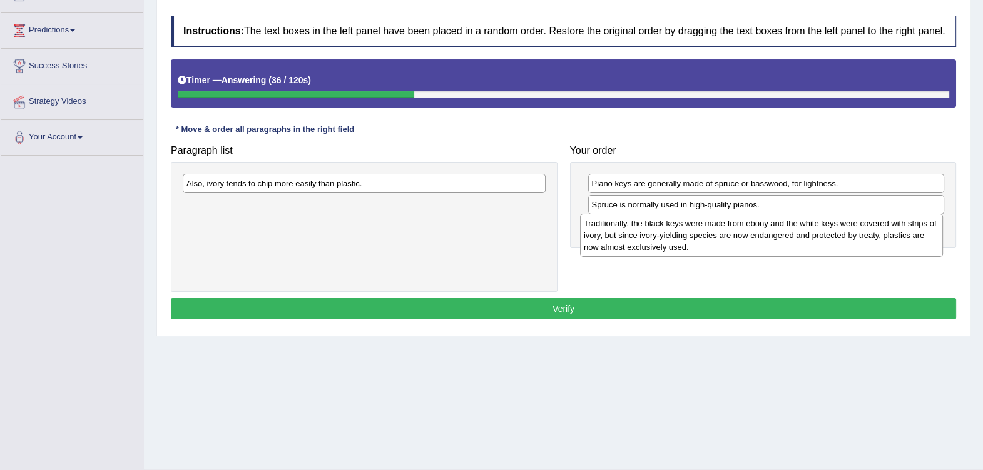
drag, startPoint x: 418, startPoint y: 206, endPoint x: 816, endPoint y: 246, distance: 399.2
click at [816, 246] on div "Traditionally, the black keys were made from ebony and the white keys were cove…" at bounding box center [761, 235] width 363 height 43
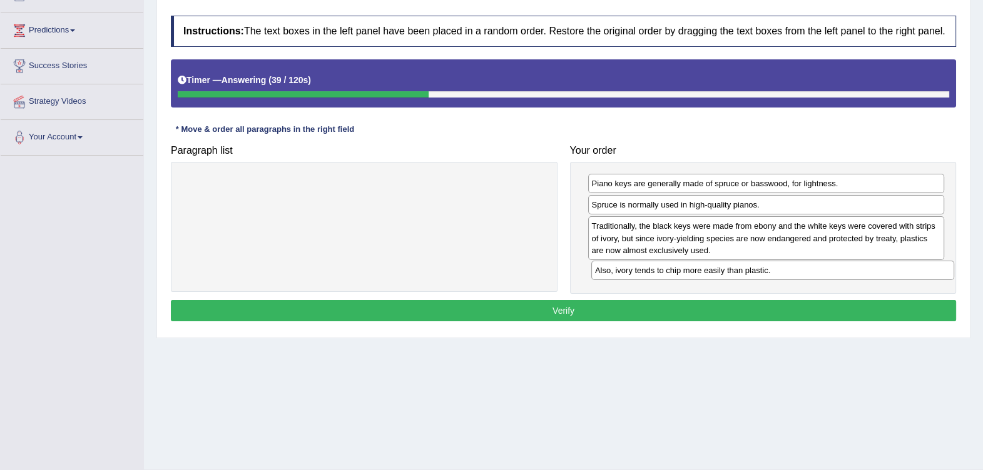
drag, startPoint x: 524, startPoint y: 185, endPoint x: 932, endPoint y: 271, distance: 417.5
click at [932, 271] on div "Also, ivory tends to chip more easily than plastic." at bounding box center [772, 270] width 363 height 19
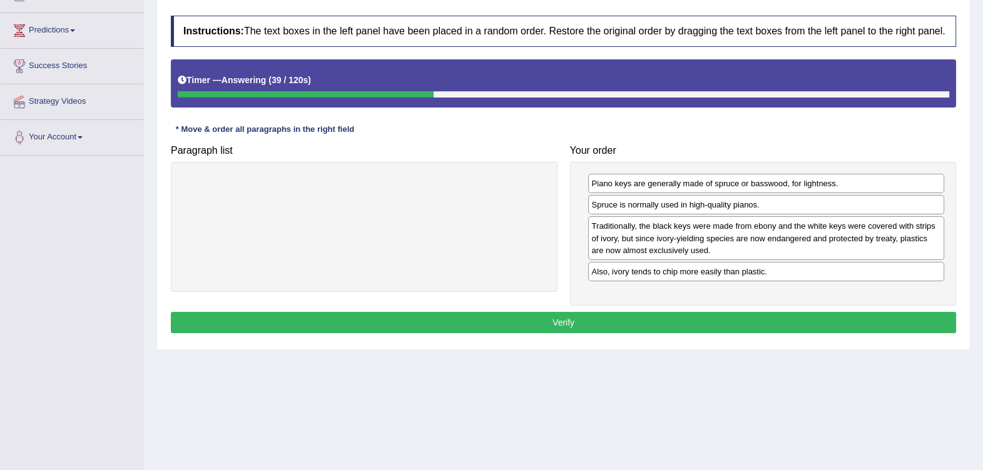
click at [755, 315] on button "Verify" at bounding box center [563, 322] width 785 height 21
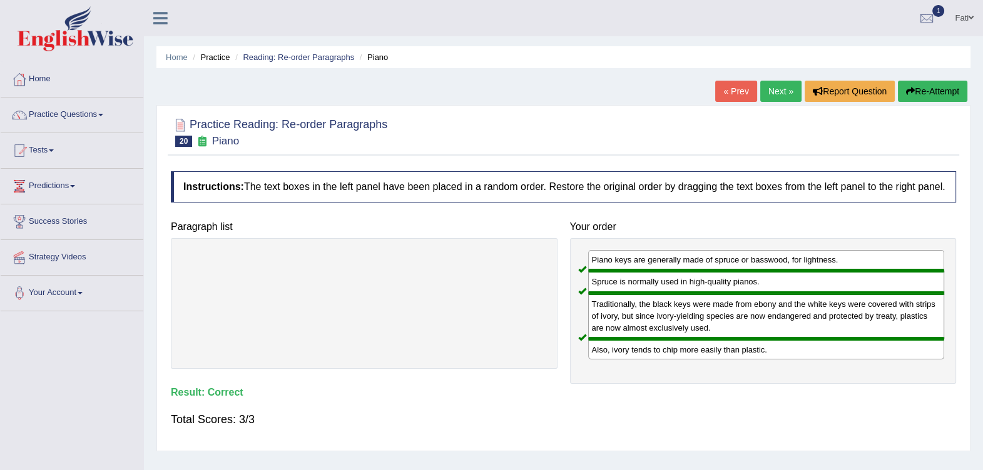
click at [283, 56] on link "Reading: Re-order Paragraphs" at bounding box center [298, 57] width 111 height 9
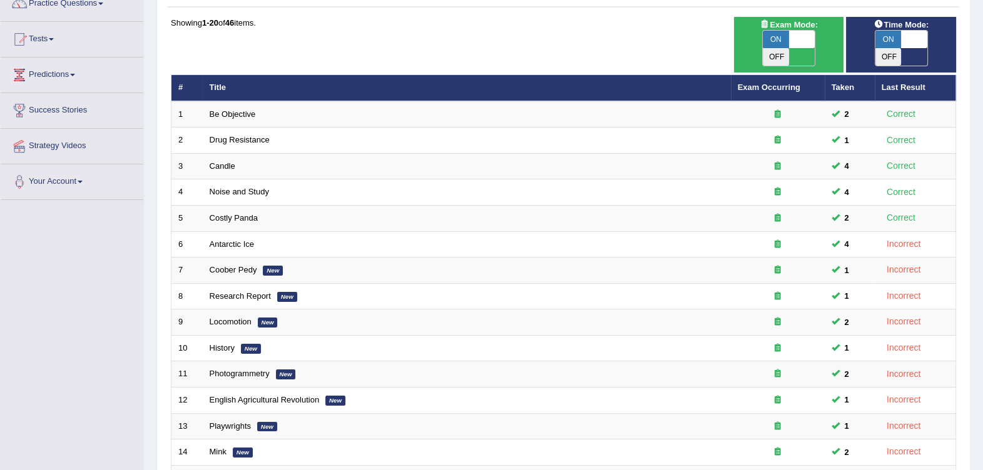
scroll to position [156, 0]
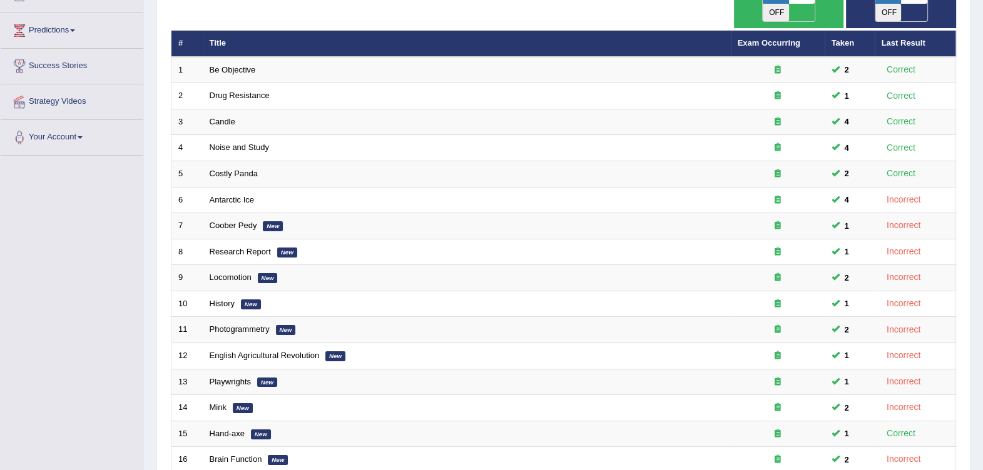
click at [250, 195] on link "Antarctic Ice" at bounding box center [232, 199] width 45 height 9
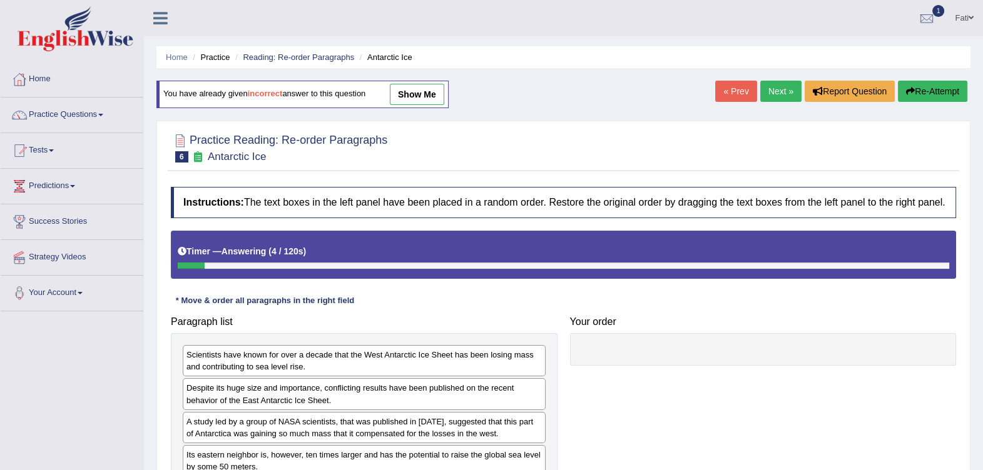
click at [275, 53] on link "Reading: Re-order Paragraphs" at bounding box center [298, 57] width 111 height 9
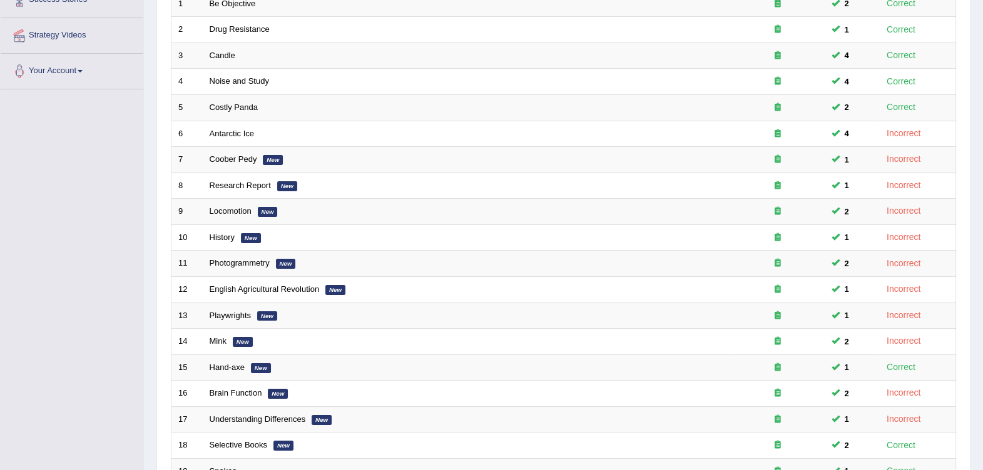
scroll to position [354, 0]
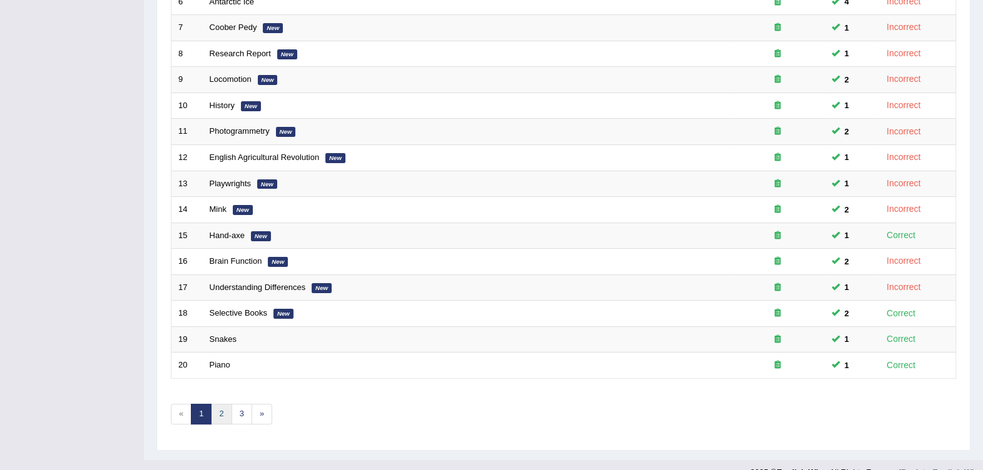
click at [215, 404] on link "2" at bounding box center [221, 414] width 21 height 21
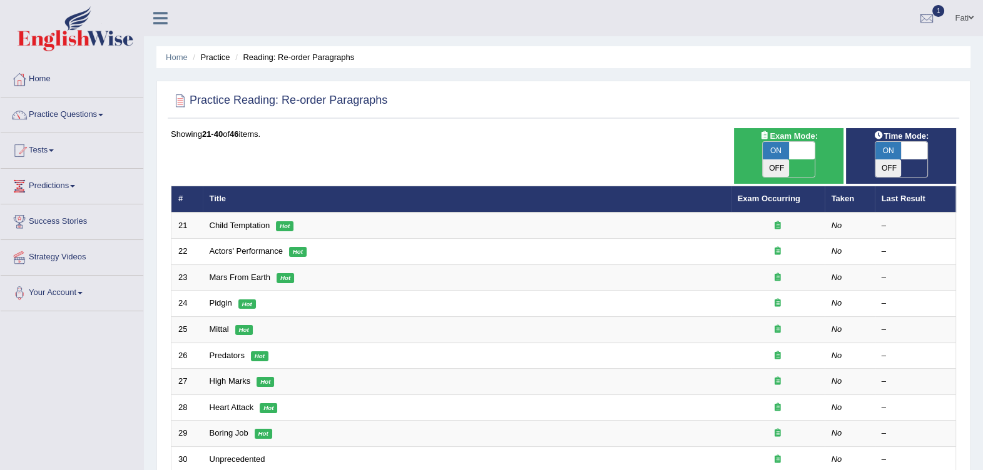
click at [240, 221] on link "Child Temptation" at bounding box center [240, 225] width 61 height 9
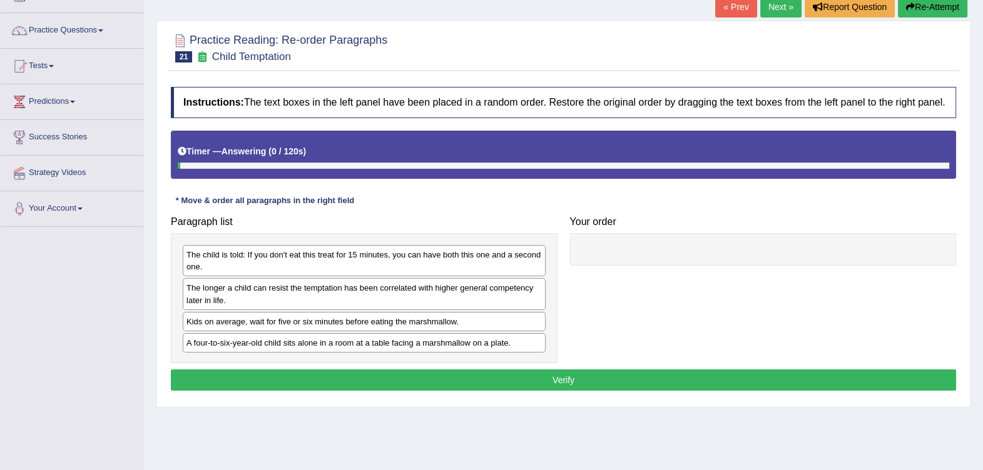
scroll to position [156, 0]
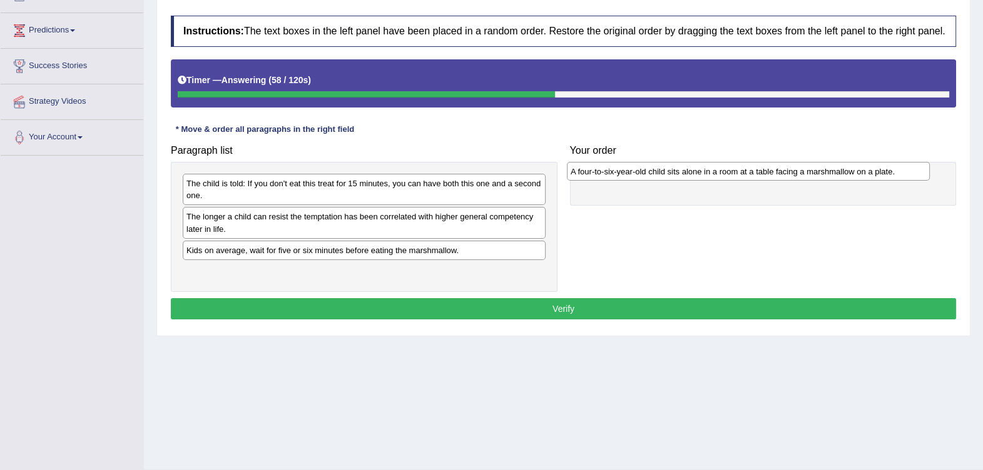
drag, startPoint x: 456, startPoint y: 272, endPoint x: 839, endPoint y: 174, distance: 395.8
click at [839, 174] on div "A four-to-six-year-old child sits alone in a room at a table facing a marshmall…" at bounding box center [748, 171] width 363 height 19
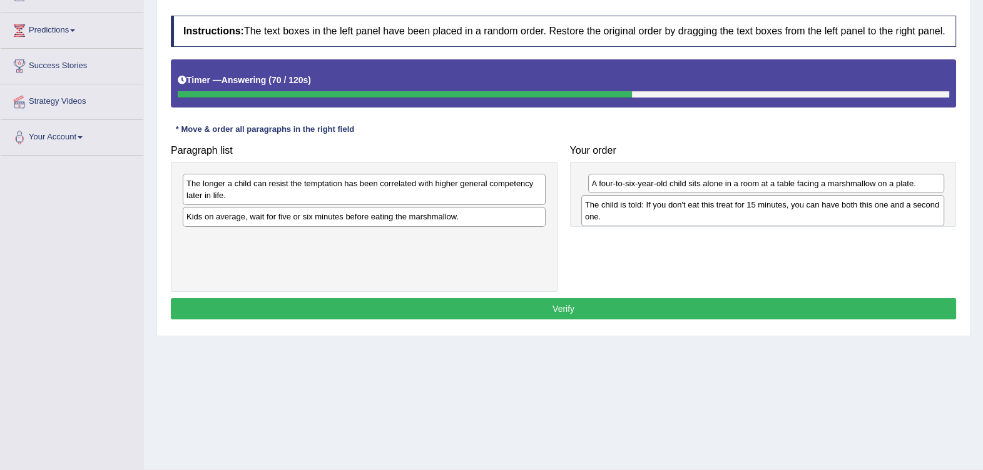
drag, startPoint x: 476, startPoint y: 196, endPoint x: 875, endPoint y: 216, distance: 399.0
click at [875, 216] on div "The child is told: If you don't eat this treat for 15 minutes, you can have bot…" at bounding box center [762, 210] width 363 height 31
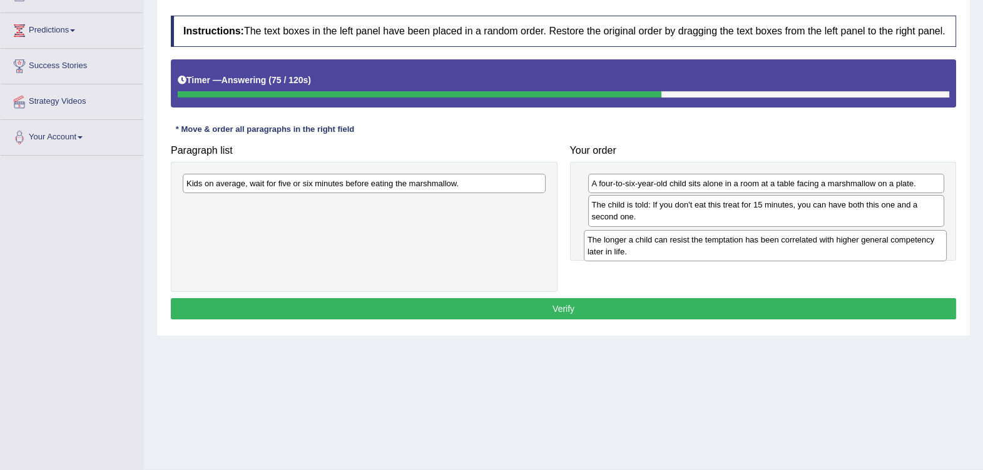
drag, startPoint x: 487, startPoint y: 191, endPoint x: 888, endPoint y: 247, distance: 404.9
click at [888, 247] on div "The longer a child can resist the temptation has been correlated with higher ge…" at bounding box center [765, 245] width 363 height 31
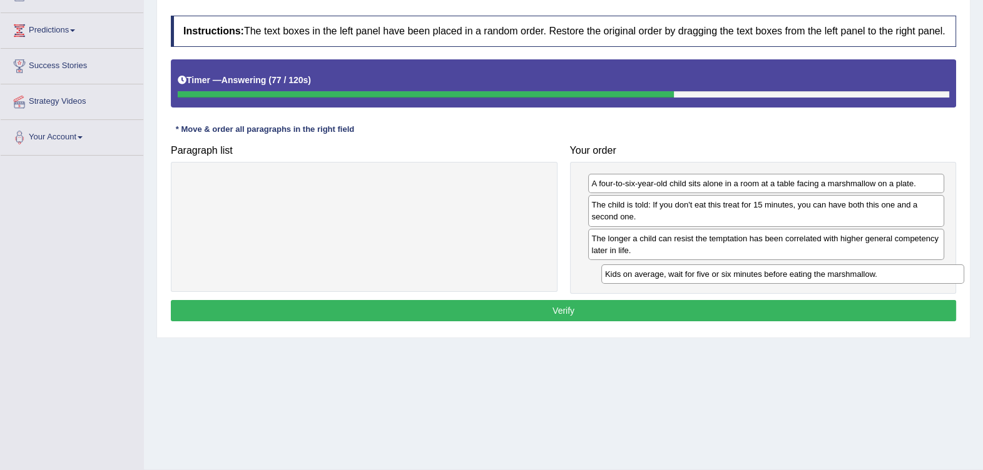
drag, startPoint x: 505, startPoint y: 181, endPoint x: 888, endPoint y: 263, distance: 391.5
click at [923, 271] on div "Kids on average, wait for five or six minutes before eating the marshmallow." at bounding box center [782, 274] width 363 height 19
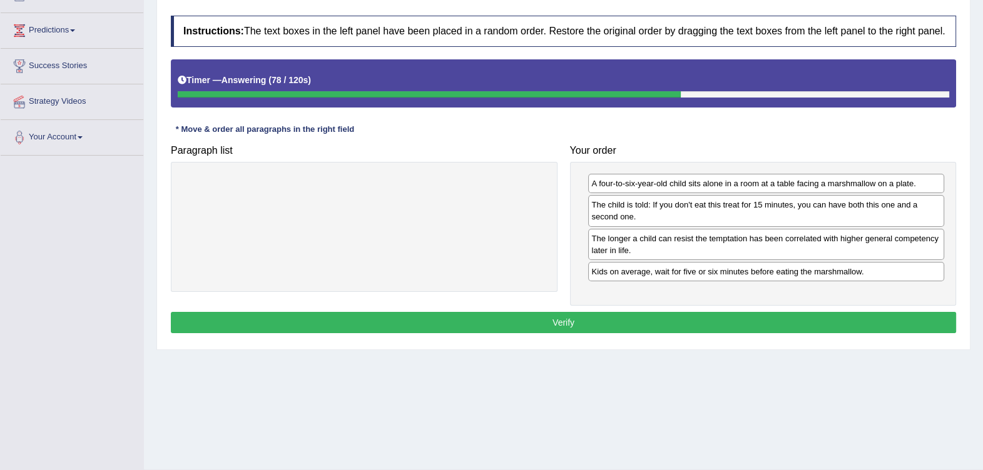
click at [666, 315] on button "Verify" at bounding box center [563, 322] width 785 height 21
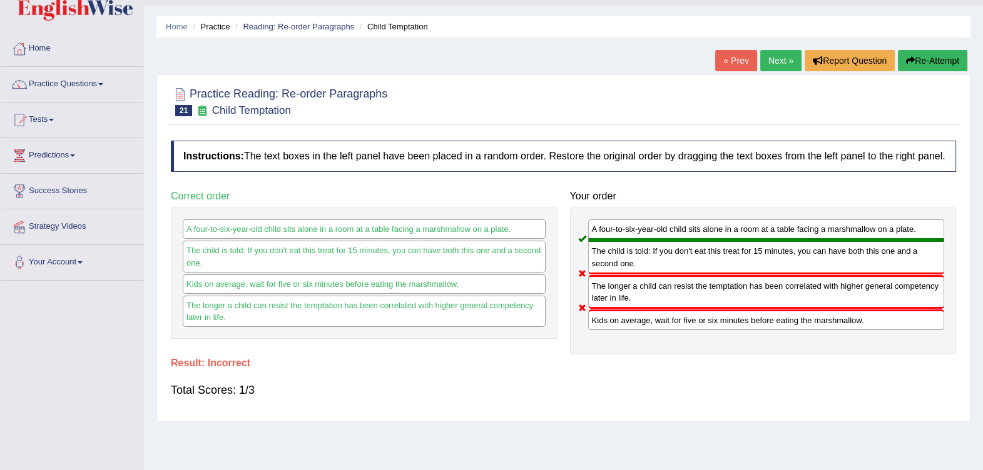
scroll to position [0, 0]
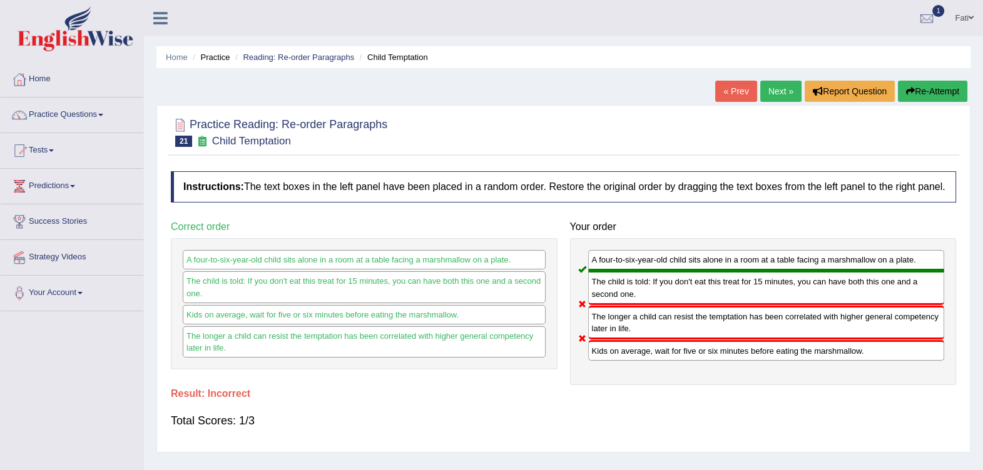
click at [270, 63] on li "Reading: Re-order Paragraphs" at bounding box center [293, 57] width 122 height 12
click at [275, 55] on link "Reading: Re-order Paragraphs" at bounding box center [298, 57] width 111 height 9
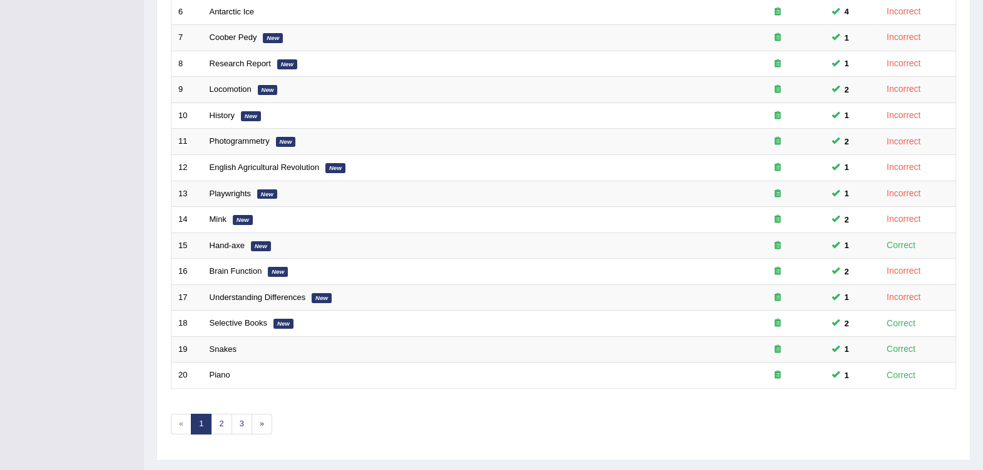
scroll to position [354, 0]
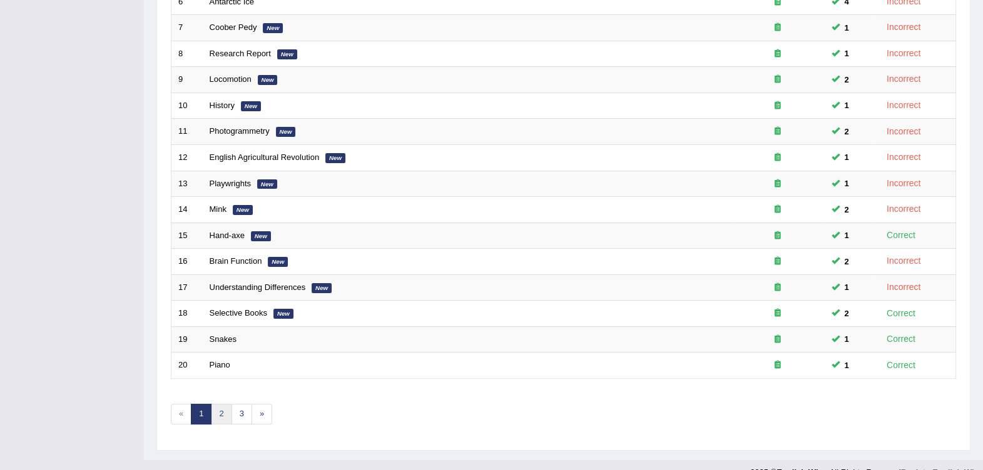
click at [221, 404] on link "2" at bounding box center [221, 414] width 21 height 21
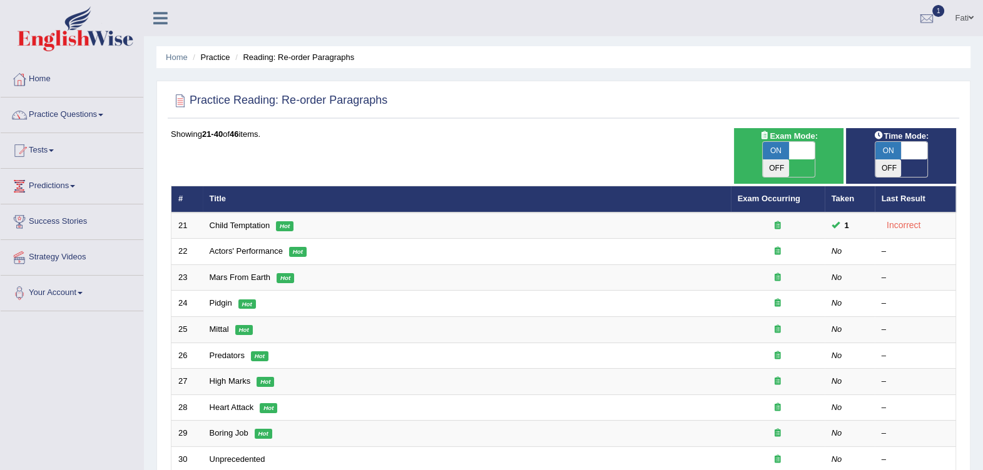
click at [249, 246] on link "Actors' Performance" at bounding box center [246, 250] width 73 height 9
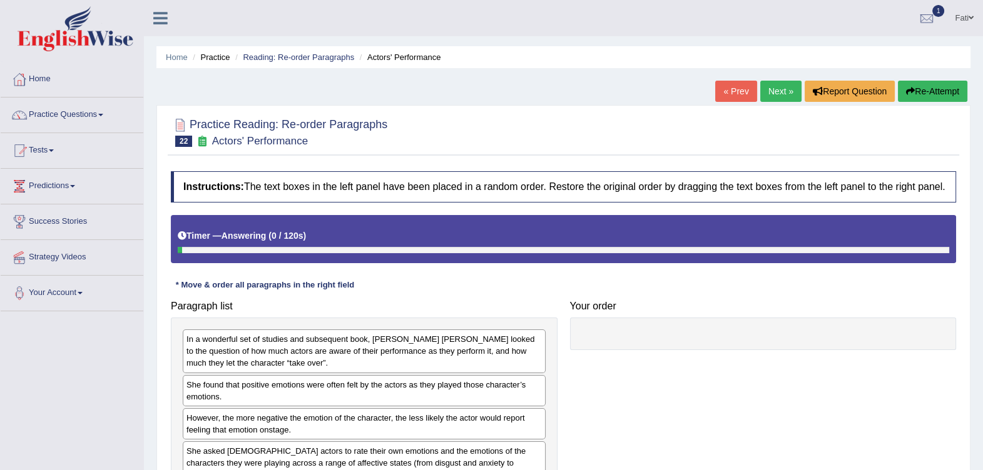
scroll to position [156, 0]
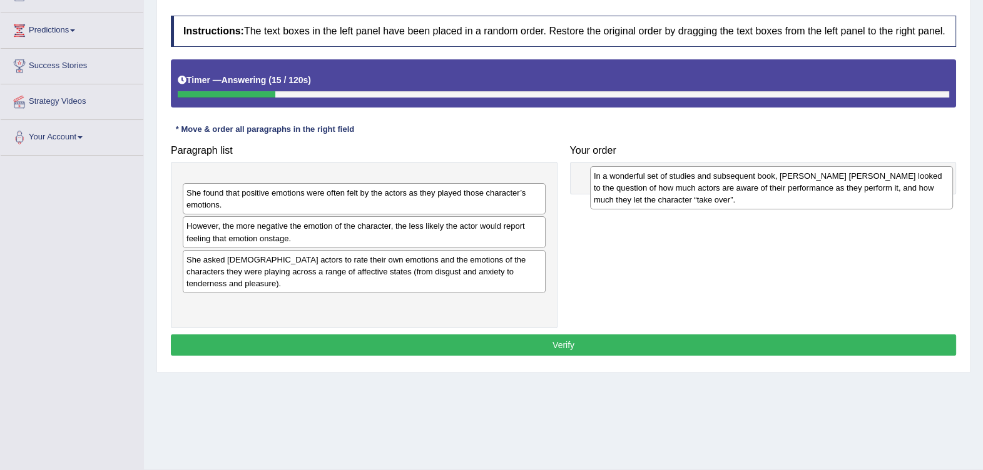
drag, startPoint x: 360, startPoint y: 202, endPoint x: 767, endPoint y: 194, distance: 407.3
click at [767, 194] on div "In a wonderful set of studies and subsequent book, Elly A. Konijn looked to the…" at bounding box center [771, 187] width 363 height 43
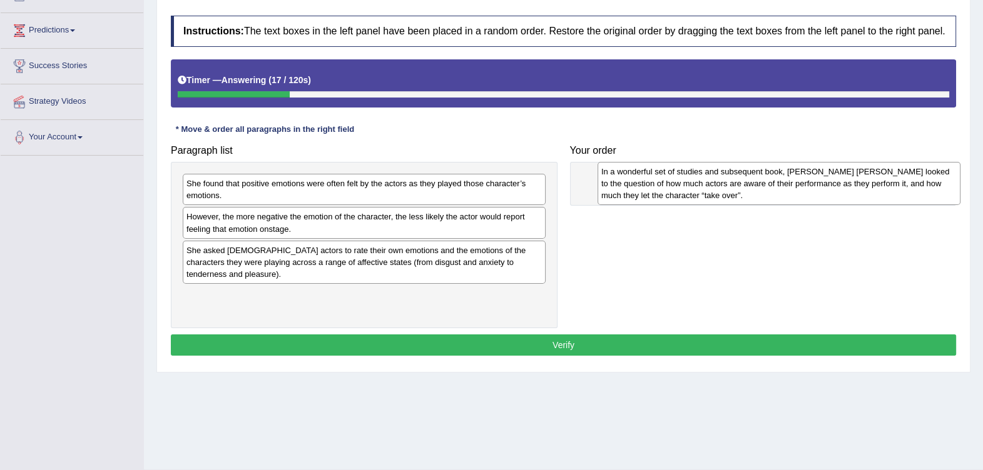
drag, startPoint x: 466, startPoint y: 186, endPoint x: 866, endPoint y: 175, distance: 399.9
click at [872, 175] on div "In a wonderful set of studies and subsequent book, Elly A. Konijn looked to the…" at bounding box center [778, 183] width 363 height 43
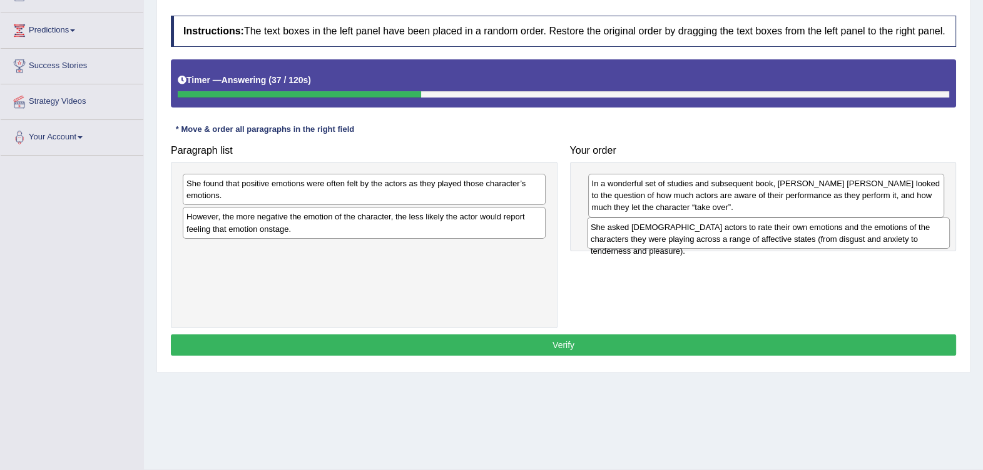
drag, startPoint x: 457, startPoint y: 256, endPoint x: 861, endPoint y: 233, distance: 404.8
click at [861, 233] on div "She asked Dutch actors to rate their own emotions and the emotions of the chara…" at bounding box center [768, 233] width 363 height 31
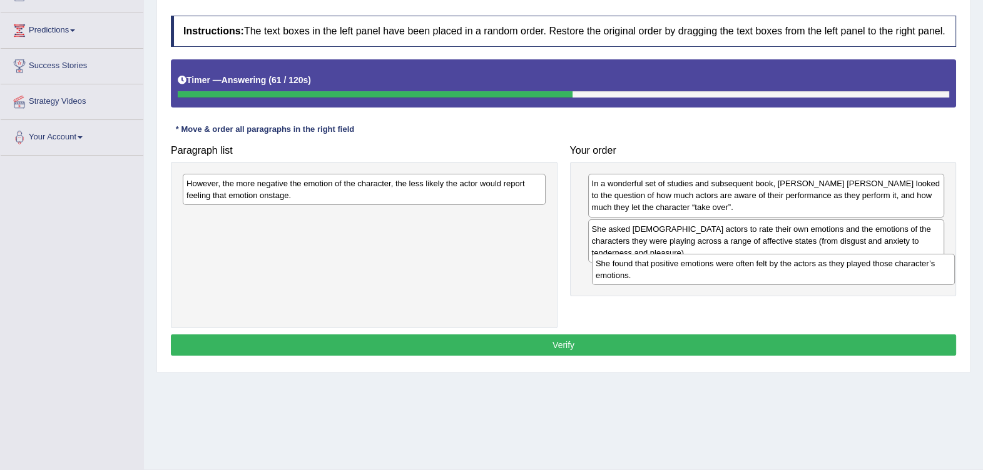
drag, startPoint x: 493, startPoint y: 198, endPoint x: 902, endPoint y: 278, distance: 417.0
click at [902, 278] on div "She found that positive emotions were often felt by the actors as they played t…" at bounding box center [773, 269] width 363 height 31
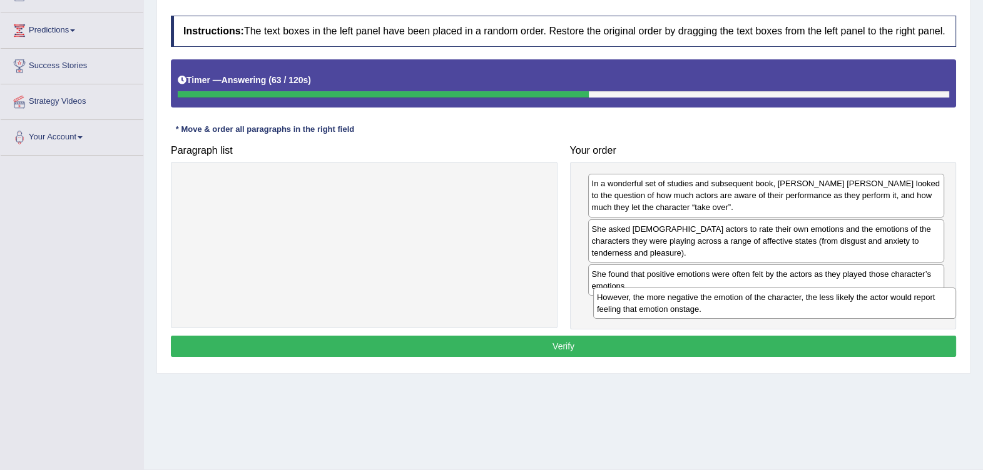
drag, startPoint x: 522, startPoint y: 200, endPoint x: 931, endPoint y: 313, distance: 423.9
click at [931, 313] on div "However, the more negative the emotion of the character, the less likely the ac…" at bounding box center [774, 303] width 363 height 31
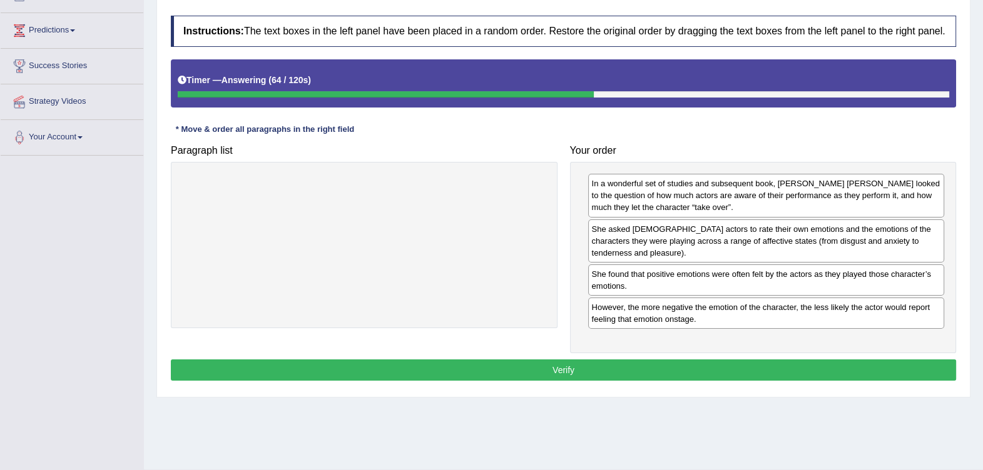
click at [798, 360] on button "Verify" at bounding box center [563, 370] width 785 height 21
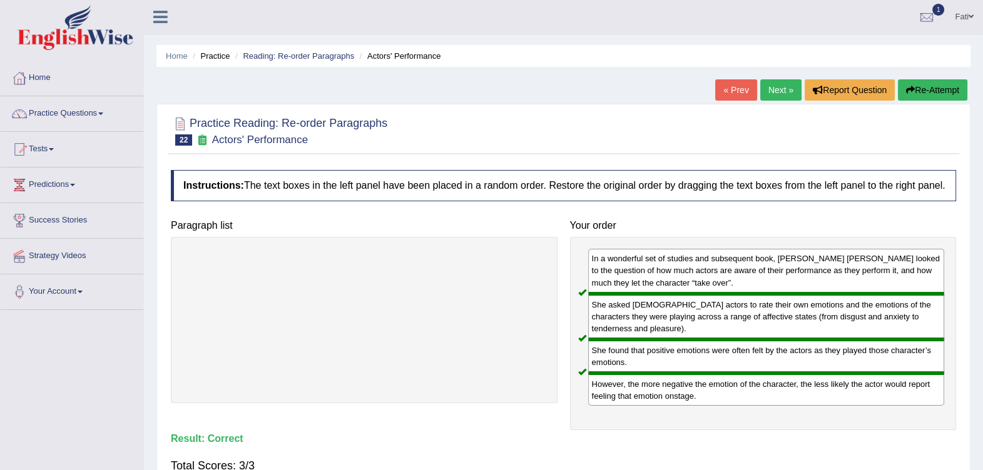
scroll to position [0, 0]
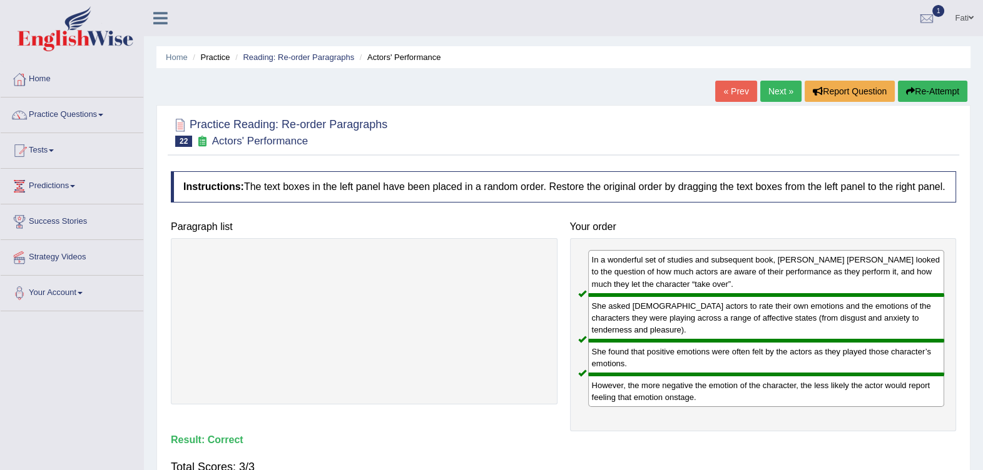
click at [272, 59] on link "Reading: Re-order Paragraphs" at bounding box center [298, 57] width 111 height 9
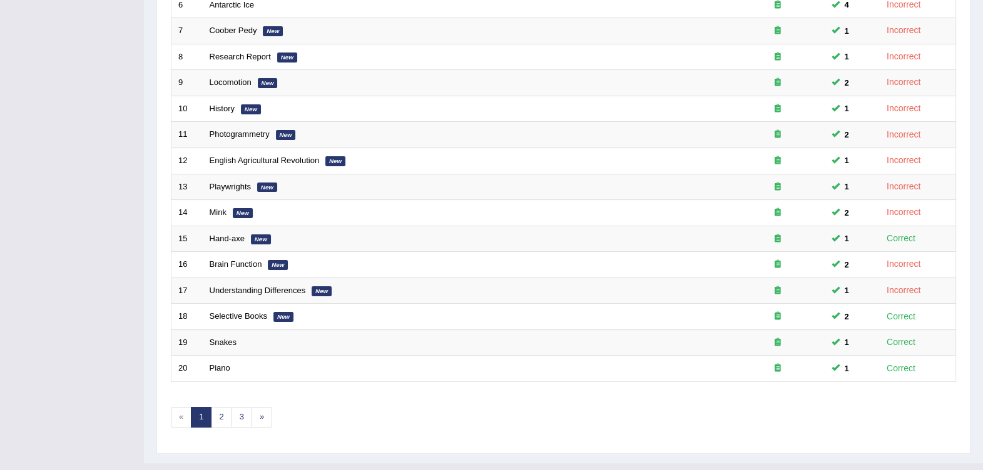
scroll to position [354, 0]
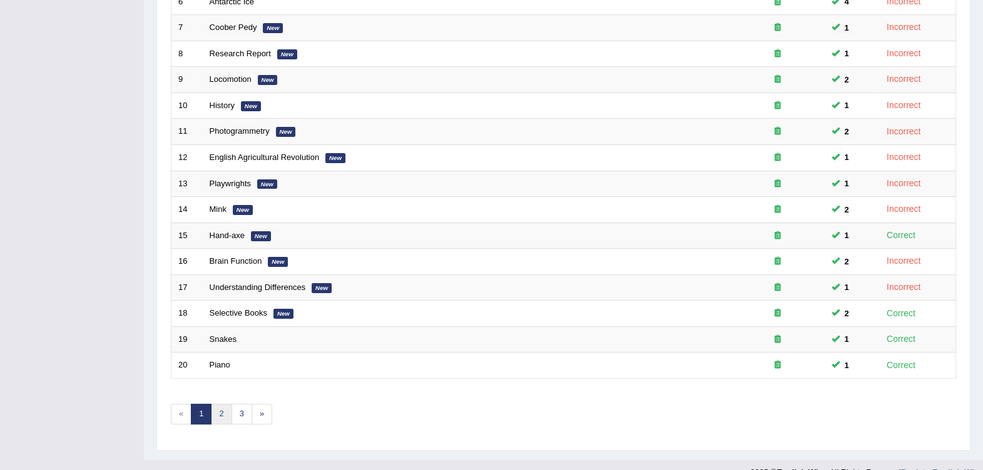
click at [216, 404] on link "2" at bounding box center [221, 414] width 21 height 21
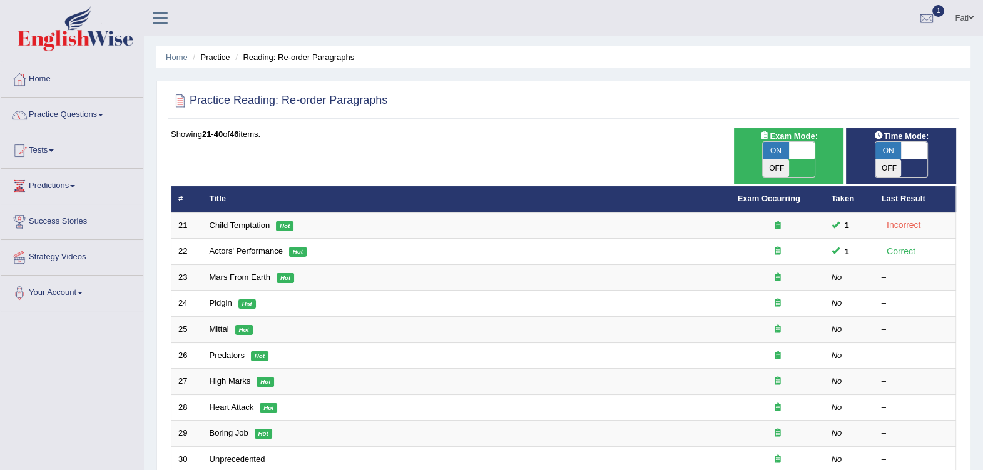
click at [236, 273] on link "Mars From Earth" at bounding box center [240, 277] width 61 height 9
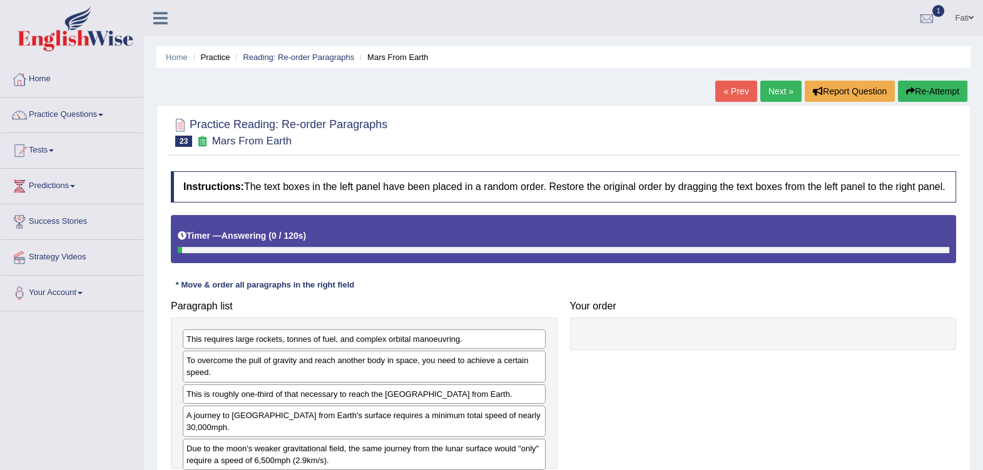
scroll to position [156, 0]
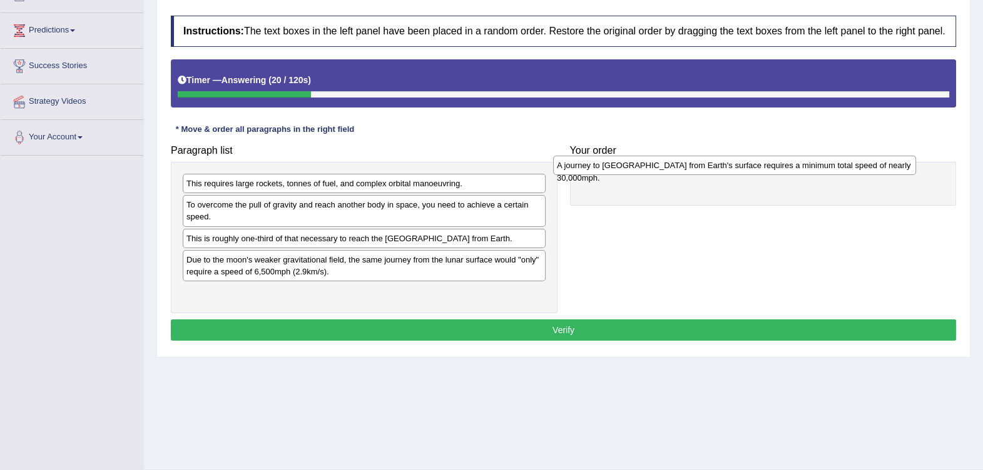
drag, startPoint x: 434, startPoint y: 263, endPoint x: 804, endPoint y: 169, distance: 382.0
click at [804, 169] on div "A journey to Mars from Earth's surface requires a minimum total speed of nearly…" at bounding box center [734, 165] width 363 height 19
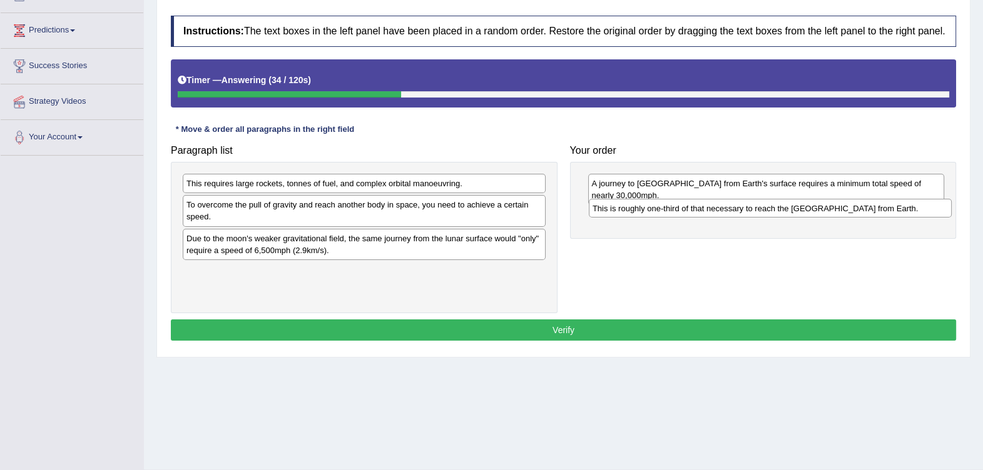
drag, startPoint x: 522, startPoint y: 238, endPoint x: 928, endPoint y: 208, distance: 407.1
click at [928, 208] on div "This is roughly one-third of that necessary to reach the International Space St…" at bounding box center [770, 208] width 363 height 19
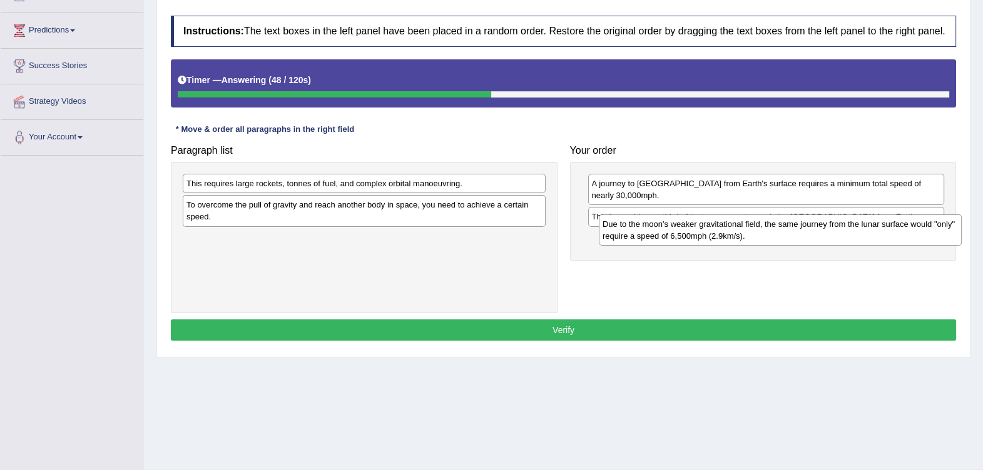
drag, startPoint x: 441, startPoint y: 248, endPoint x: 858, endPoint y: 231, distance: 416.9
click at [858, 231] on div "Due to the moon's weaker gravitational field, the same journey from the lunar s…" at bounding box center [780, 230] width 363 height 31
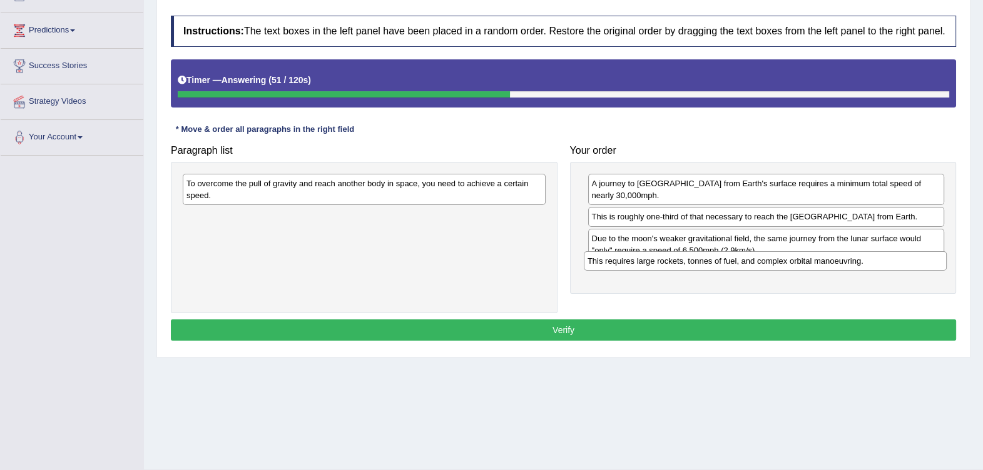
drag, startPoint x: 498, startPoint y: 188, endPoint x: 895, endPoint y: 264, distance: 403.9
click at [895, 264] on div "This requires large rockets, tonnes of fuel, and complex orbital manoeuvring." at bounding box center [765, 260] width 363 height 19
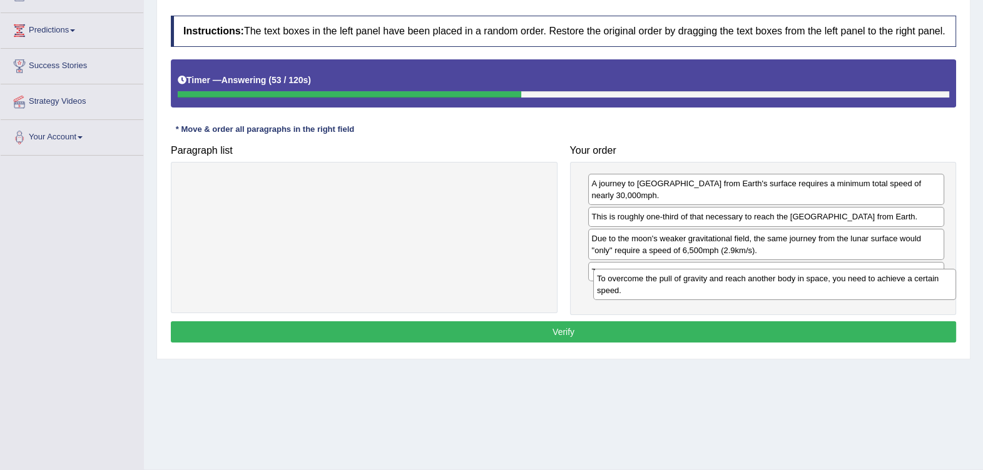
drag, startPoint x: 509, startPoint y: 199, endPoint x: 912, endPoint y: 290, distance: 413.1
click at [912, 290] on div "To overcome the pull of gravity and reach another body in space, you need to ac…" at bounding box center [774, 284] width 363 height 31
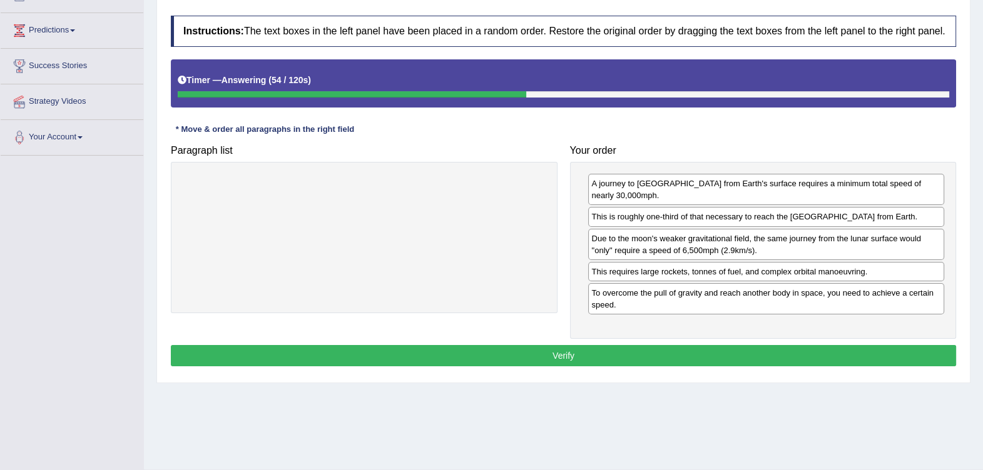
click at [671, 345] on button "Verify" at bounding box center [563, 355] width 785 height 21
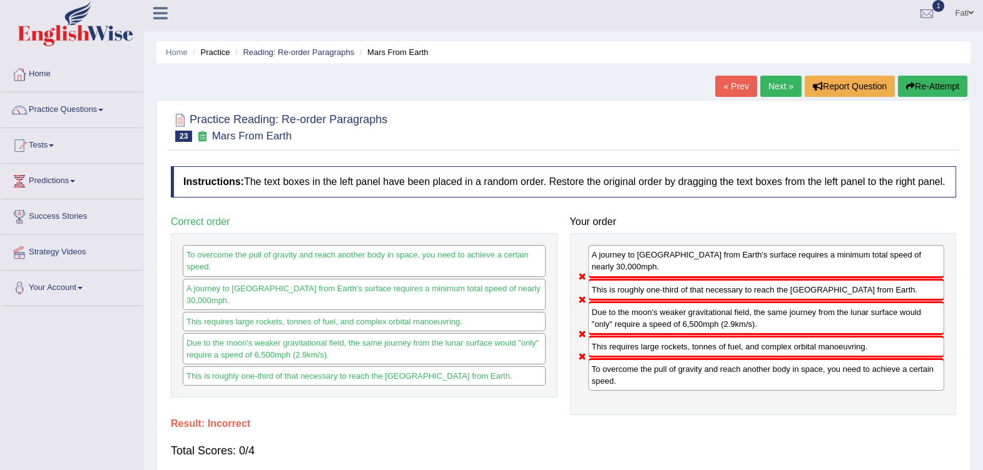
scroll to position [0, 0]
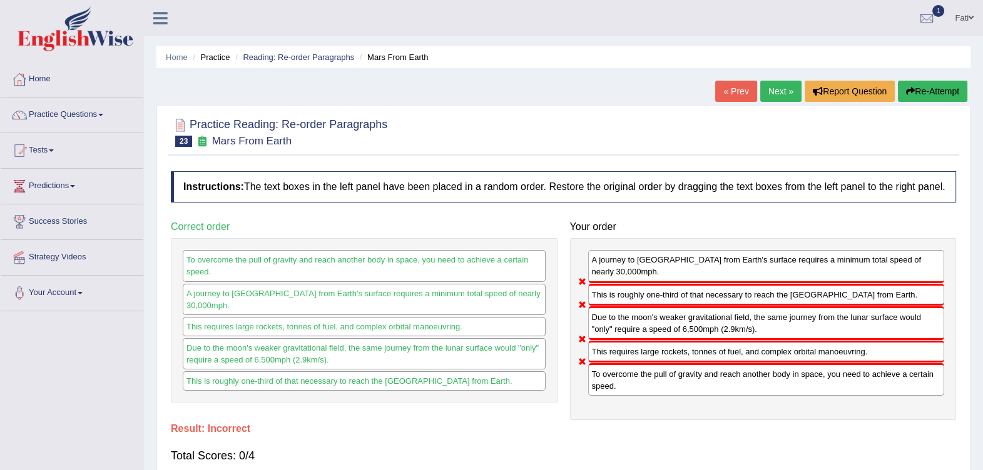
click at [933, 97] on button "Re-Attempt" at bounding box center [932, 91] width 69 height 21
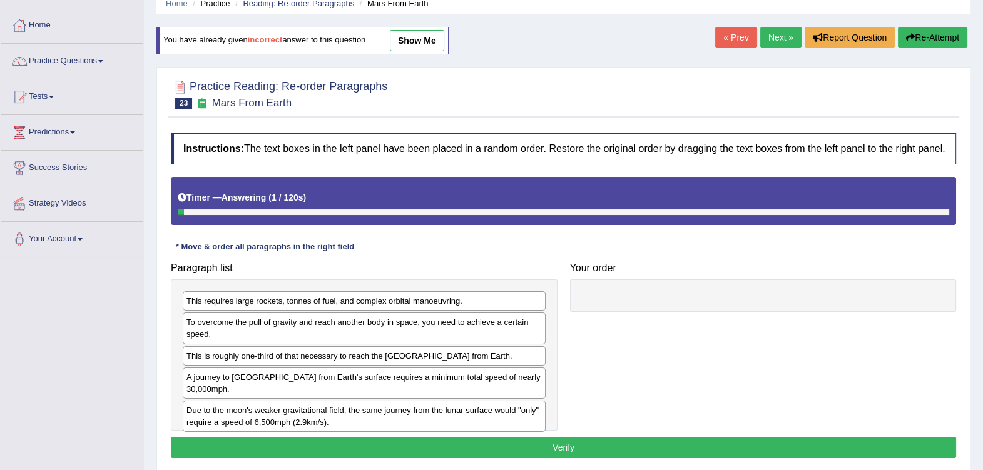
scroll to position [78, 0]
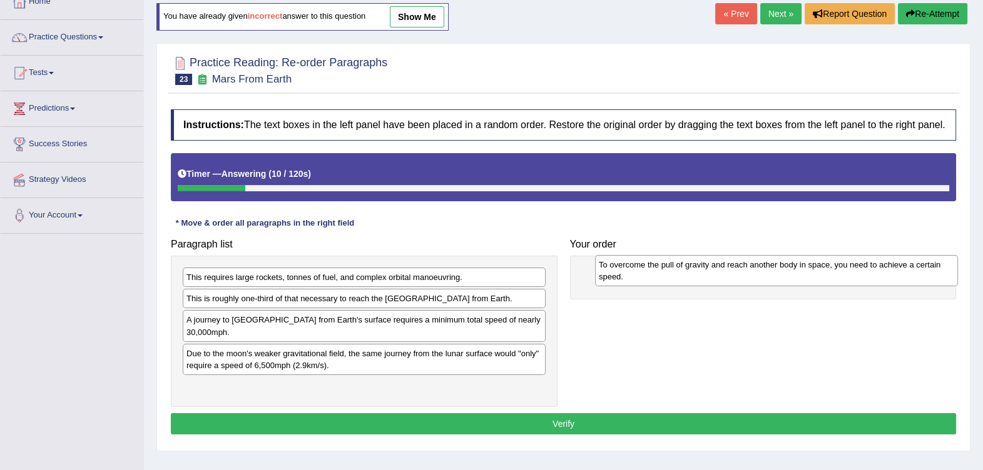
drag, startPoint x: 430, startPoint y: 312, endPoint x: 836, endPoint y: 281, distance: 407.8
click at [841, 278] on div "To overcome the pull of gravity and reach another body in space, you need to ac…" at bounding box center [776, 270] width 363 height 31
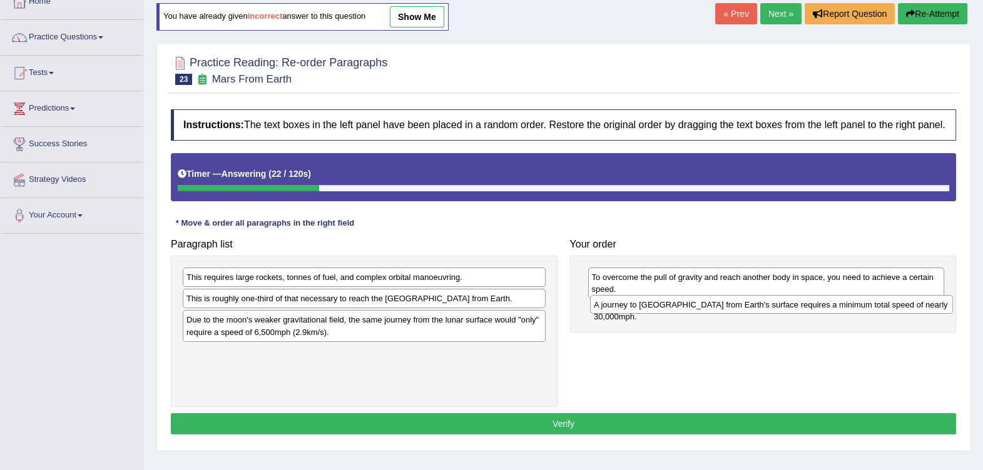
drag, startPoint x: 455, startPoint y: 318, endPoint x: 862, endPoint y: 303, distance: 406.9
click at [862, 303] on div "A journey to Mars from Earth's surface requires a minimum total speed of nearly…" at bounding box center [771, 304] width 363 height 19
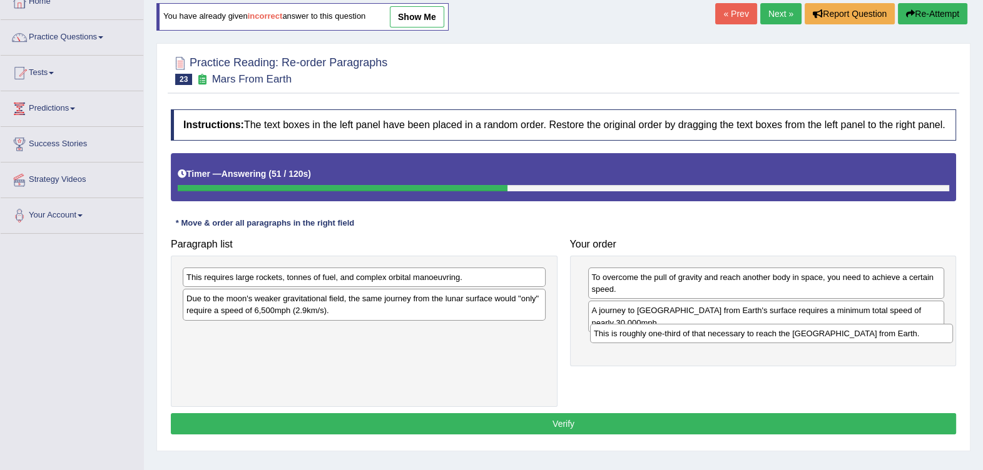
drag, startPoint x: 342, startPoint y: 305, endPoint x: 753, endPoint y: 341, distance: 411.9
click at [753, 341] on div "This is roughly one-third of that necessary to reach the International Space St…" at bounding box center [771, 333] width 363 height 19
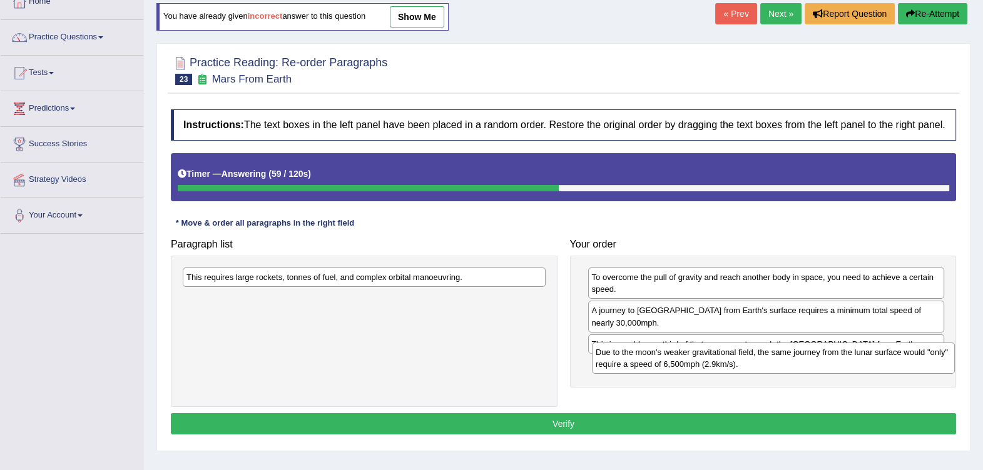
drag, startPoint x: 507, startPoint y: 310, endPoint x: 916, endPoint y: 363, distance: 413.2
click at [916, 363] on div "Due to the moon's weaker gravitational field, the same journey from the lunar s…" at bounding box center [773, 358] width 363 height 31
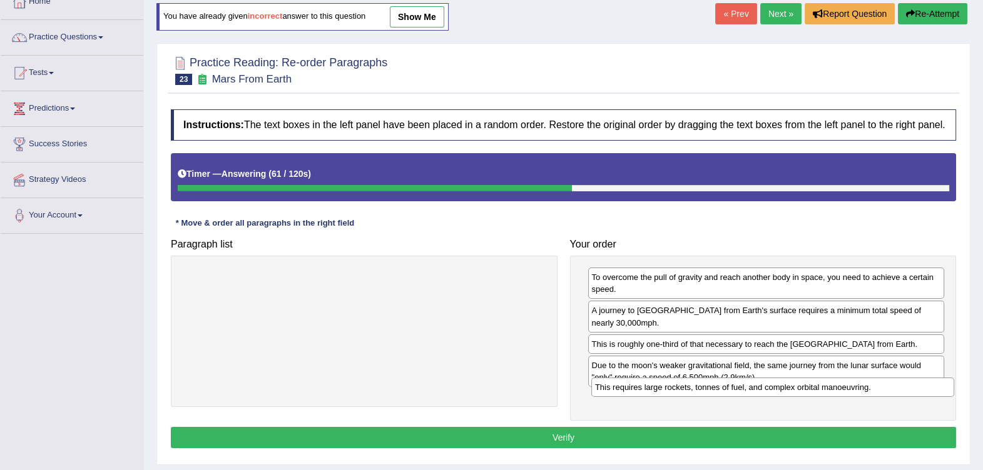
drag, startPoint x: 538, startPoint y: 281, endPoint x: 946, endPoint y: 391, distance: 422.9
click at [946, 391] on div "This requires large rockets, tonnes of fuel, and complex orbital manoeuvring." at bounding box center [772, 387] width 363 height 19
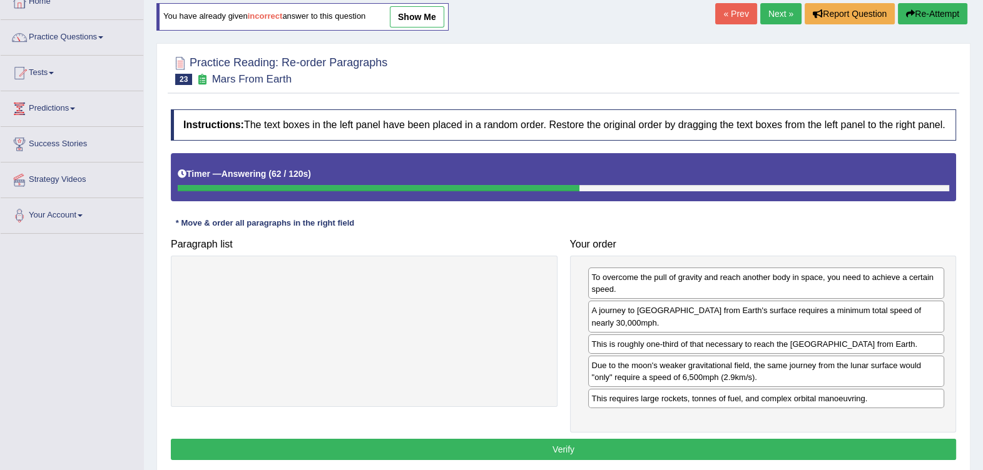
click at [718, 439] on button "Verify" at bounding box center [563, 449] width 785 height 21
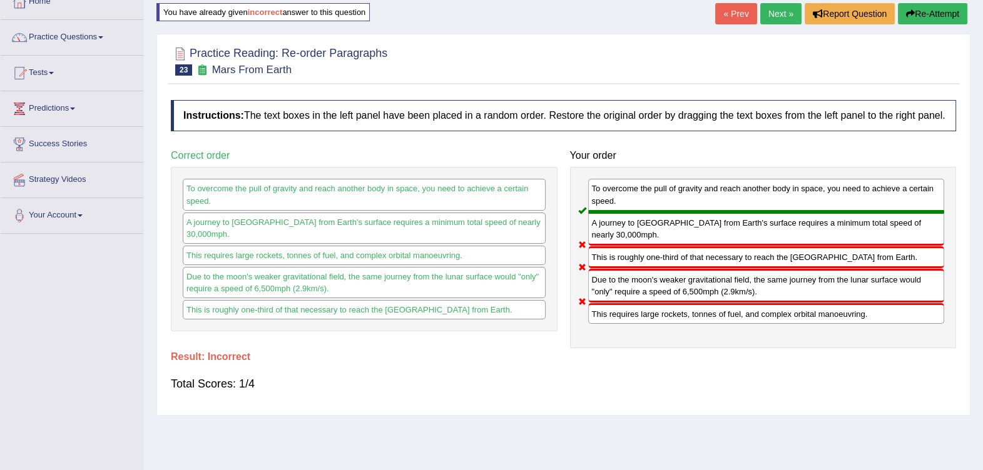
scroll to position [0, 0]
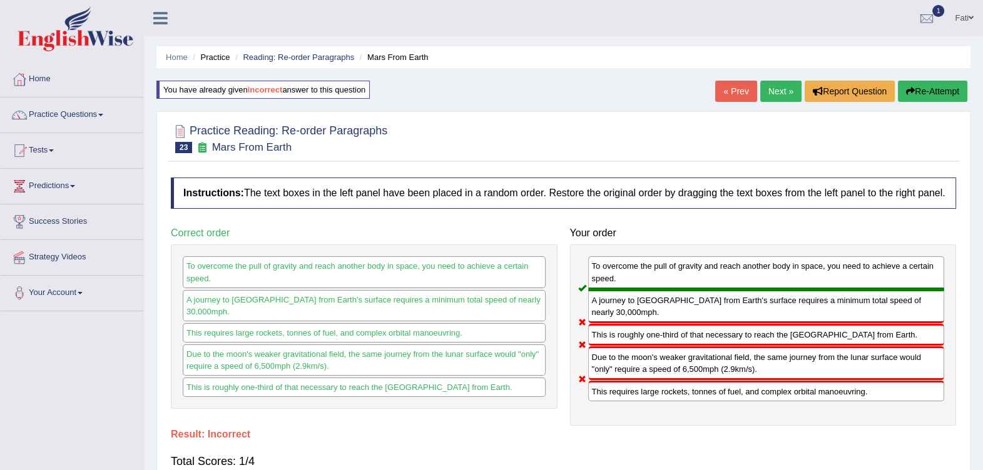
click at [292, 51] on li "Reading: Re-order Paragraphs" at bounding box center [293, 57] width 122 height 12
click at [298, 58] on link "Reading: Re-order Paragraphs" at bounding box center [298, 57] width 111 height 9
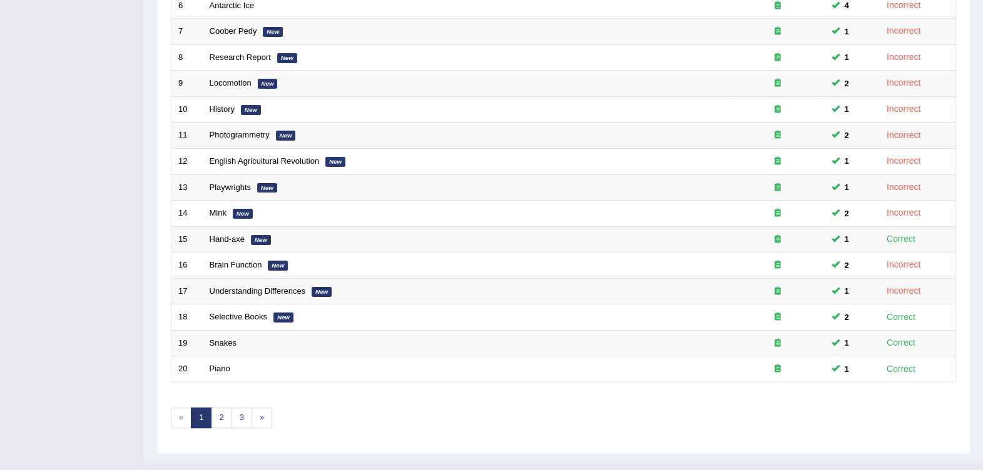
scroll to position [354, 0]
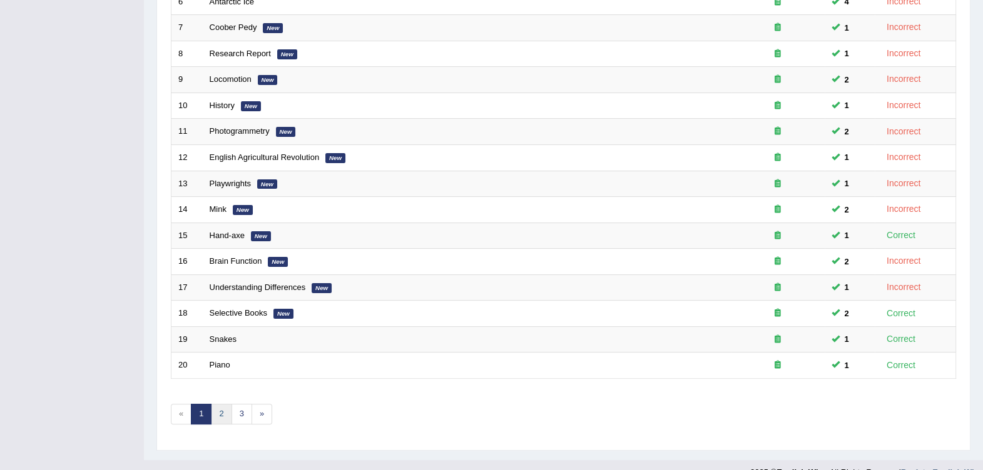
click at [220, 404] on link "2" at bounding box center [221, 414] width 21 height 21
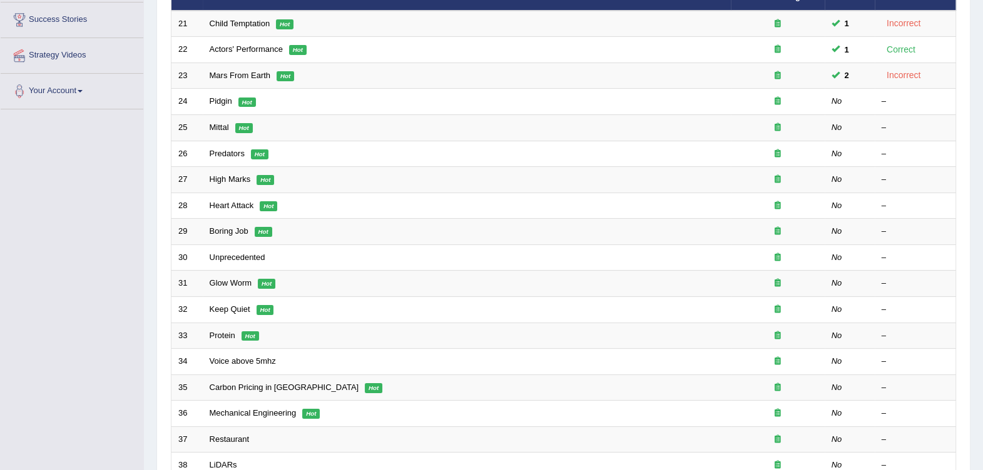
scroll to position [119, 0]
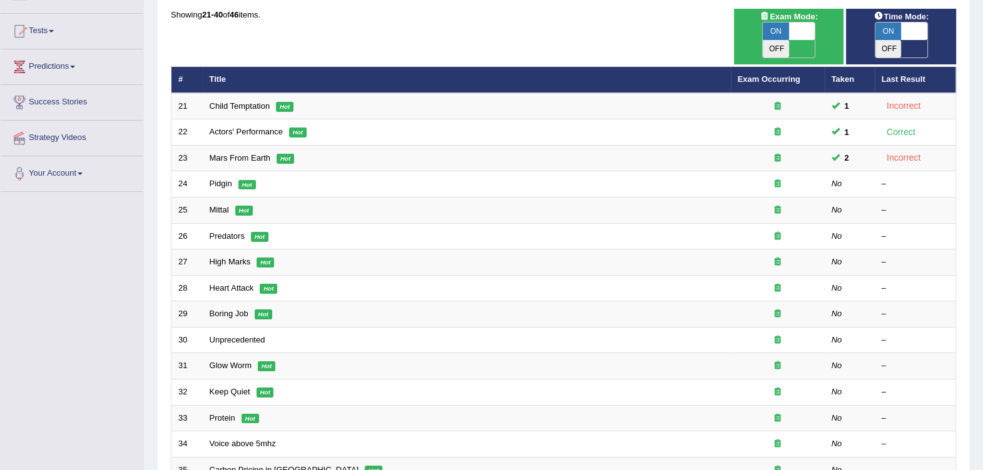
click at [222, 179] on link "Pidgin" at bounding box center [221, 183] width 23 height 9
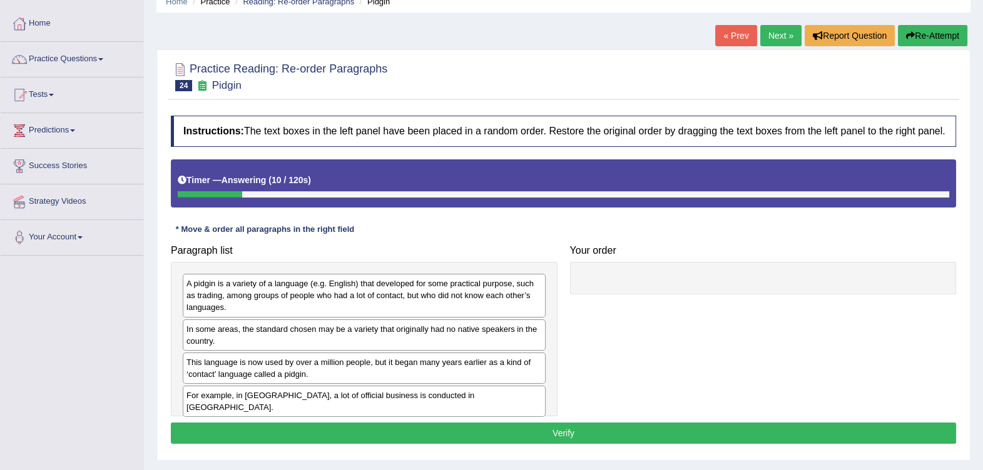
scroll to position [78, 0]
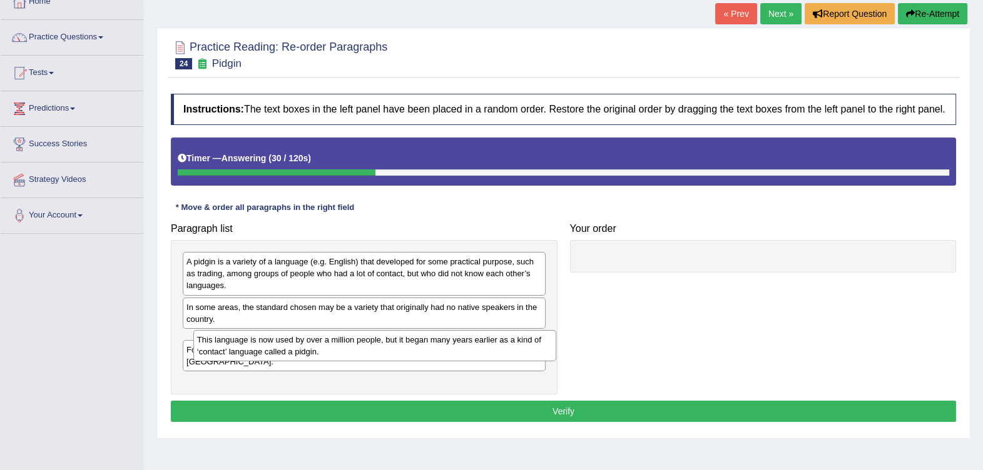
drag, startPoint x: 392, startPoint y: 359, endPoint x: 403, endPoint y: 359, distance: 10.6
click at [403, 359] on div "This language is now used by over a million people, but it began many years ear…" at bounding box center [374, 345] width 363 height 31
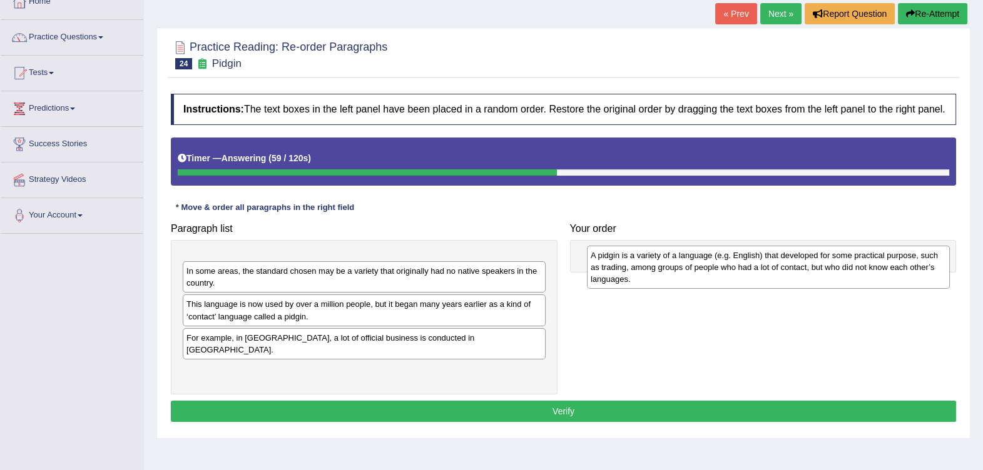
drag, startPoint x: 454, startPoint y: 287, endPoint x: 859, endPoint y: 280, distance: 404.8
click at [859, 280] on div "A pidgin is a variety of a language (e.g. English) that developed for some prac…" at bounding box center [768, 267] width 363 height 43
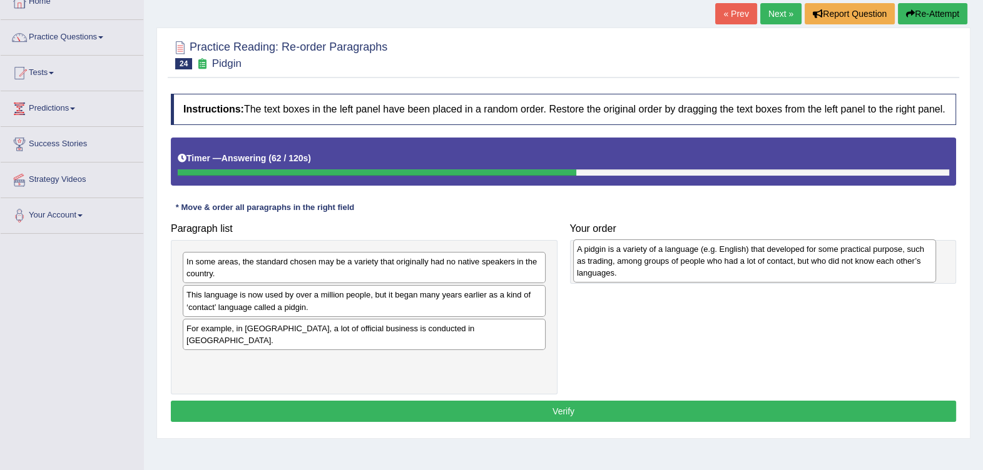
drag, startPoint x: 453, startPoint y: 281, endPoint x: 843, endPoint y: 269, distance: 390.5
click at [843, 269] on div "A pidgin is a variety of a language (e.g. English) that developed for some prac…" at bounding box center [754, 261] width 363 height 43
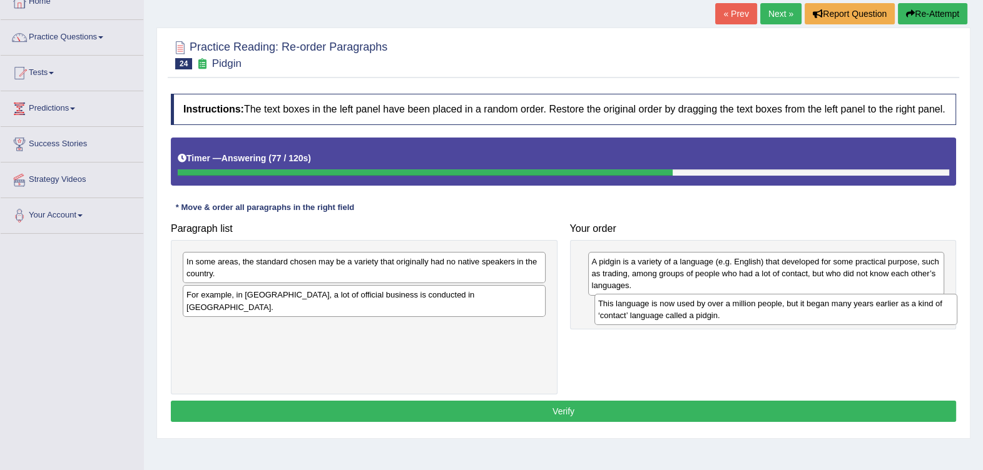
drag, startPoint x: 379, startPoint y: 301, endPoint x: 791, endPoint y: 310, distance: 411.7
click at [791, 310] on div "This language is now used by over a million people, but it began many years ear…" at bounding box center [775, 309] width 363 height 31
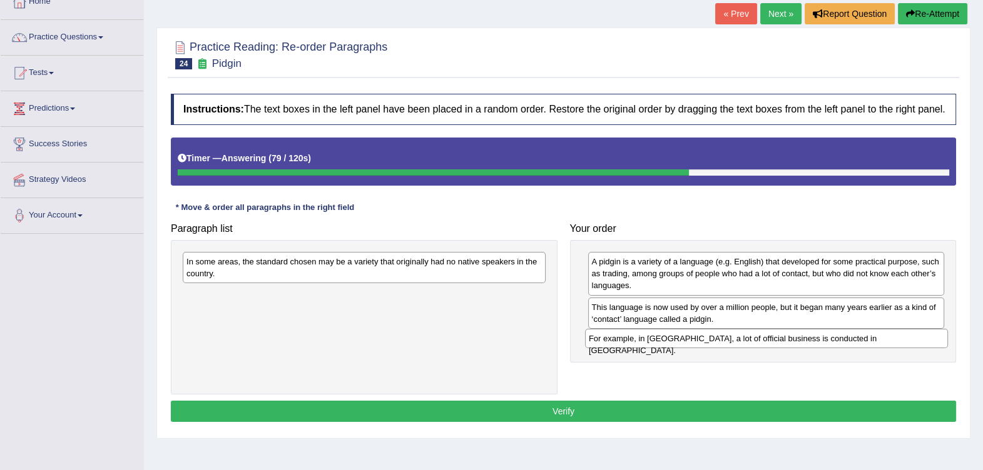
drag, startPoint x: 512, startPoint y: 293, endPoint x: 914, endPoint y: 337, distance: 404.6
click at [914, 337] on div "For example, in Papua New Guinea, a lot of official business is conducted in To…" at bounding box center [766, 338] width 363 height 19
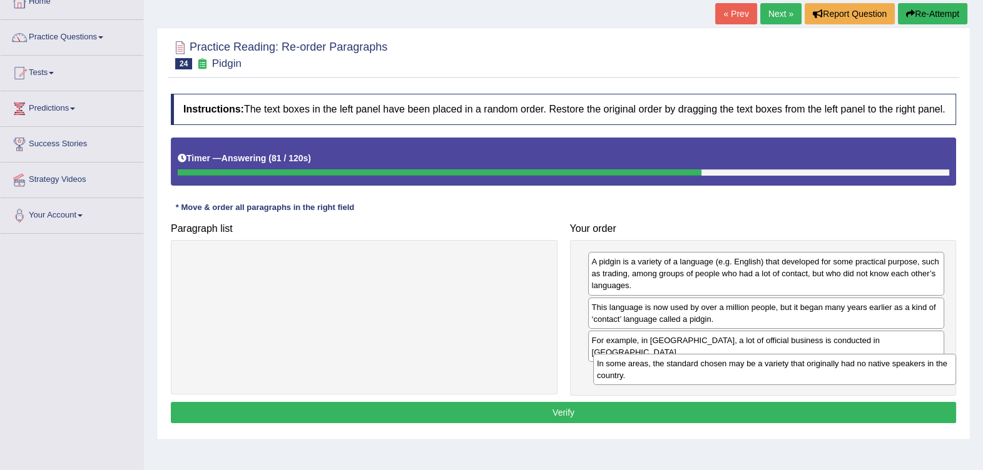
drag, startPoint x: 522, startPoint y: 273, endPoint x: 924, endPoint y: 375, distance: 414.3
click at [924, 375] on div "In some areas, the standard chosen may be a variety that originally had no nati…" at bounding box center [774, 369] width 363 height 31
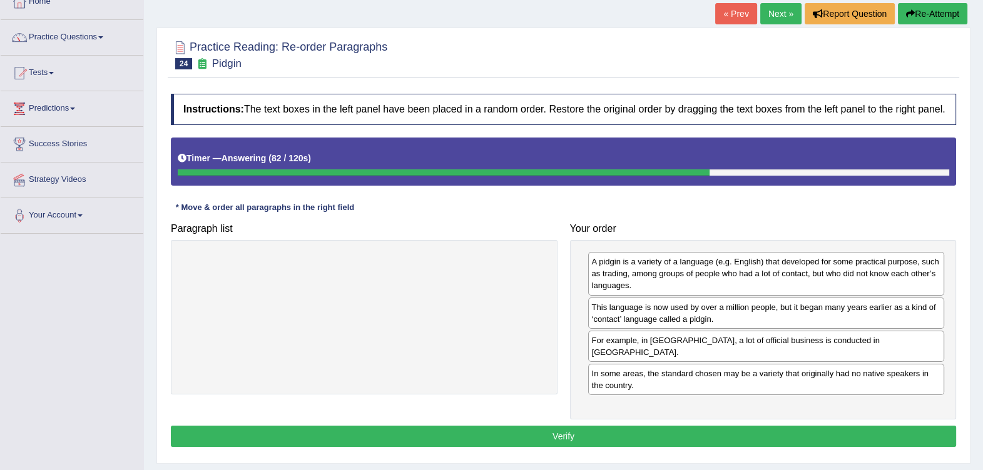
click at [637, 426] on button "Verify" at bounding box center [563, 436] width 785 height 21
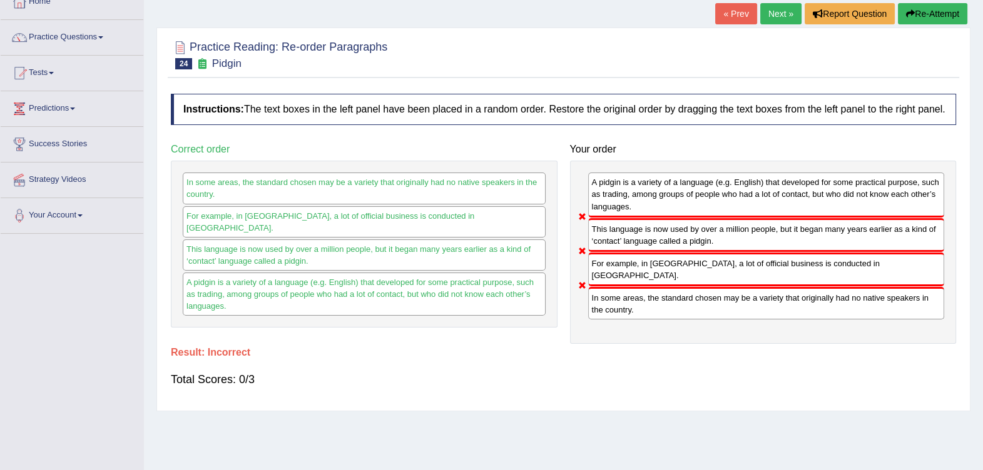
click at [931, 13] on button "Re-Attempt" at bounding box center [932, 13] width 69 height 21
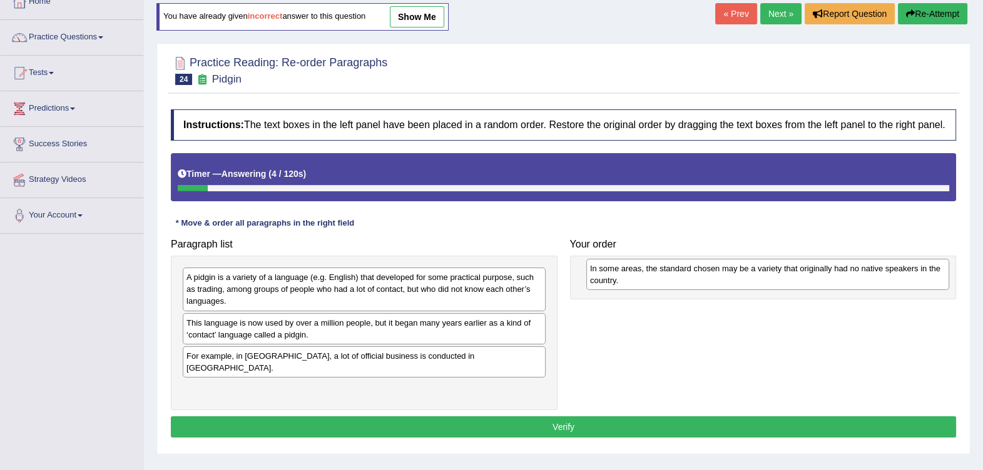
drag, startPoint x: 410, startPoint y: 328, endPoint x: 807, endPoint y: 281, distance: 400.0
click at [807, 281] on div "In some areas, the standard chosen may be a variety that originally had no nati…" at bounding box center [767, 274] width 363 height 31
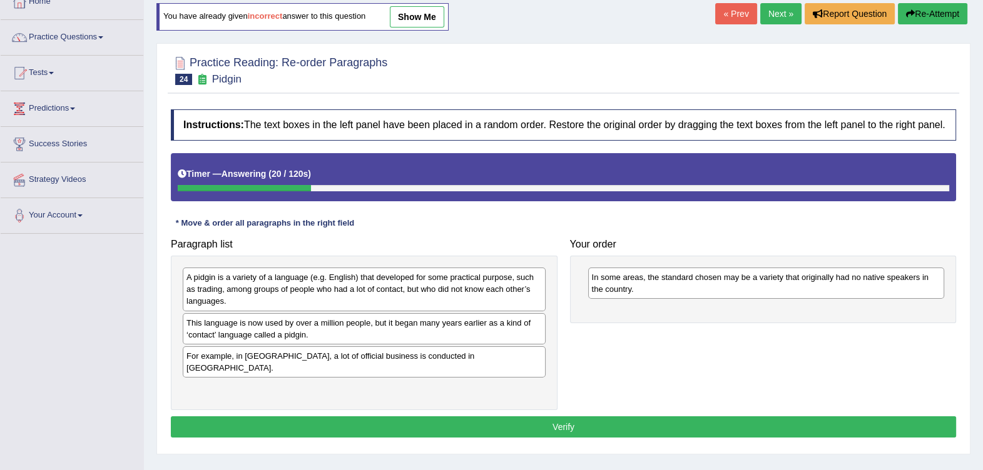
click at [411, 295] on div "A pidgin is a variety of a language (e.g. English) that developed for some prac…" at bounding box center [364, 289] width 363 height 43
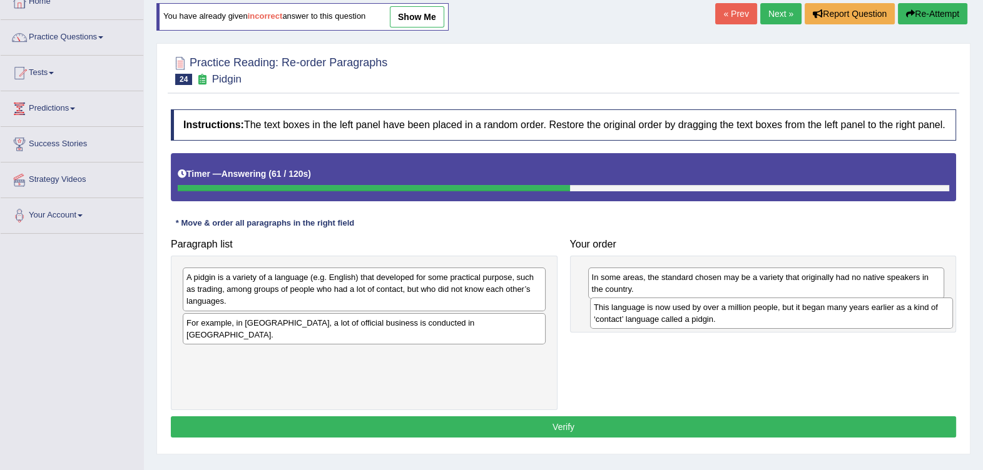
drag, startPoint x: 375, startPoint y: 324, endPoint x: 783, endPoint y: 309, distance: 407.5
click at [783, 309] on div "This language is now used by over a million people, but it began many years ear…" at bounding box center [771, 313] width 363 height 31
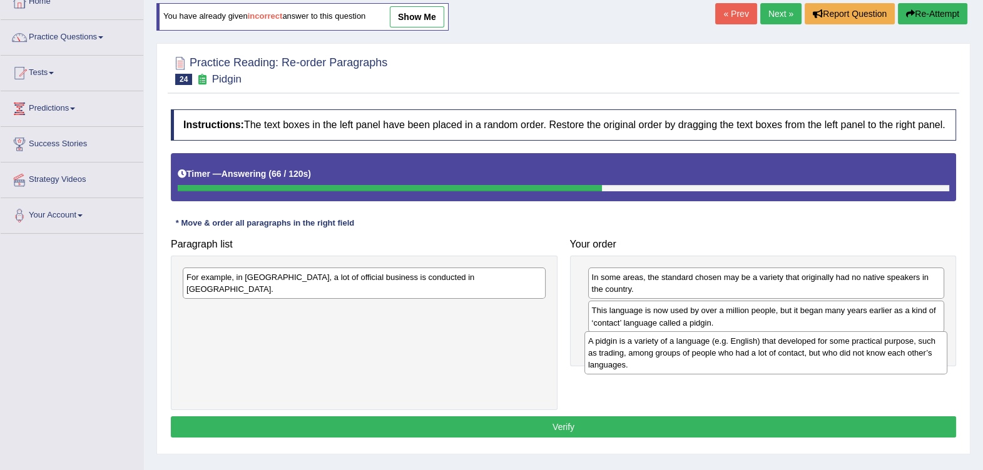
drag, startPoint x: 429, startPoint y: 288, endPoint x: 831, endPoint y: 352, distance: 406.6
click at [831, 352] on div "A pidgin is a variety of a language (e.g. English) that developed for some prac…" at bounding box center [765, 353] width 363 height 43
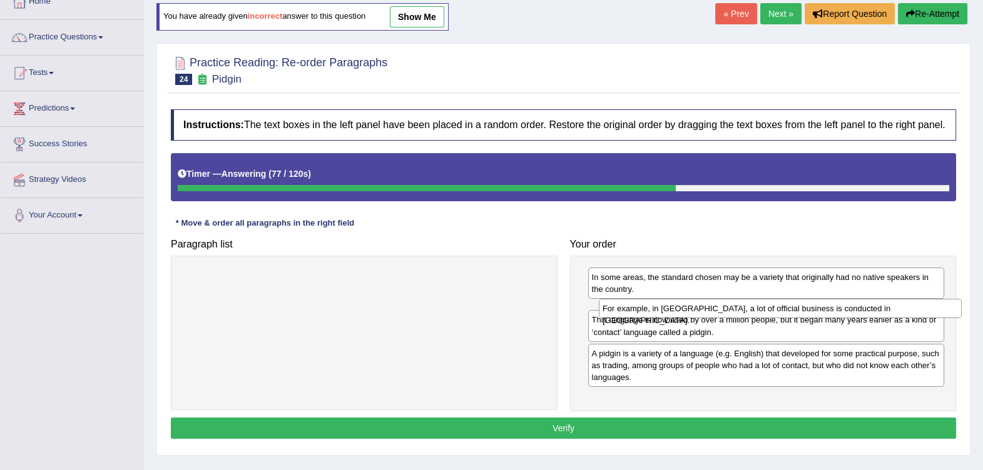
drag, startPoint x: 516, startPoint y: 281, endPoint x: 932, endPoint y: 312, distance: 417.2
click at [932, 312] on div "For example, in Papua New Guinea, a lot of official business is conducted in To…" at bounding box center [780, 308] width 363 height 19
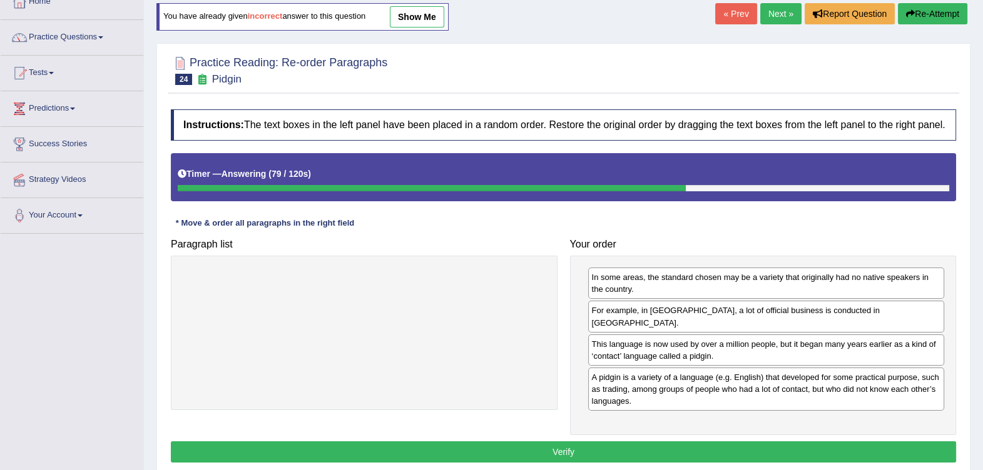
click at [637, 442] on button "Verify" at bounding box center [563, 452] width 785 height 21
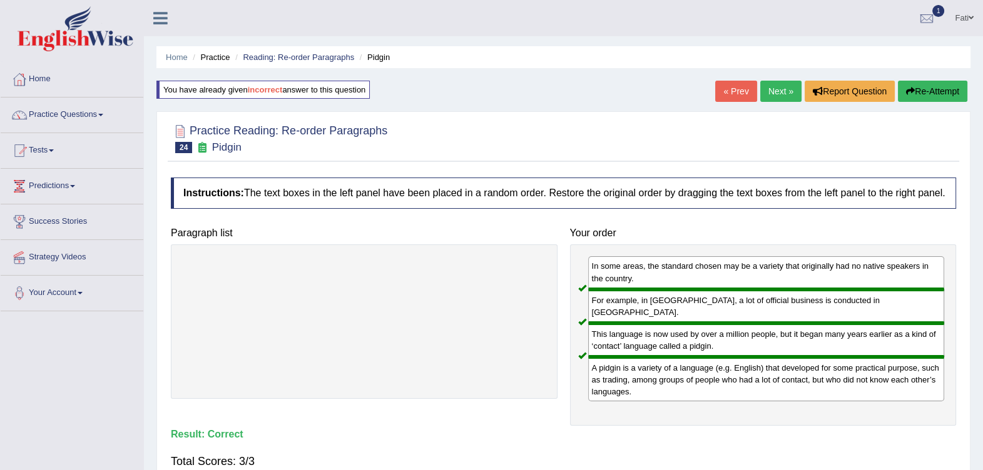
click at [308, 57] on link "Reading: Re-order Paragraphs" at bounding box center [298, 57] width 111 height 9
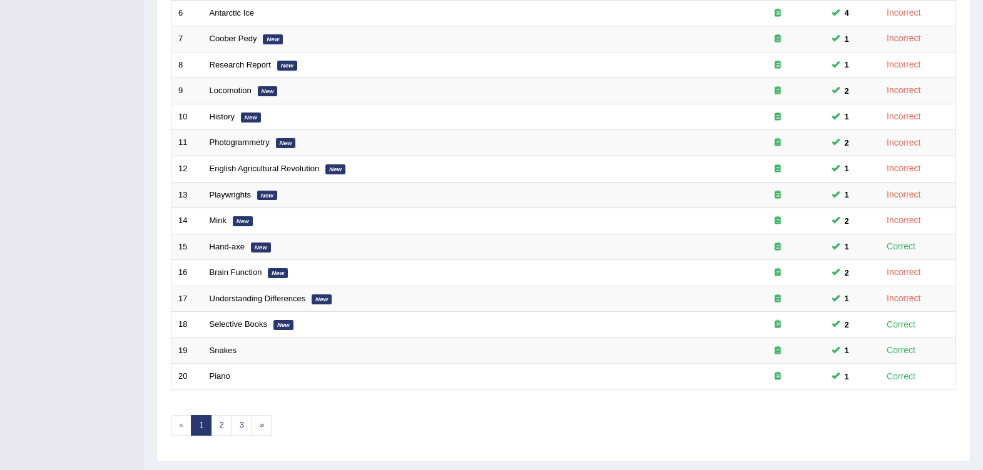
scroll to position [354, 0]
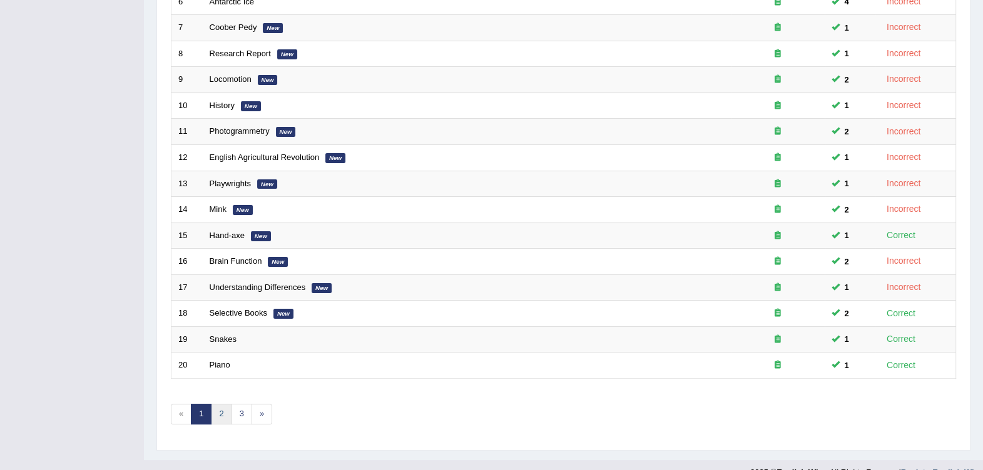
click at [218, 404] on link "2" at bounding box center [221, 414] width 21 height 21
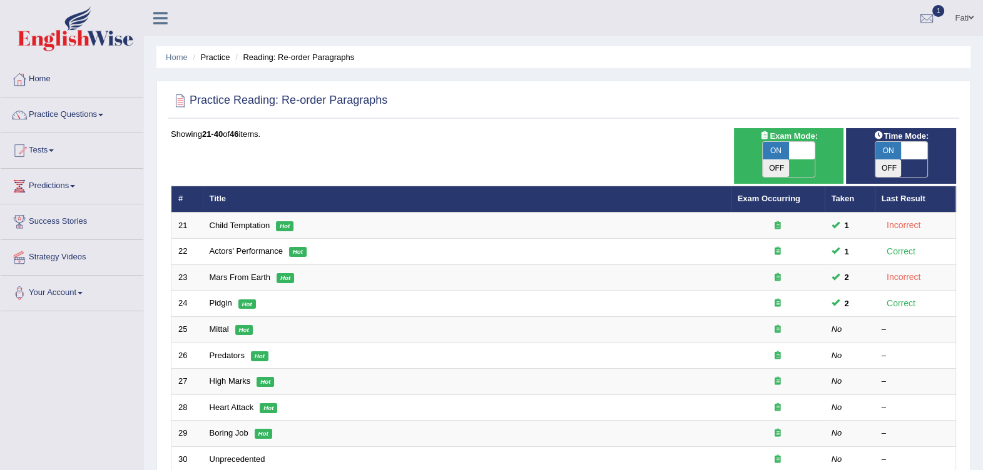
click at [225, 325] on link "Mittal" at bounding box center [219, 329] width 19 height 9
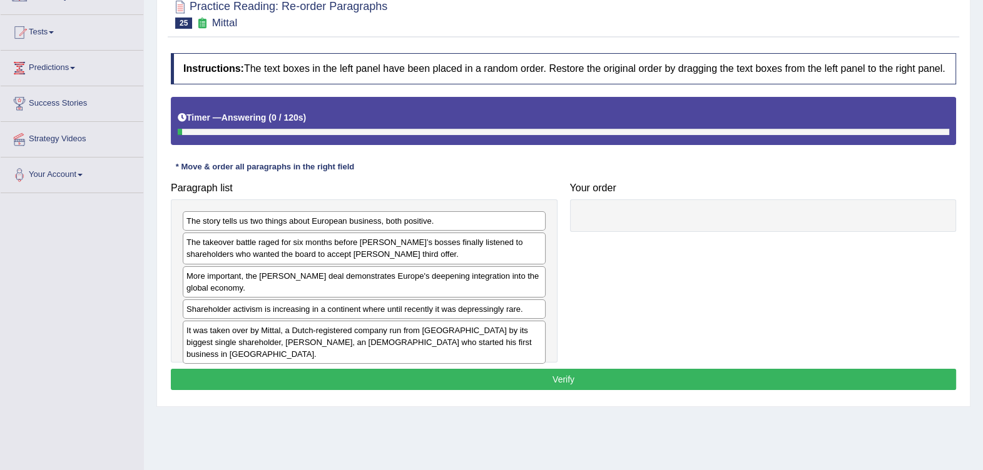
scroll to position [156, 0]
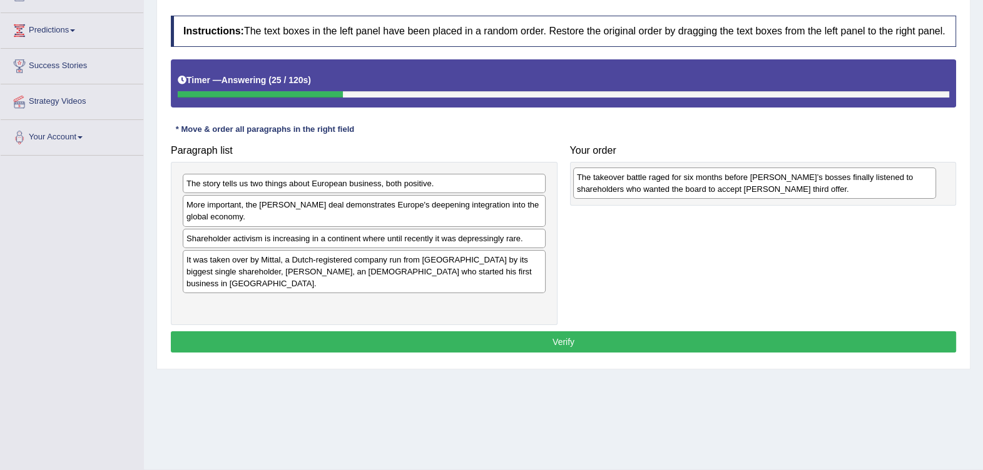
drag, startPoint x: 310, startPoint y: 215, endPoint x: 701, endPoint y: 186, distance: 391.4
click at [701, 186] on div "The takeover battle raged for six months before Arcelor’s bosses finally listen…" at bounding box center [754, 183] width 363 height 31
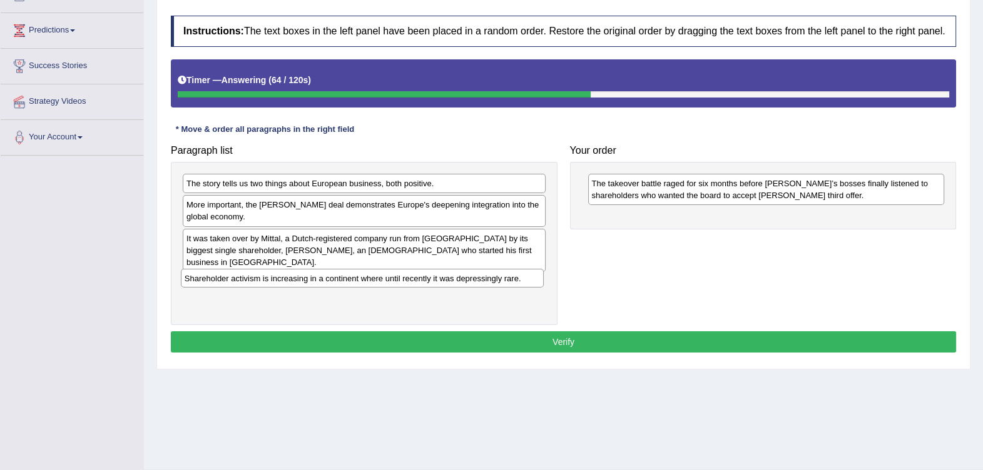
drag, startPoint x: 529, startPoint y: 236, endPoint x: 527, endPoint y: 277, distance: 40.7
click at [527, 277] on div "Shareholder activism is increasing in a continent where until recently it was d…" at bounding box center [362, 278] width 363 height 19
click at [440, 248] on div "It was taken over by Mittal, a Dutch-registered company run from London by its …" at bounding box center [364, 250] width 363 height 43
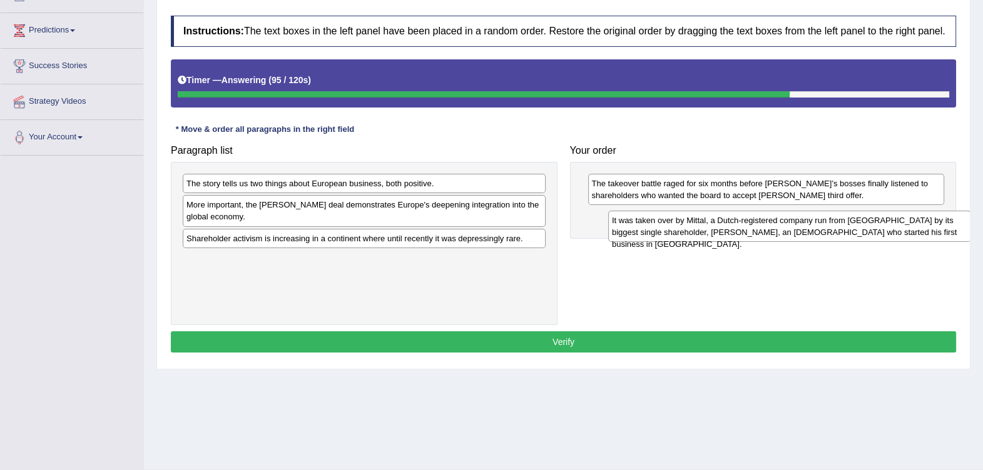
drag, startPoint x: 470, startPoint y: 250, endPoint x: 896, endPoint y: 232, distance: 426.4
click at [896, 232] on div "It was taken over by Mittal, a Dutch-registered company run from London by its …" at bounding box center [789, 226] width 363 height 31
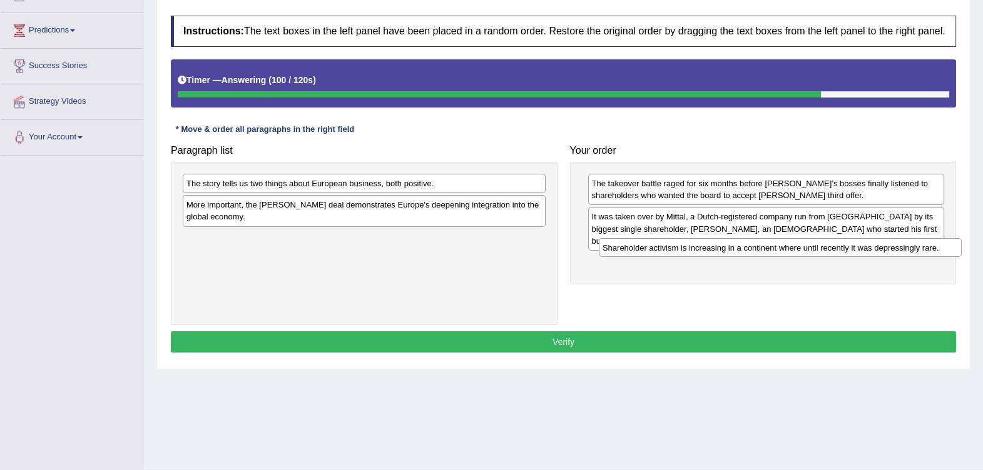
drag, startPoint x: 434, startPoint y: 236, endPoint x: 829, endPoint y: 248, distance: 394.9
click at [838, 247] on div "Shareholder activism is increasing in a continent where until recently it was d…" at bounding box center [780, 247] width 363 height 19
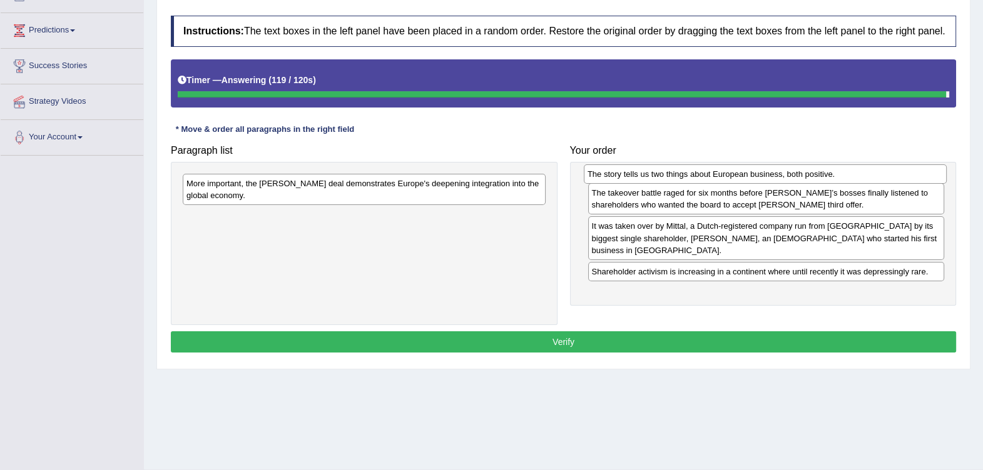
drag, startPoint x: 530, startPoint y: 185, endPoint x: 931, endPoint y: 176, distance: 401.7
click at [931, 176] on div "The story tells us two things about European business, both positive." at bounding box center [765, 174] width 363 height 19
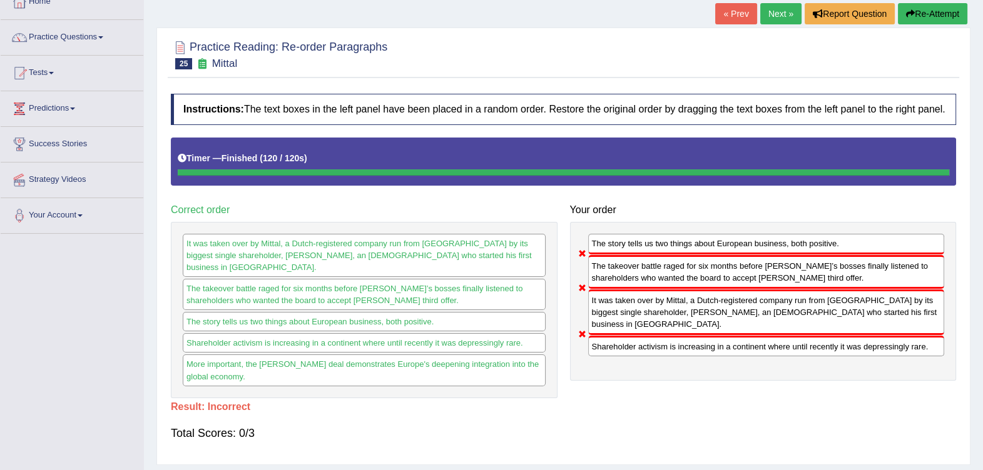
scroll to position [0, 0]
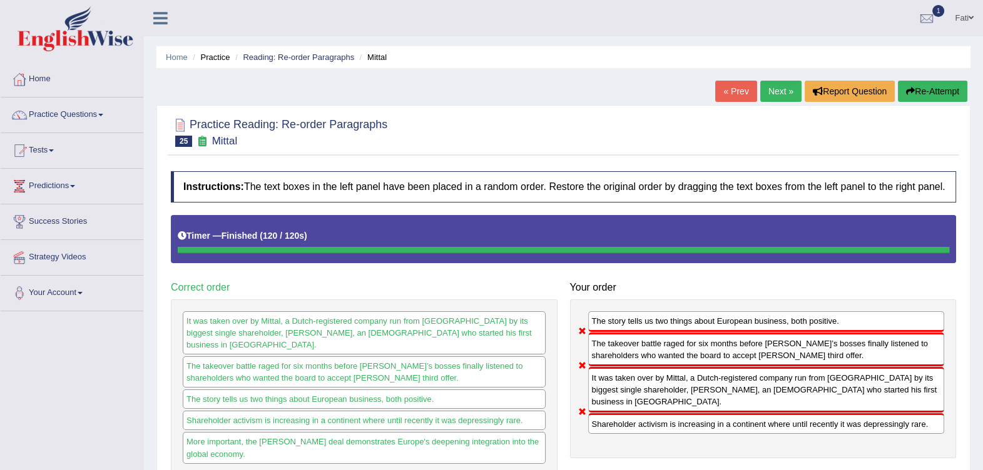
click at [313, 53] on link "Reading: Re-order Paragraphs" at bounding box center [298, 57] width 111 height 9
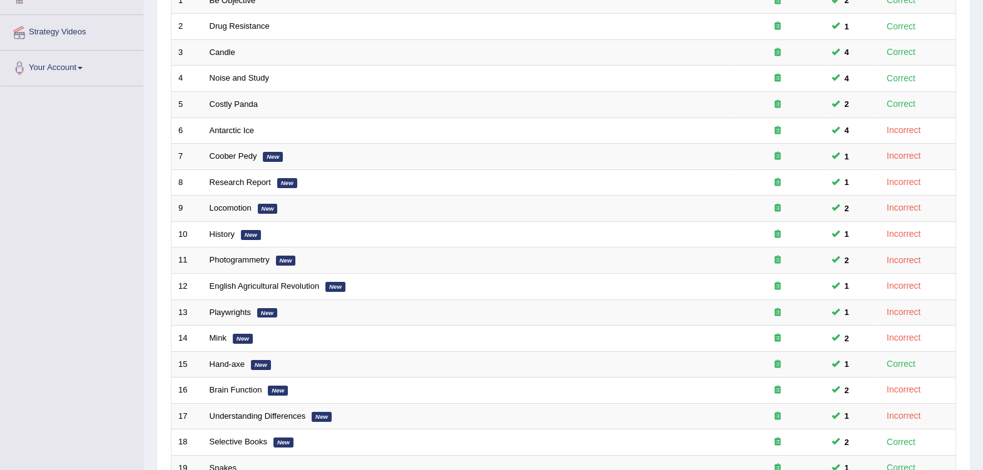
scroll to position [312, 0]
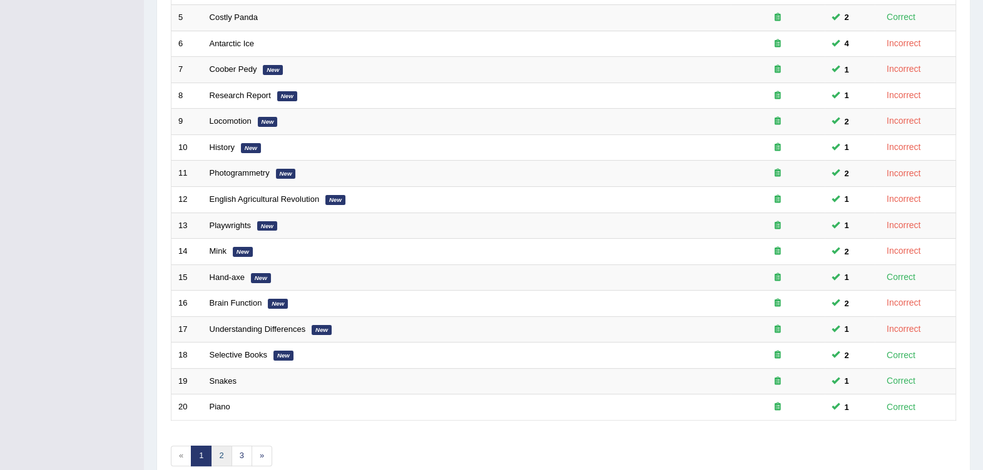
click at [226, 446] on link "2" at bounding box center [221, 456] width 21 height 21
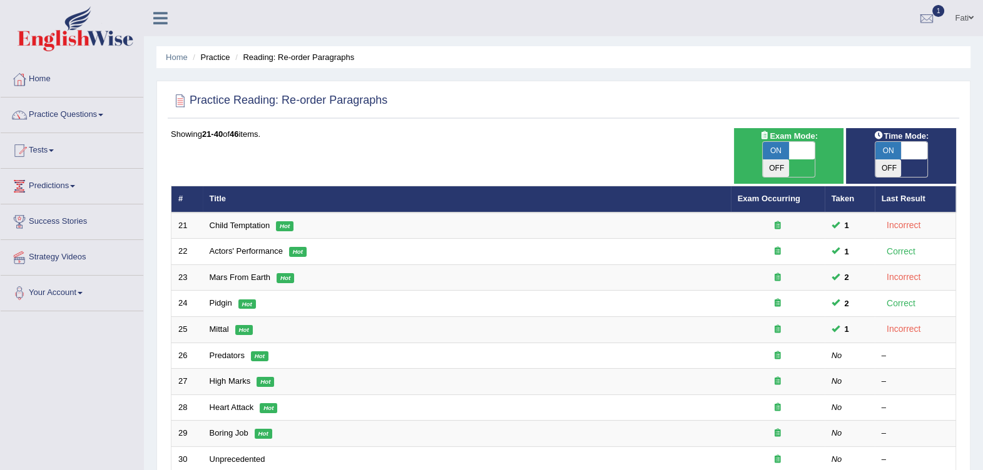
click at [235, 351] on link "Predators" at bounding box center [227, 355] width 35 height 9
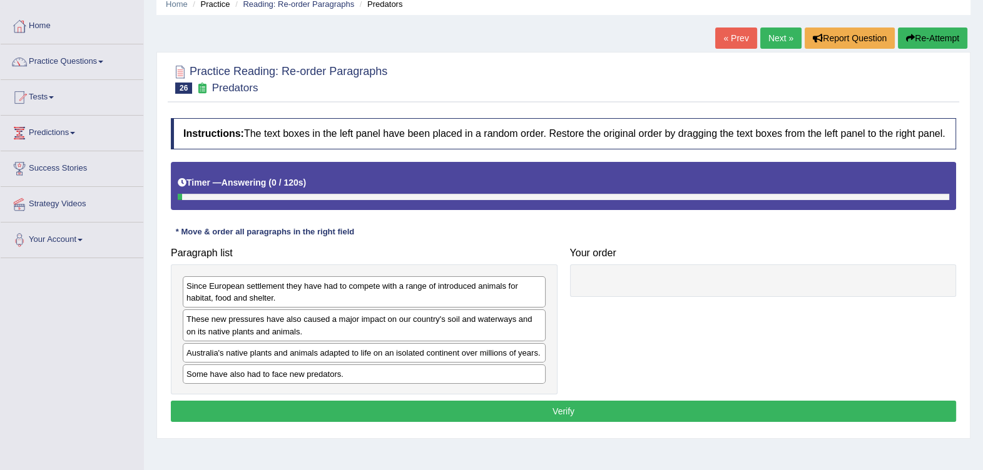
scroll to position [78, 0]
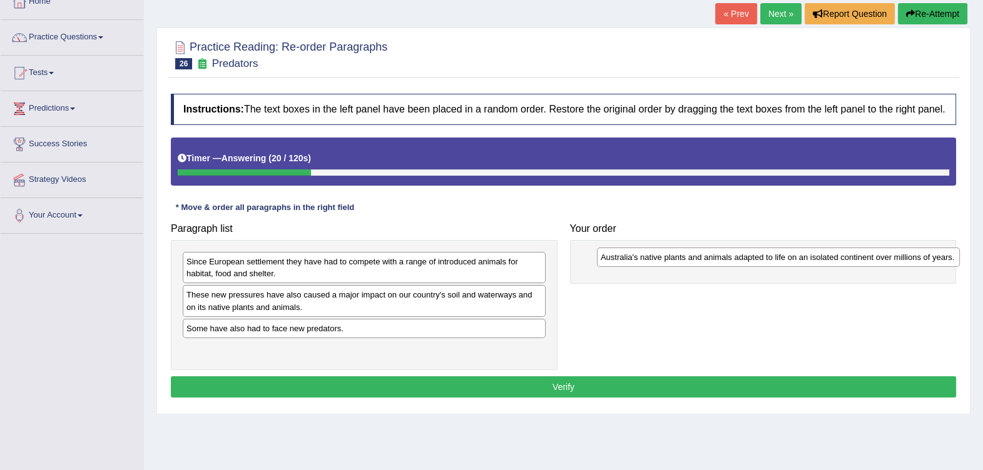
drag, startPoint x: 453, startPoint y: 328, endPoint x: 867, endPoint y: 257, distance: 420.2
click at [867, 257] on div "Australia's native plants and animals adapted to life on an isolated continent …" at bounding box center [778, 257] width 363 height 19
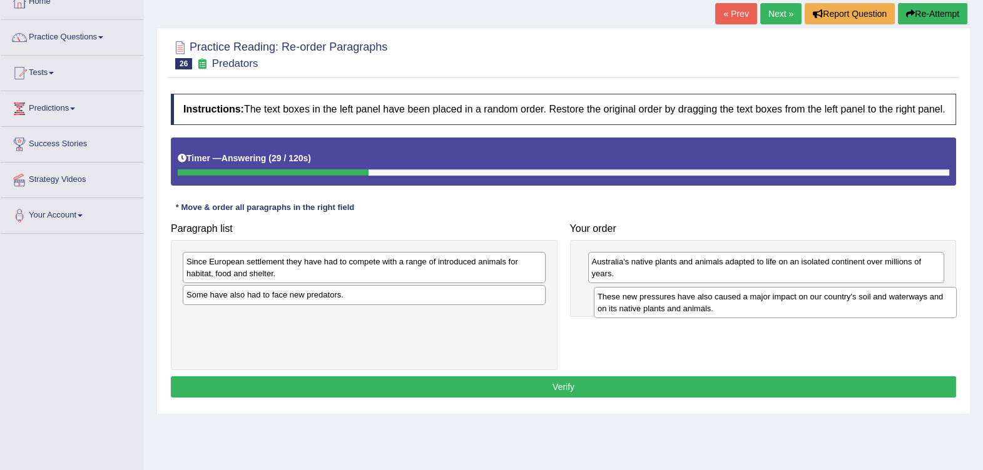
drag, startPoint x: 485, startPoint y: 299, endPoint x: 879, endPoint y: 300, distance: 394.1
click at [879, 300] on div "These new pressures have also caused a major impact on our country's soil and w…" at bounding box center [775, 302] width 363 height 31
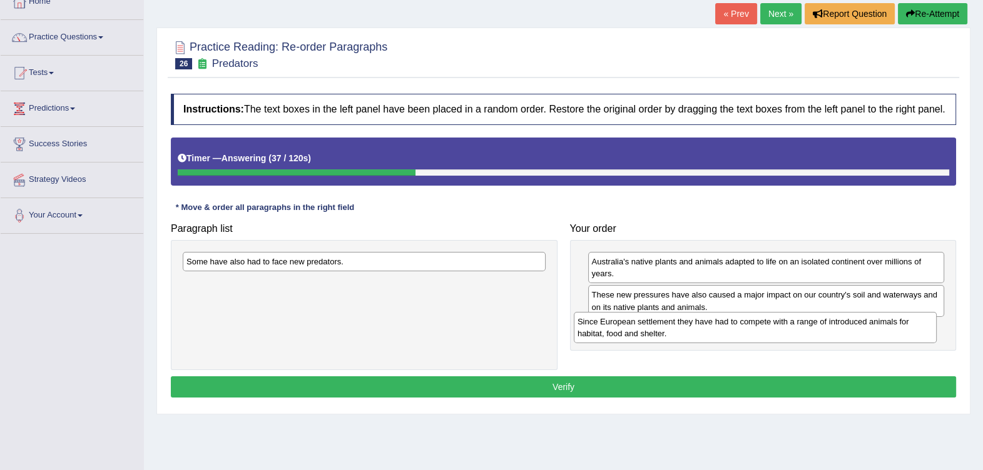
drag, startPoint x: 440, startPoint y: 262, endPoint x: 831, endPoint y: 322, distance: 395.6
click at [831, 322] on div "Since European settlement they have had to compete with a range of introduced a…" at bounding box center [755, 327] width 363 height 31
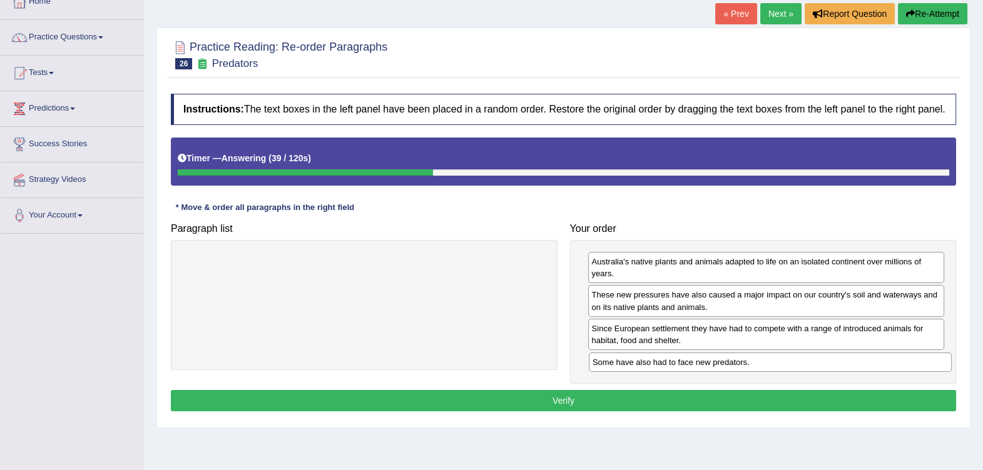
drag, startPoint x: 468, startPoint y: 270, endPoint x: 858, endPoint y: 362, distance: 400.3
click at [858, 362] on div "Some have also had to face new predators." at bounding box center [770, 362] width 363 height 19
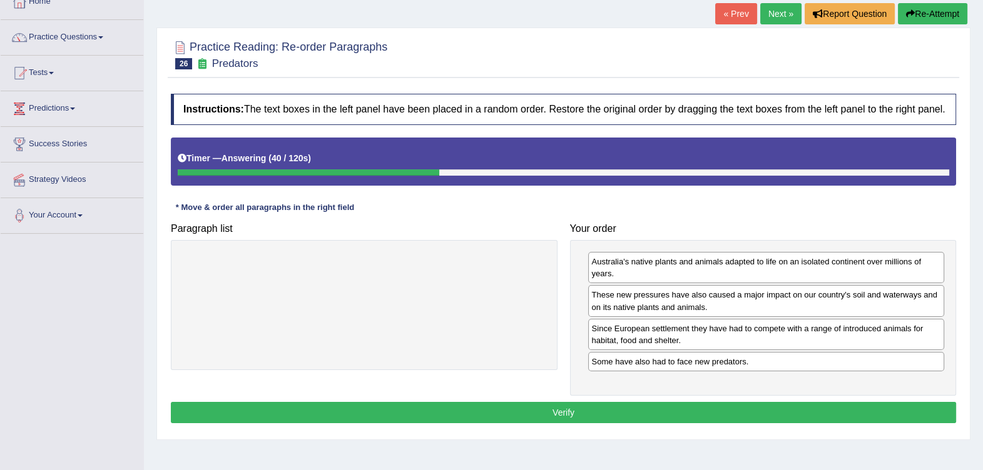
click at [588, 402] on button "Verify" at bounding box center [563, 412] width 785 height 21
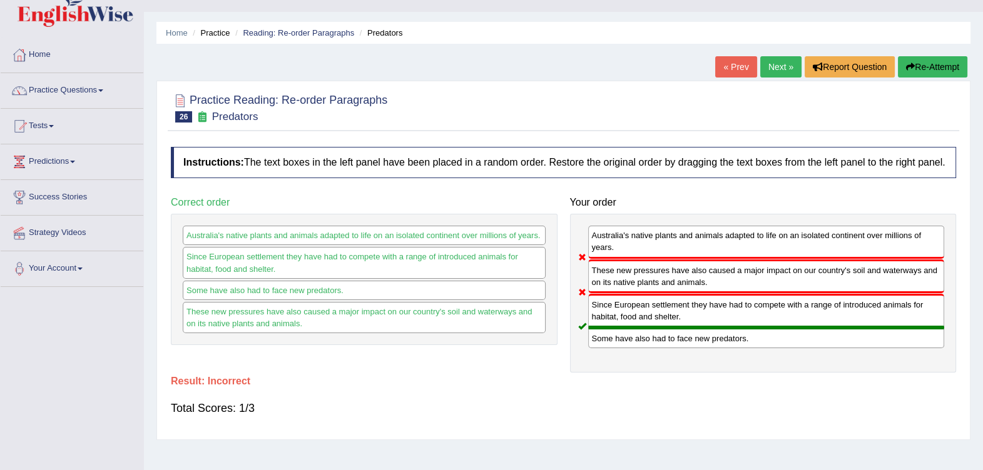
scroll to position [0, 0]
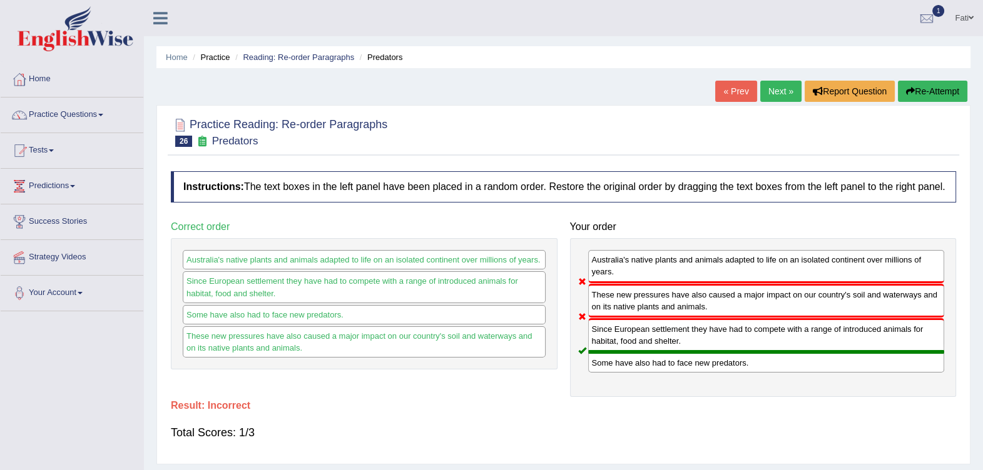
click at [291, 56] on link "Reading: Re-order Paragraphs" at bounding box center [298, 57] width 111 height 9
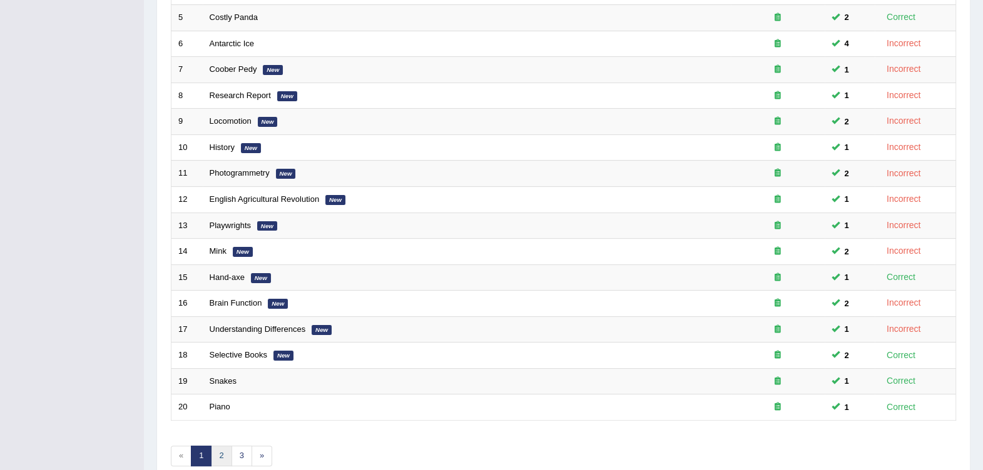
click at [222, 446] on link "2" at bounding box center [221, 456] width 21 height 21
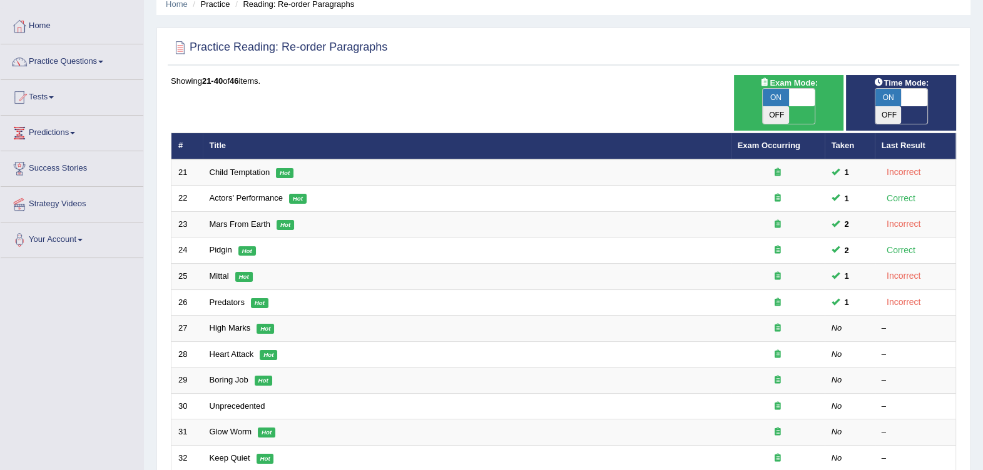
scroll to position [78, 0]
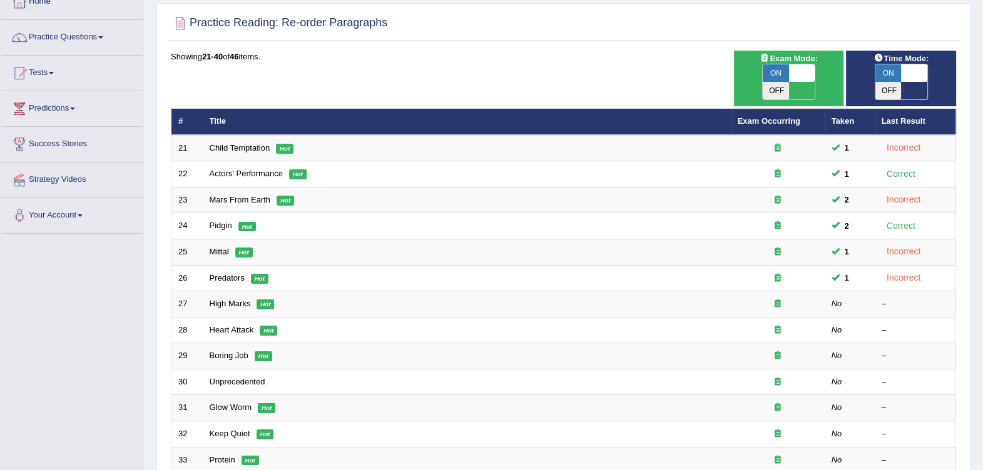
click at [229, 299] on link "High Marks" at bounding box center [230, 303] width 41 height 9
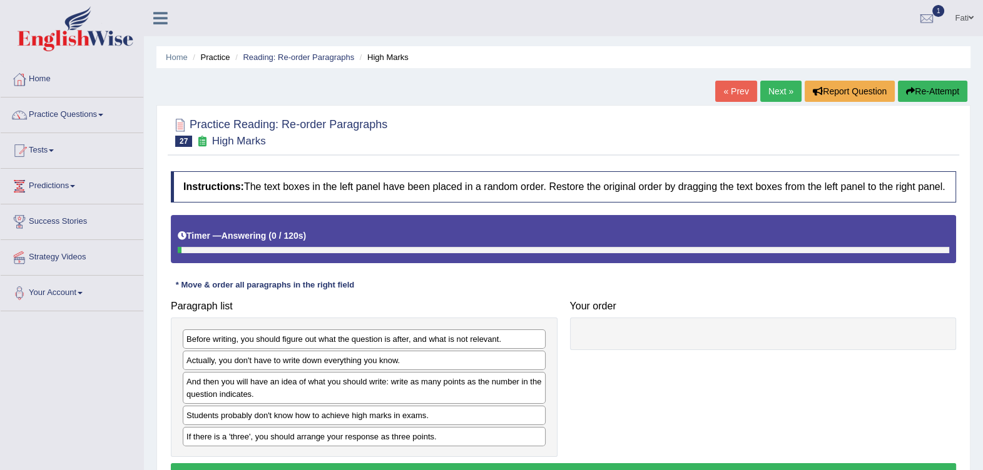
scroll to position [78, 0]
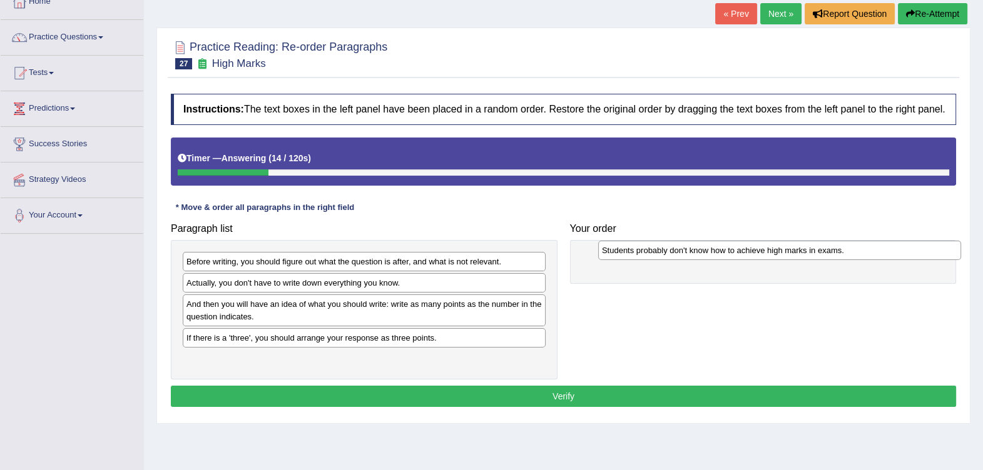
drag, startPoint x: 417, startPoint y: 339, endPoint x: 813, endPoint y: 253, distance: 405.1
click at [813, 253] on div "Students probably don't know how to achieve high marks in exams." at bounding box center [779, 250] width 363 height 19
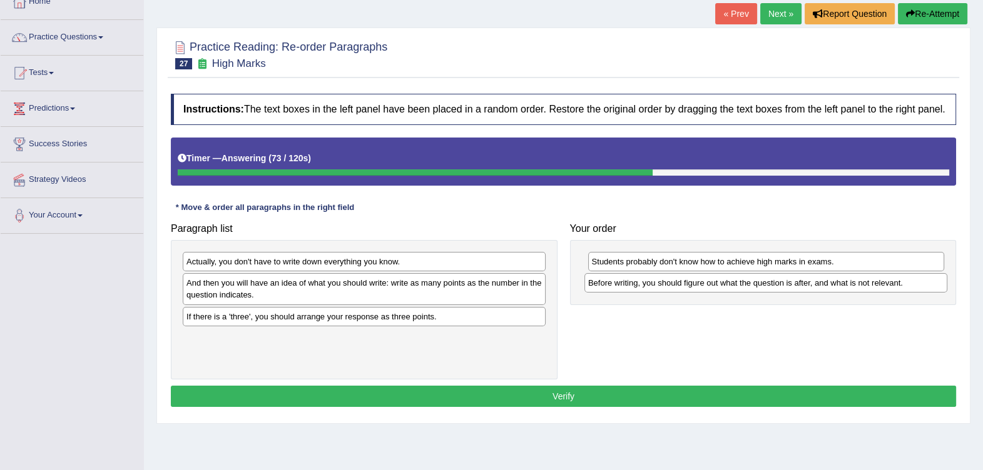
drag, startPoint x: 475, startPoint y: 260, endPoint x: 877, endPoint y: 281, distance: 402.2
click at [877, 281] on div "Before writing, you should figure out what the question is after, and what is n…" at bounding box center [765, 282] width 363 height 19
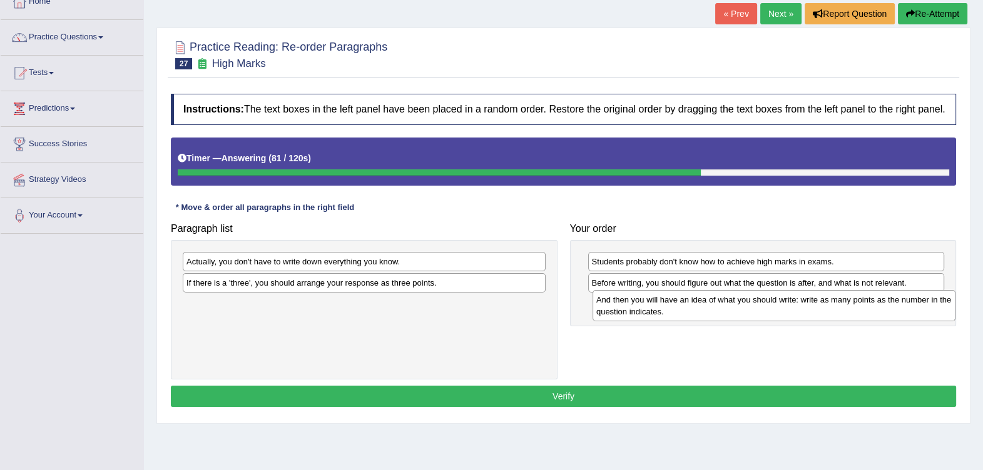
drag, startPoint x: 398, startPoint y: 292, endPoint x: 808, endPoint y: 310, distance: 410.1
click at [808, 310] on div "And then you will have an idea of what you should write: write as many points a…" at bounding box center [773, 305] width 363 height 31
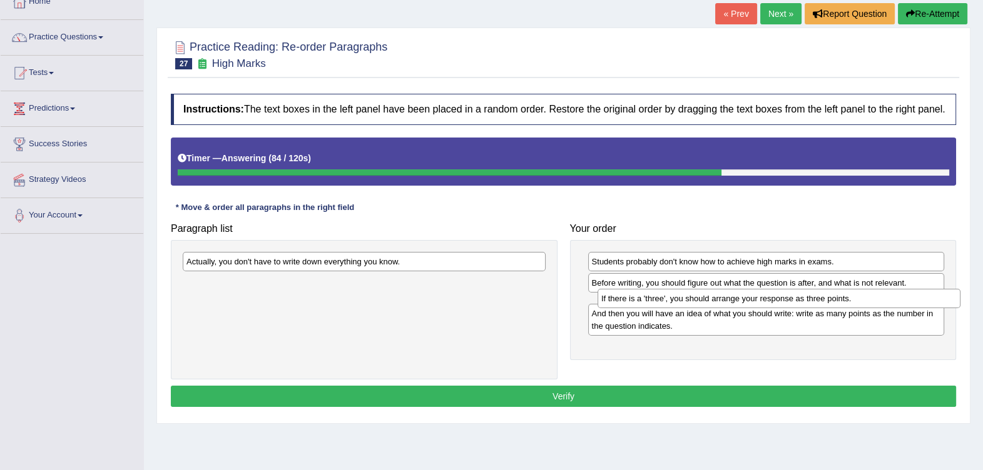
drag, startPoint x: 446, startPoint y: 280, endPoint x: 861, endPoint y: 296, distance: 415.0
click at [861, 296] on div "If there is a 'three', you should arrange your response as three points." at bounding box center [778, 298] width 363 height 19
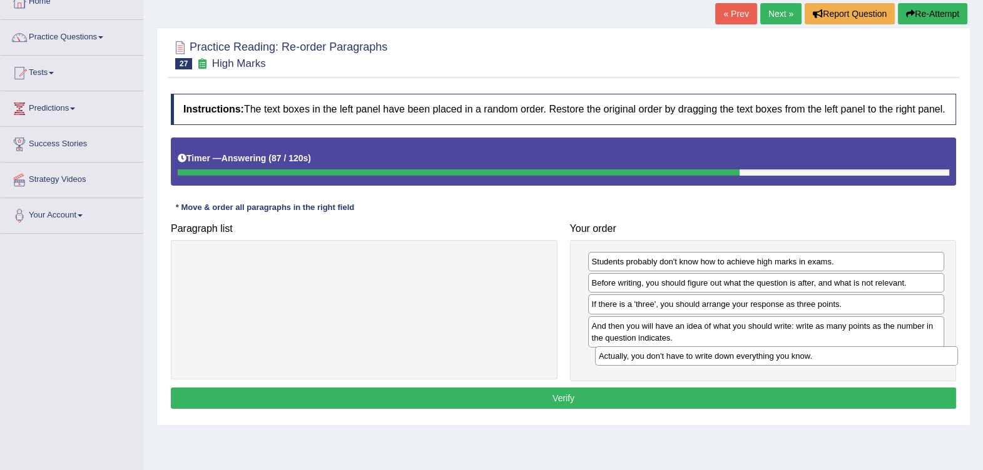
drag, startPoint x: 453, startPoint y: 261, endPoint x: 865, endPoint y: 357, distance: 423.1
click at [865, 357] on div "Actually, you don't have to write down everything you know." at bounding box center [776, 356] width 363 height 19
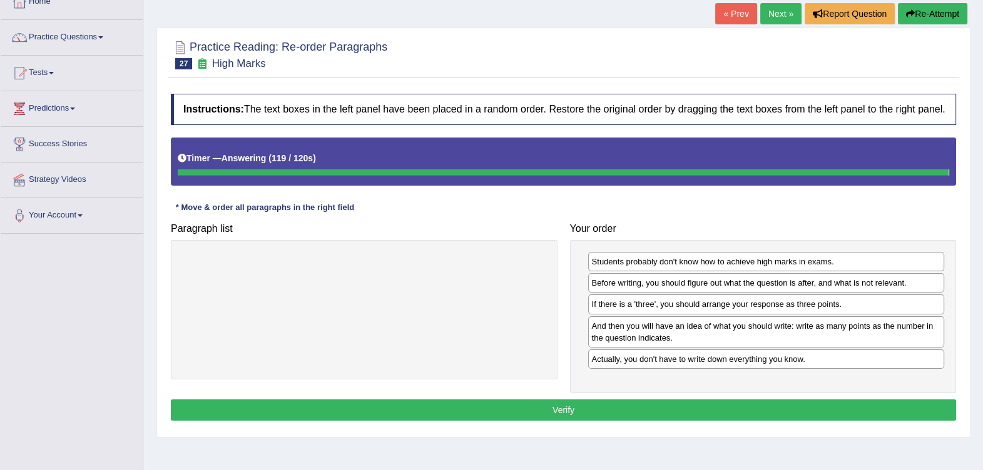
click at [659, 403] on div "Home Practice Reading: Re-order Paragraphs High Marks « Prev Next » Report Ques…" at bounding box center [563, 235] width 839 height 626
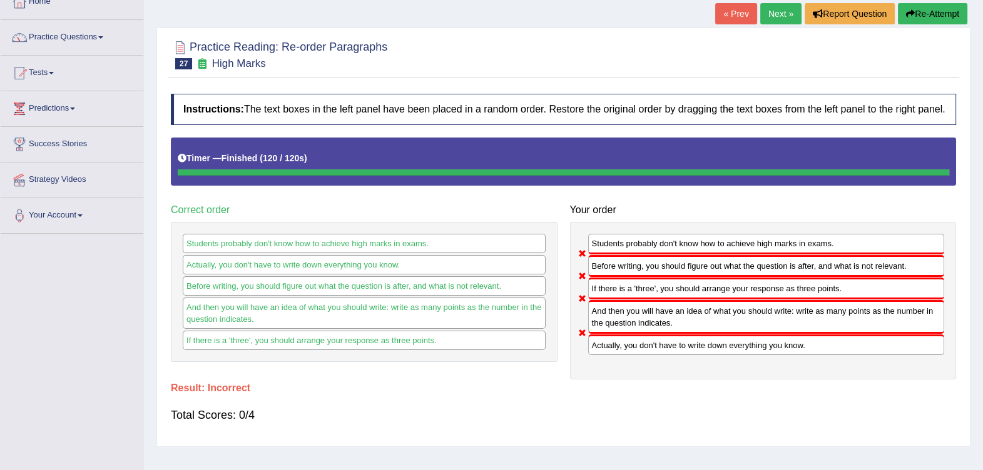
click at [949, 15] on button "Re-Attempt" at bounding box center [932, 13] width 69 height 21
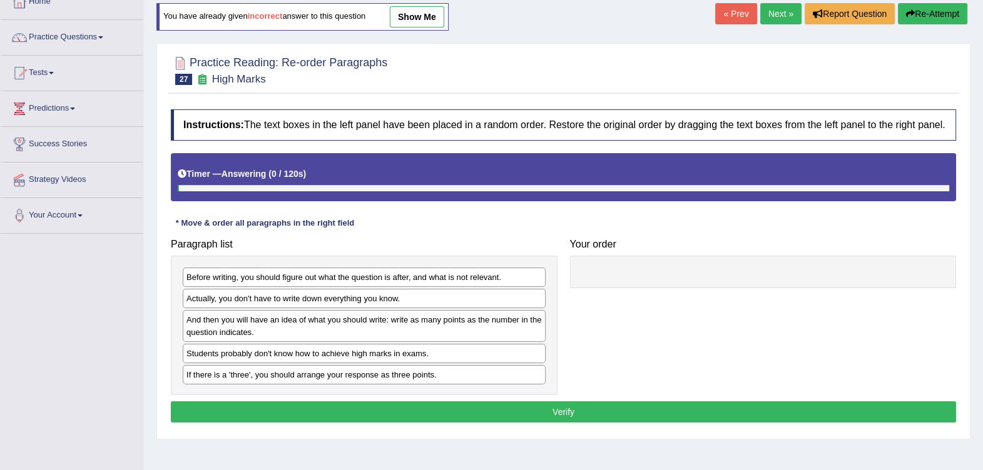
scroll to position [78, 0]
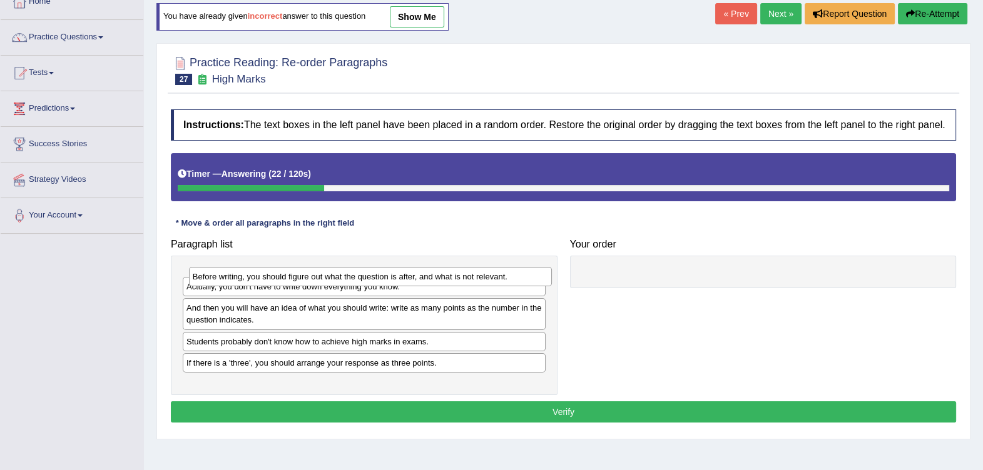
drag, startPoint x: 504, startPoint y: 280, endPoint x: 510, endPoint y: 280, distance: 6.3
click at [510, 280] on div "Before writing, you should figure out what the question is after, and what is n…" at bounding box center [370, 276] width 363 height 19
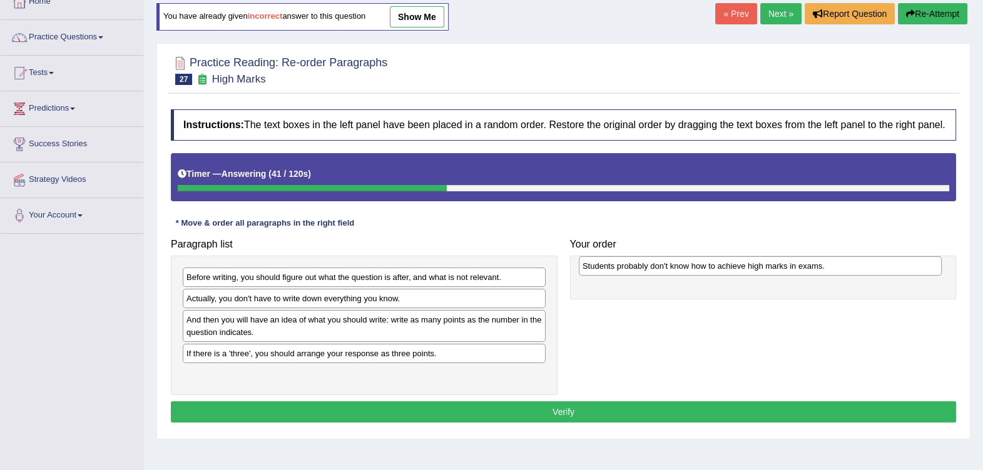
drag, startPoint x: 446, startPoint y: 353, endPoint x: 842, endPoint y: 267, distance: 405.3
click at [842, 267] on div "Students probably don't know how to achieve high marks in exams." at bounding box center [760, 265] width 363 height 19
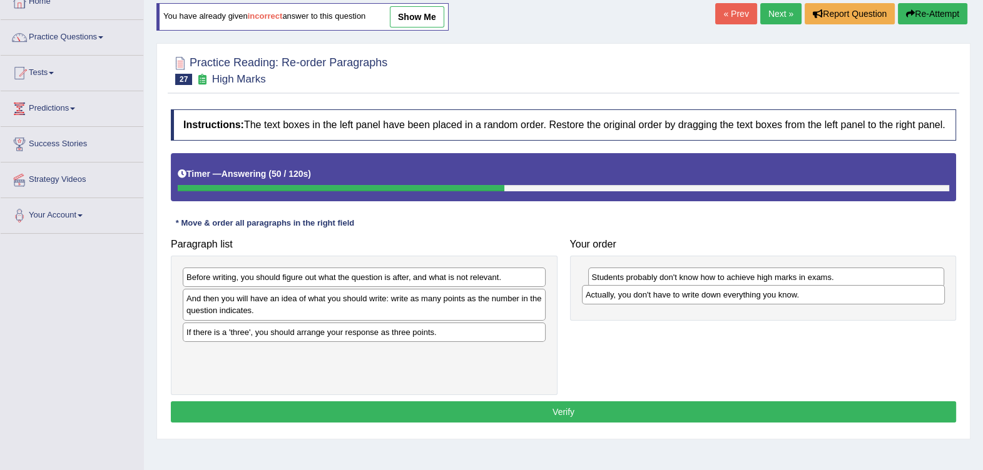
drag, startPoint x: 378, startPoint y: 302, endPoint x: 778, endPoint y: 298, distance: 399.1
click at [778, 298] on div "Actually, you don't have to write down everything you know." at bounding box center [763, 294] width 363 height 19
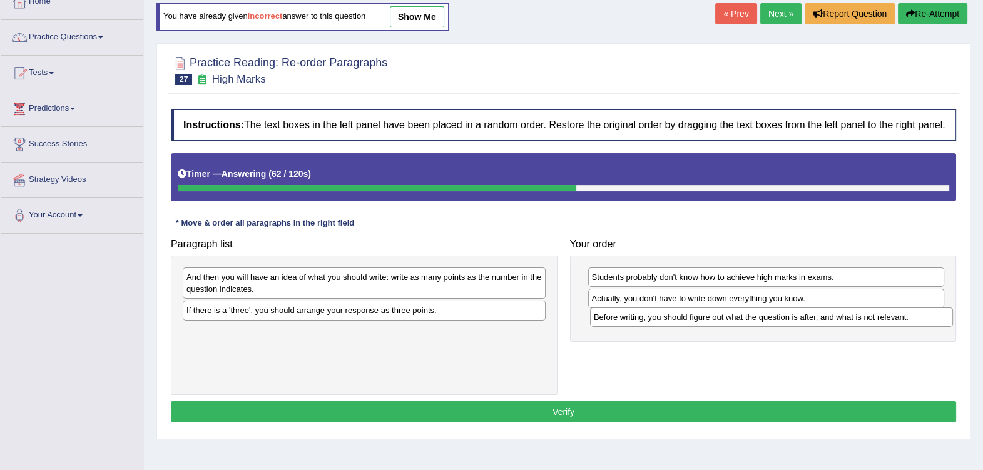
drag, startPoint x: 507, startPoint y: 280, endPoint x: 915, endPoint y: 320, distance: 409.2
click at [915, 320] on div "Before writing, you should figure out what the question is after, and what is n…" at bounding box center [771, 317] width 363 height 19
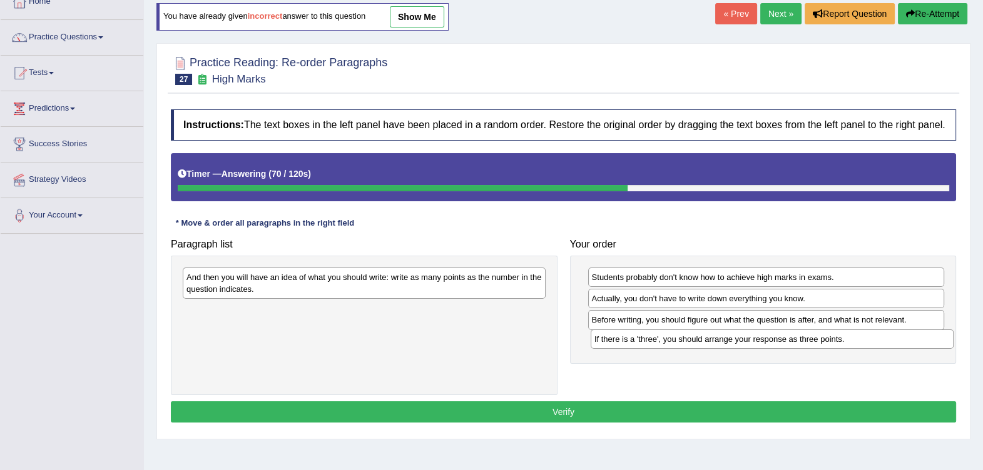
drag, startPoint x: 325, startPoint y: 312, endPoint x: 731, endPoint y: 341, distance: 407.0
click at [731, 341] on div "If there is a 'three', you should arrange your response as three points." at bounding box center [772, 339] width 363 height 19
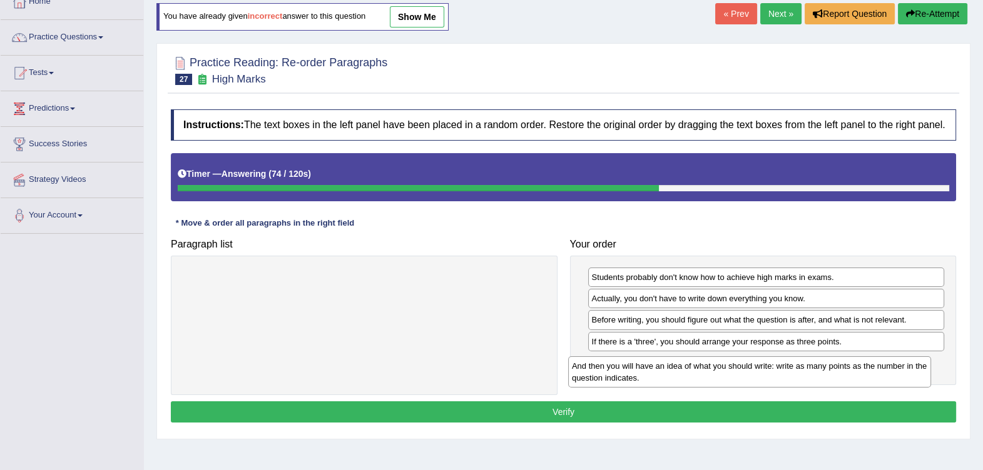
drag, startPoint x: 437, startPoint y: 281, endPoint x: 821, endPoint y: 370, distance: 394.8
click at [821, 370] on div "And then you will have an idea of what you should write: write as many points a…" at bounding box center [749, 372] width 363 height 31
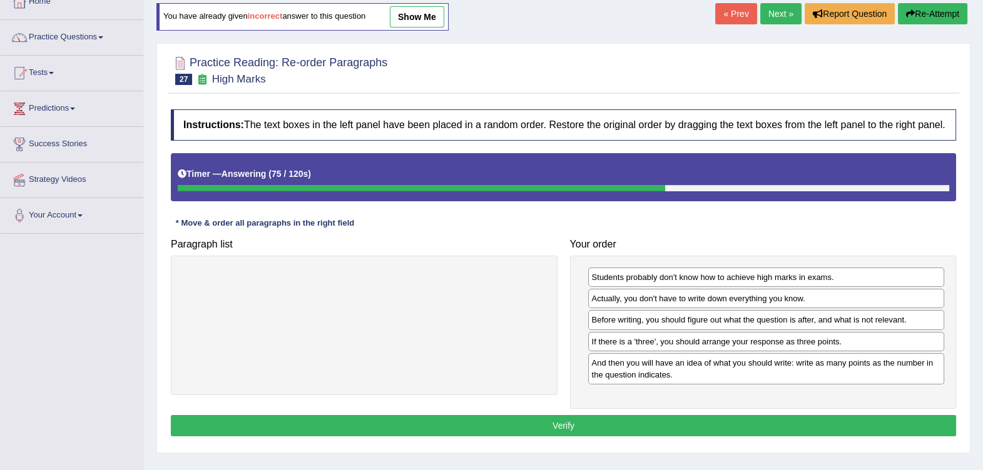
click at [741, 419] on button "Verify" at bounding box center [563, 425] width 785 height 21
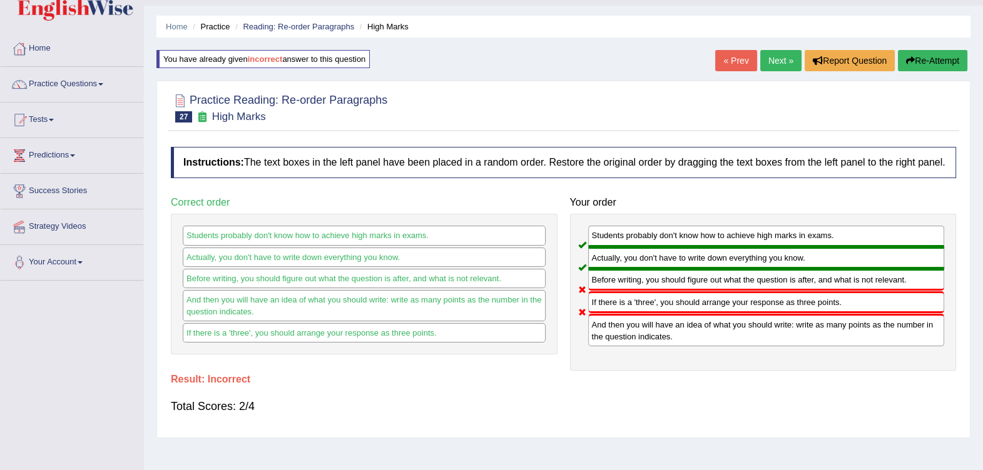
scroll to position [0, 0]
